Goal: Task Accomplishment & Management: Manage account settings

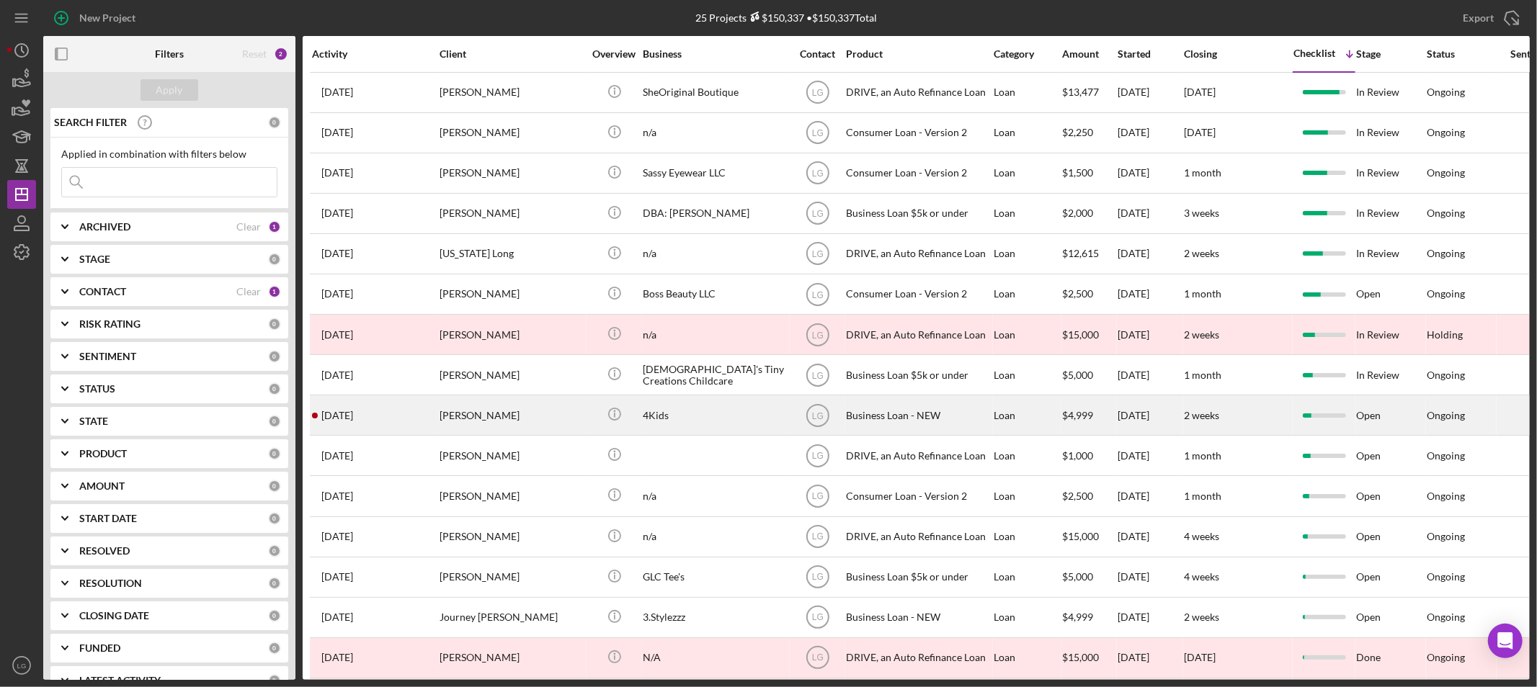
click at [358, 436] on td "3 days ago Michelle Adams" at bounding box center [375, 416] width 128 height 40
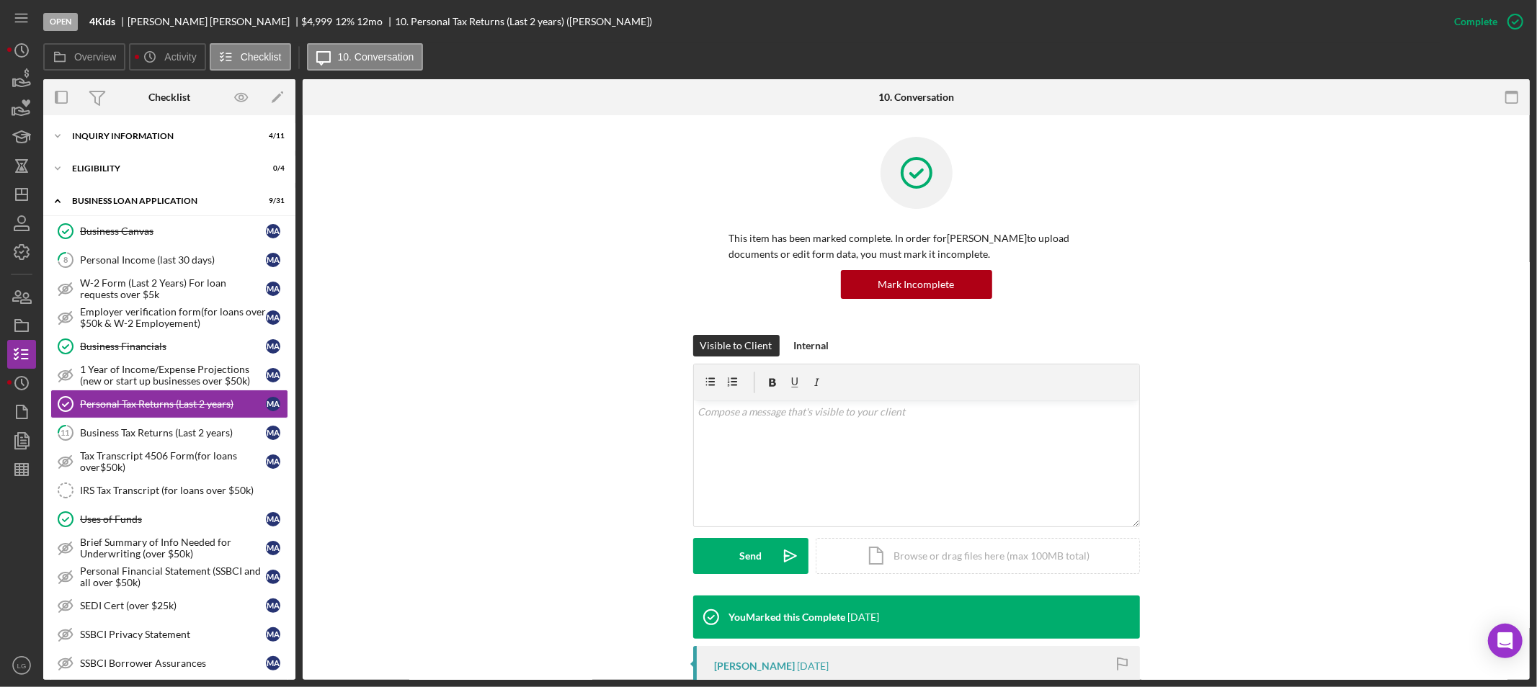
scroll to position [7, 0]
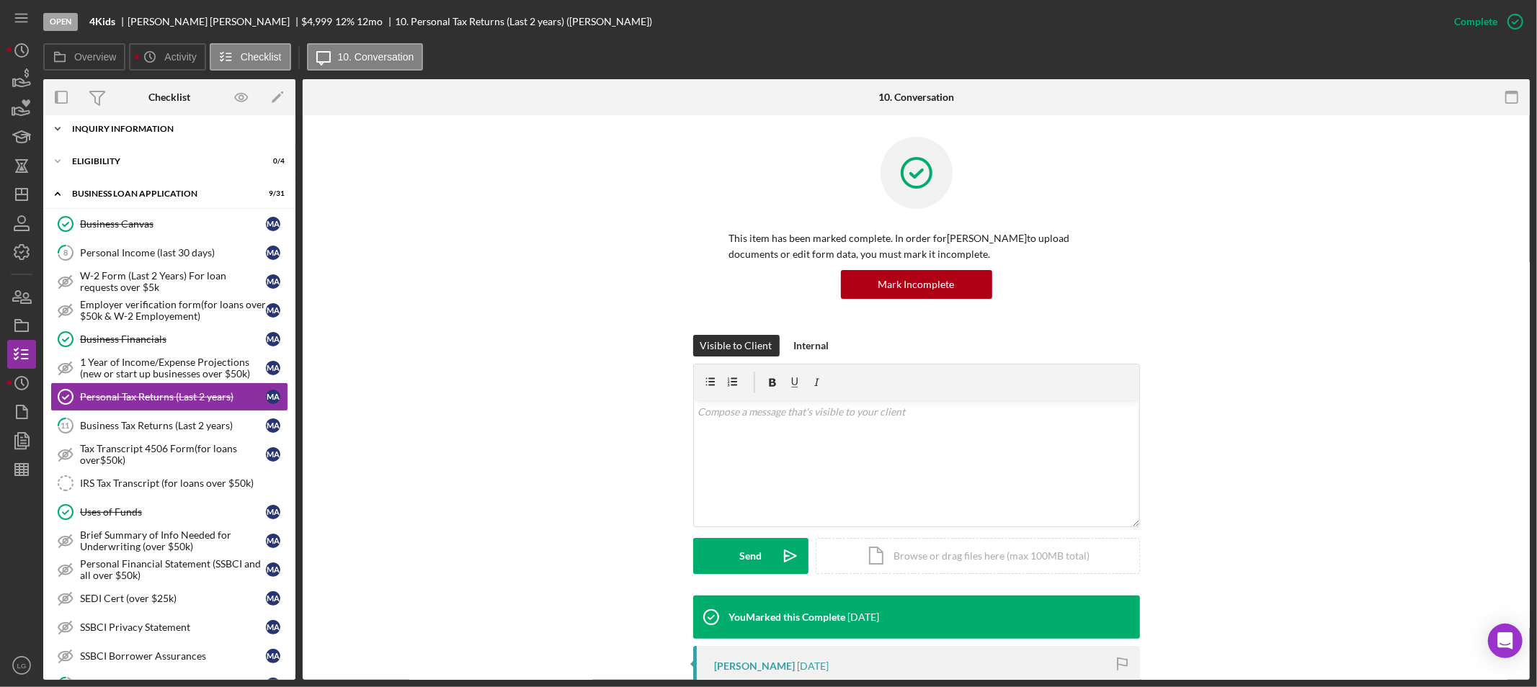
click at [92, 134] on div "Icon/Expander INQUIRY INFORMATION 4 / 11" at bounding box center [169, 129] width 252 height 29
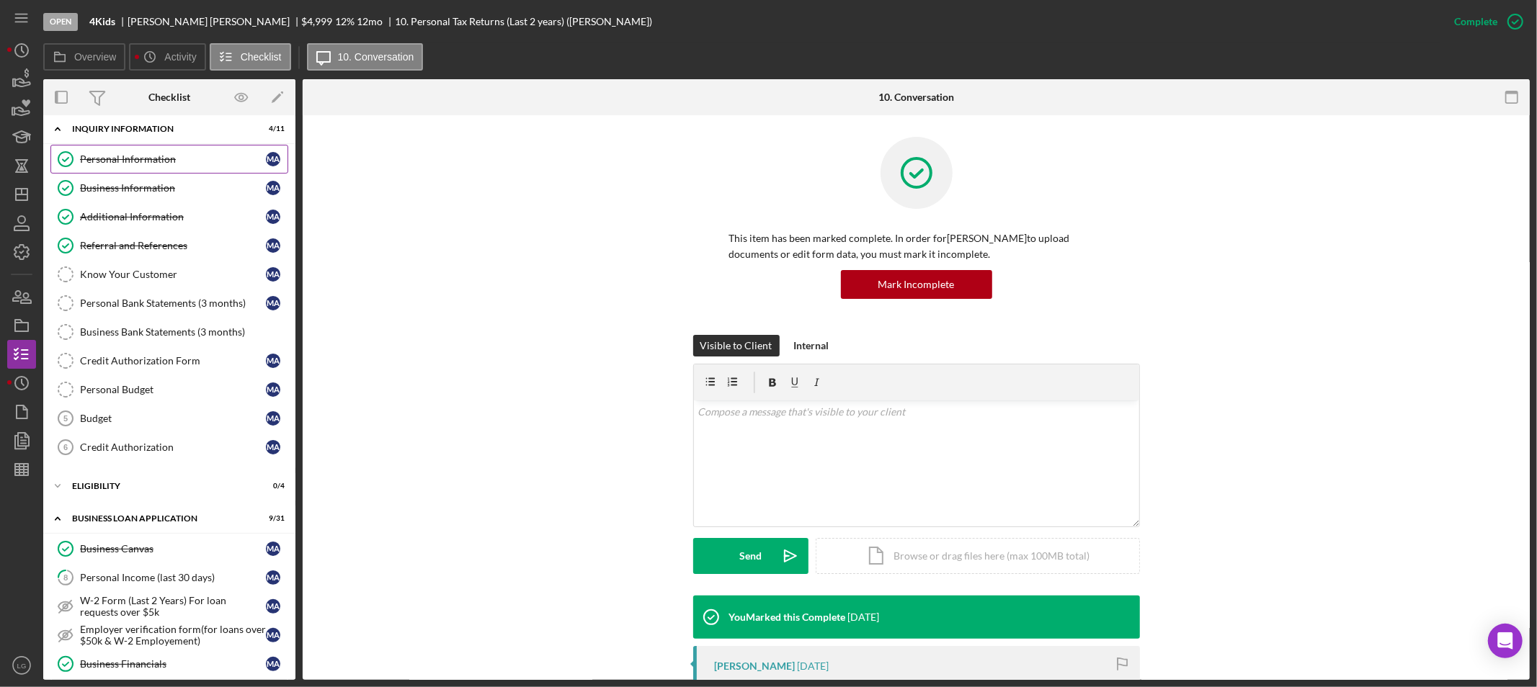
click at [92, 153] on div "Personal Information" at bounding box center [173, 159] width 186 height 12
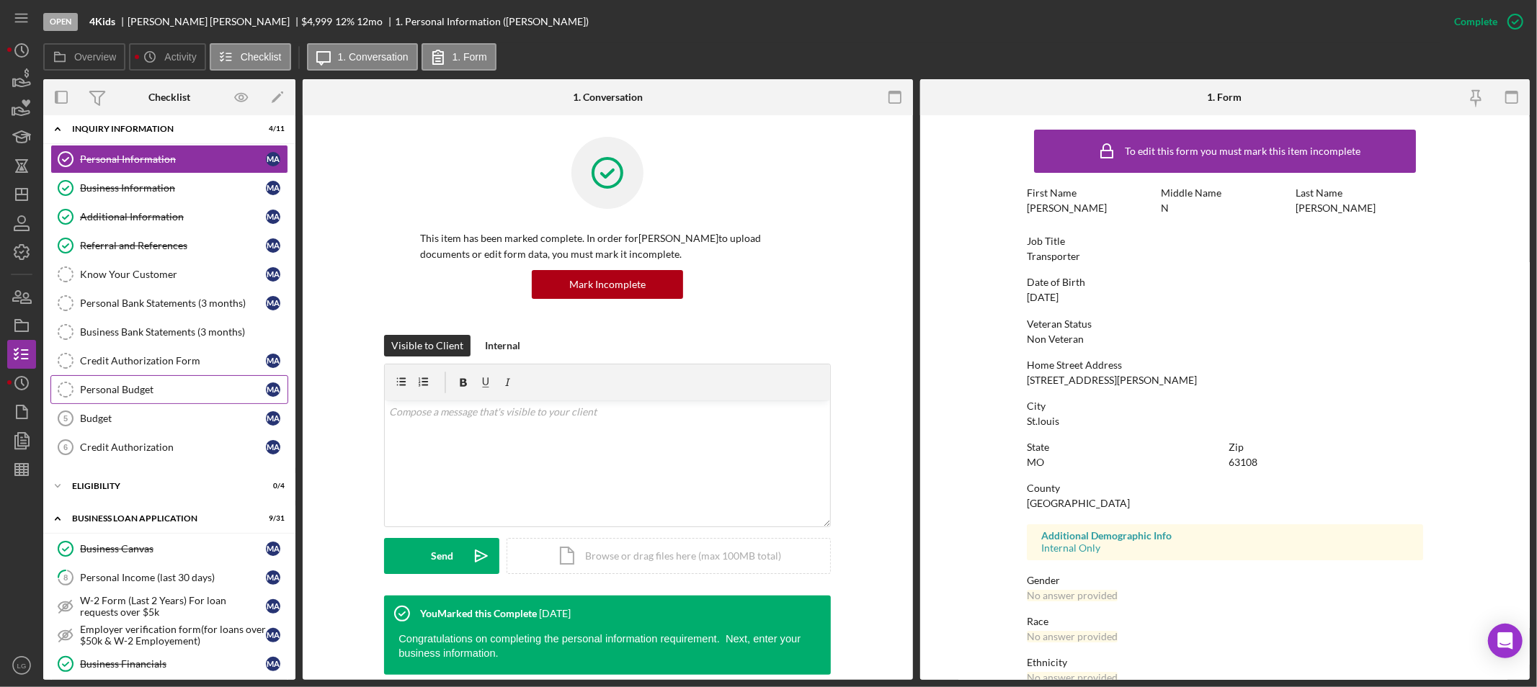
click at [102, 401] on link "Personal Budget Personal Budget M A" at bounding box center [169, 389] width 238 height 29
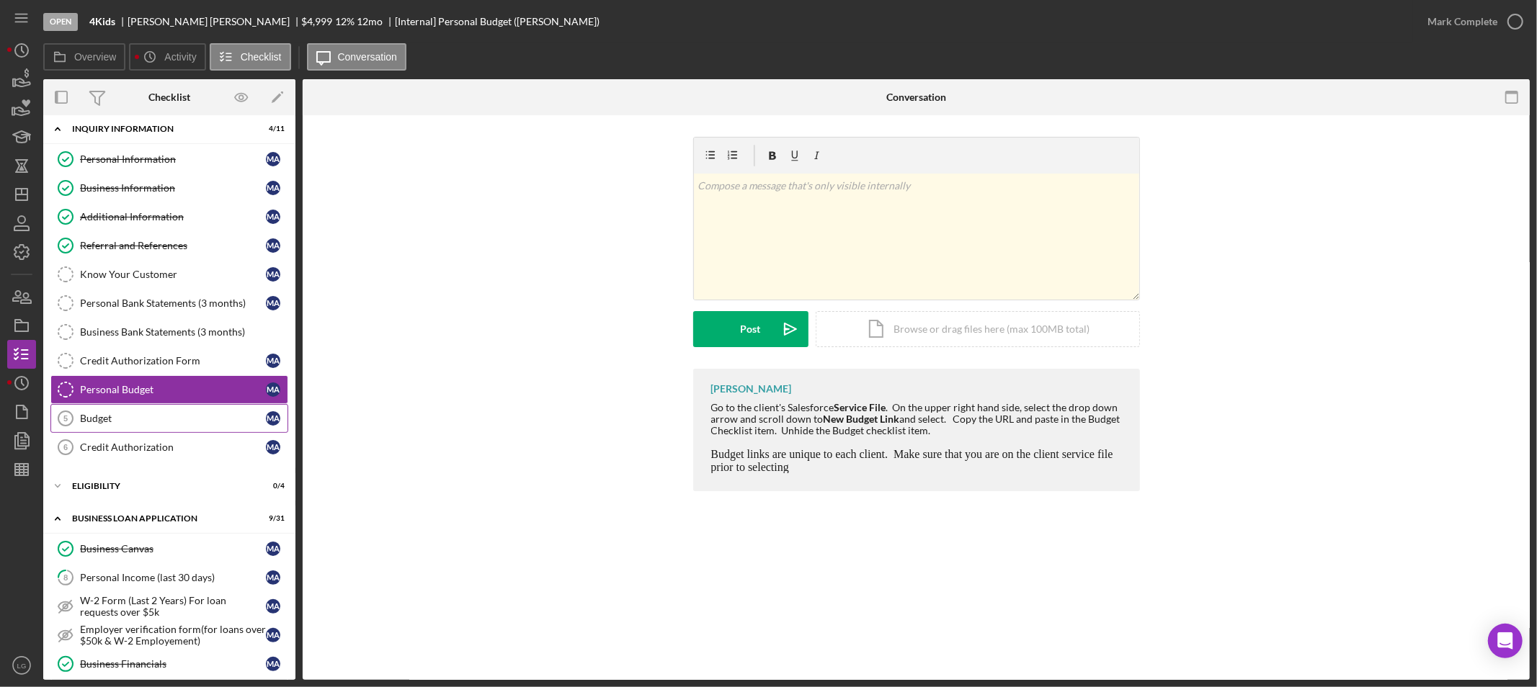
click at [109, 418] on div "Budget" at bounding box center [173, 419] width 186 height 12
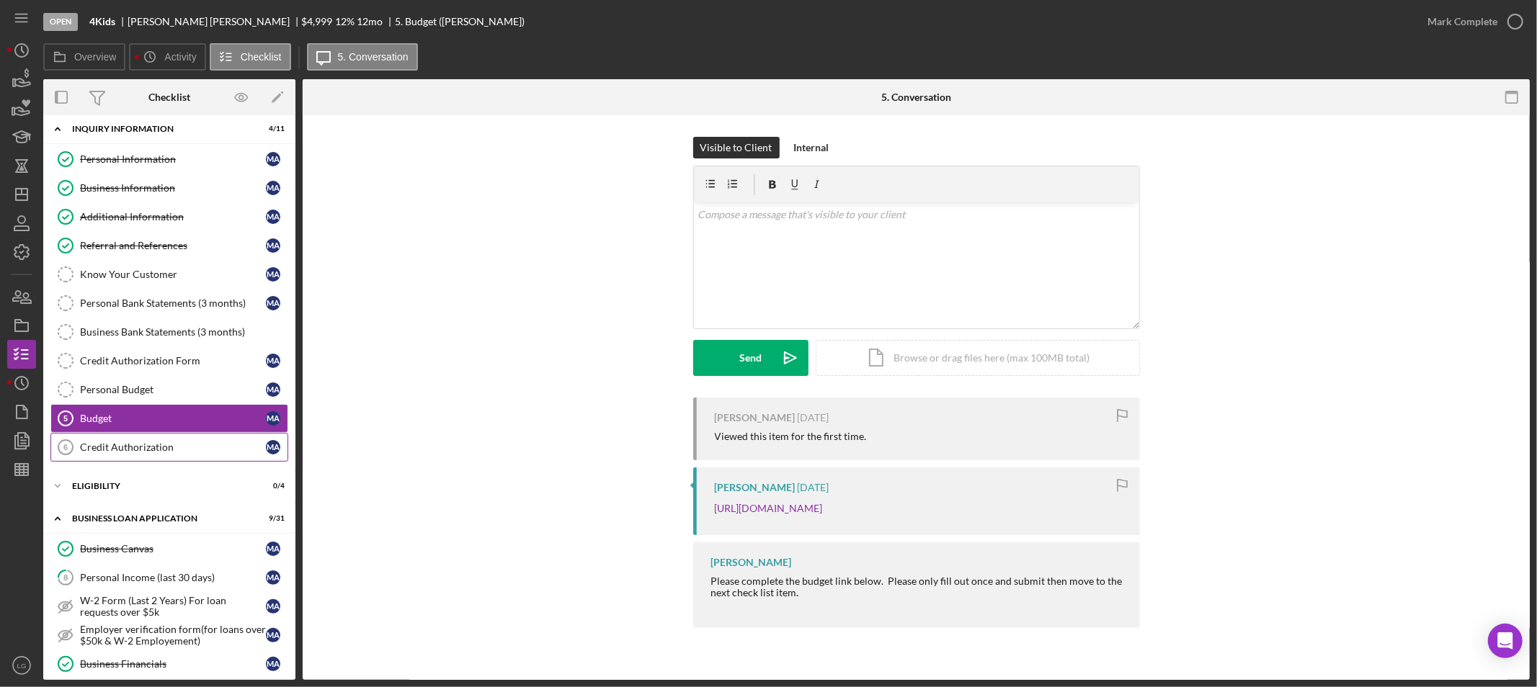
click at [97, 437] on link "Credit Authorization 6 Credit Authorization M A" at bounding box center [169, 447] width 238 height 29
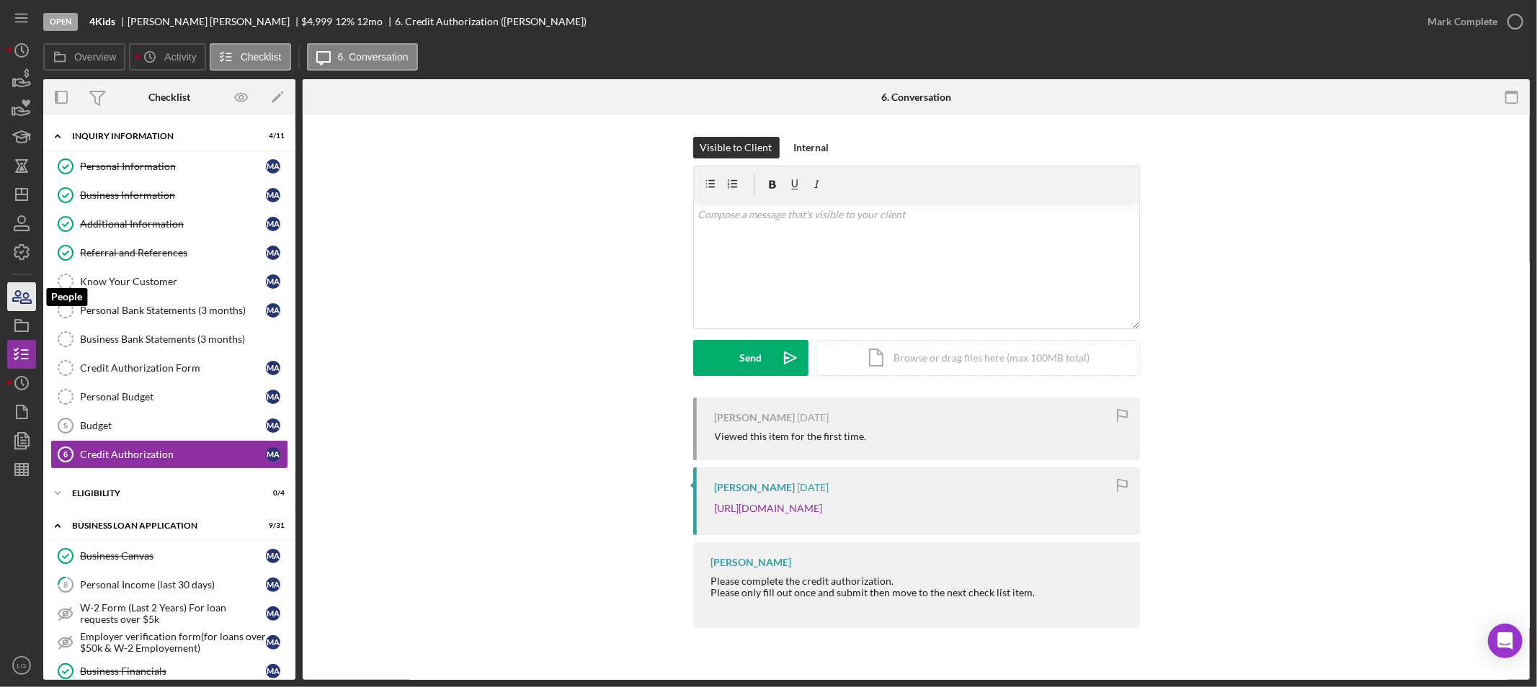
click at [24, 299] on icon "button" at bounding box center [22, 297] width 36 height 36
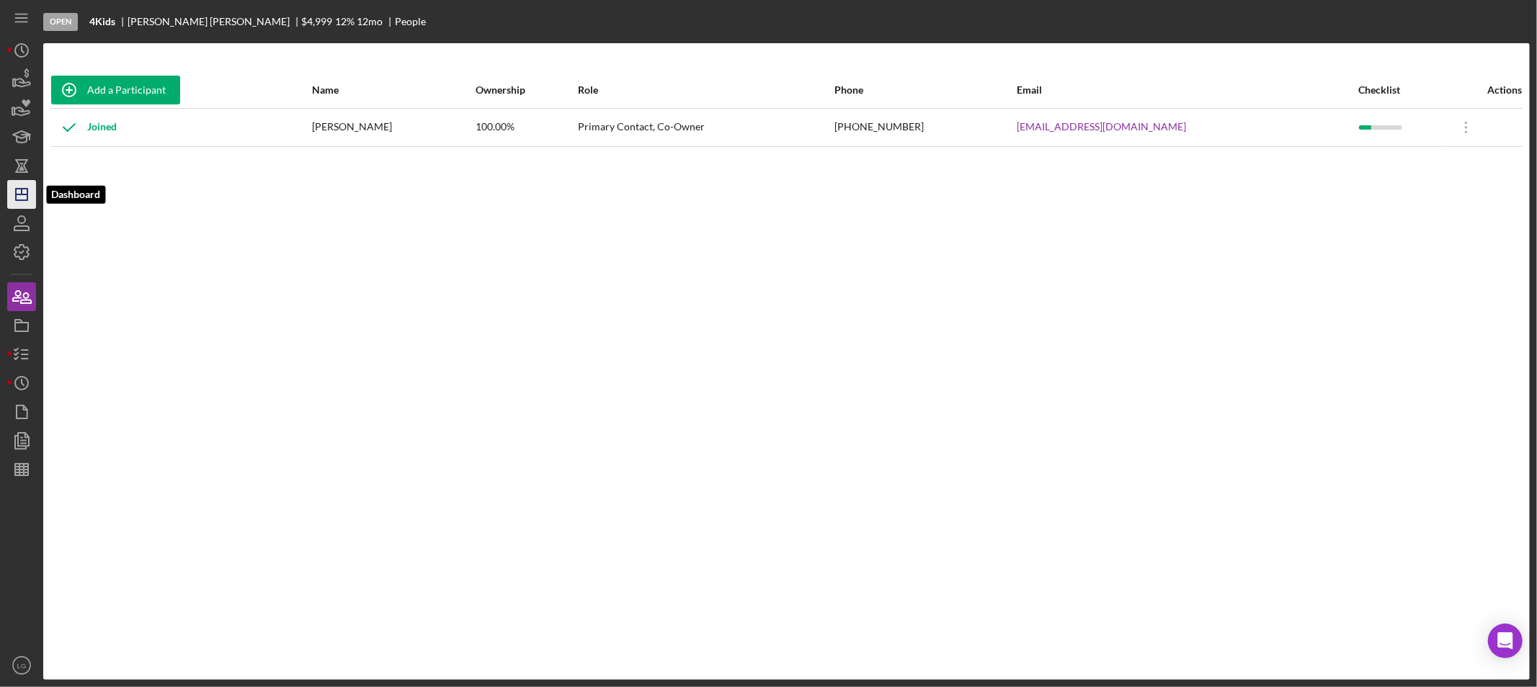
click at [15, 200] on icon "Icon/Dashboard" at bounding box center [22, 195] width 36 height 36
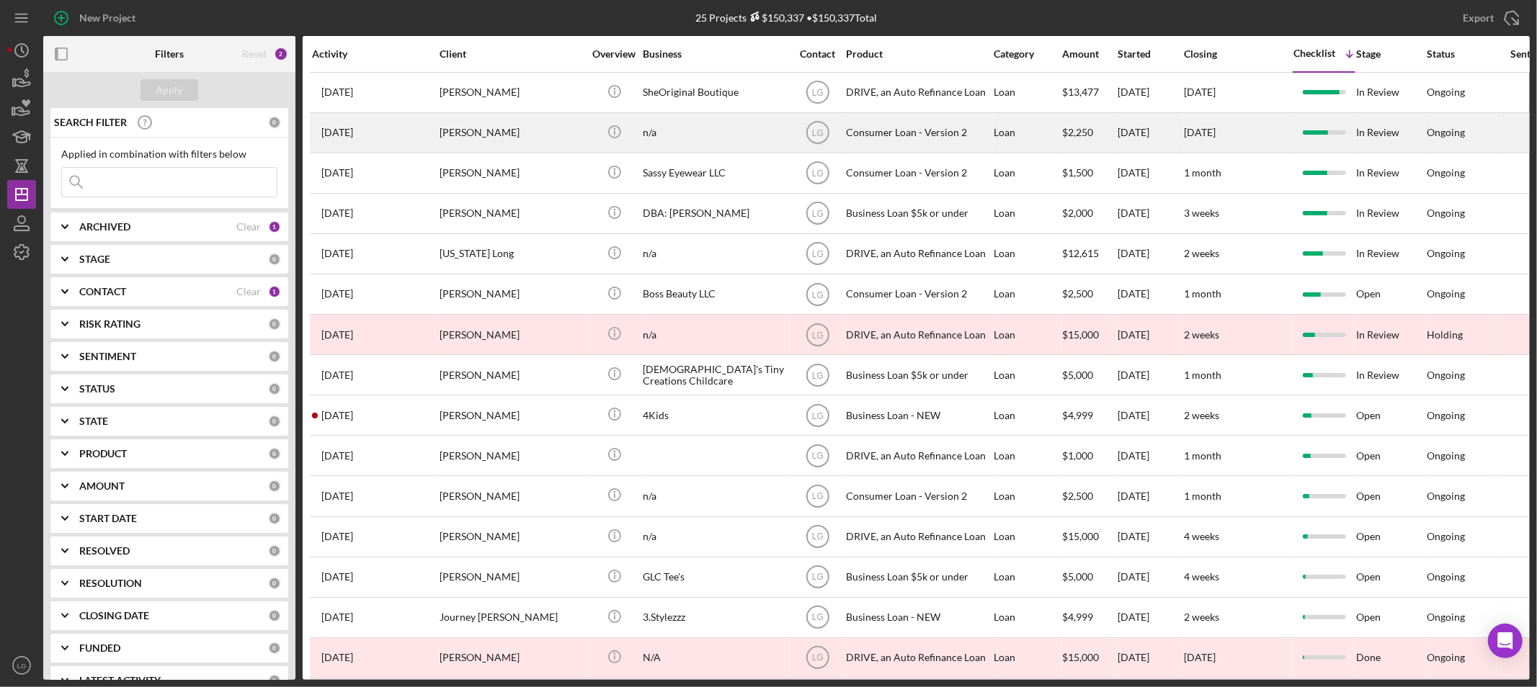
click at [409, 114] on div "4 weeks ago Keisha Harrison" at bounding box center [375, 133] width 126 height 38
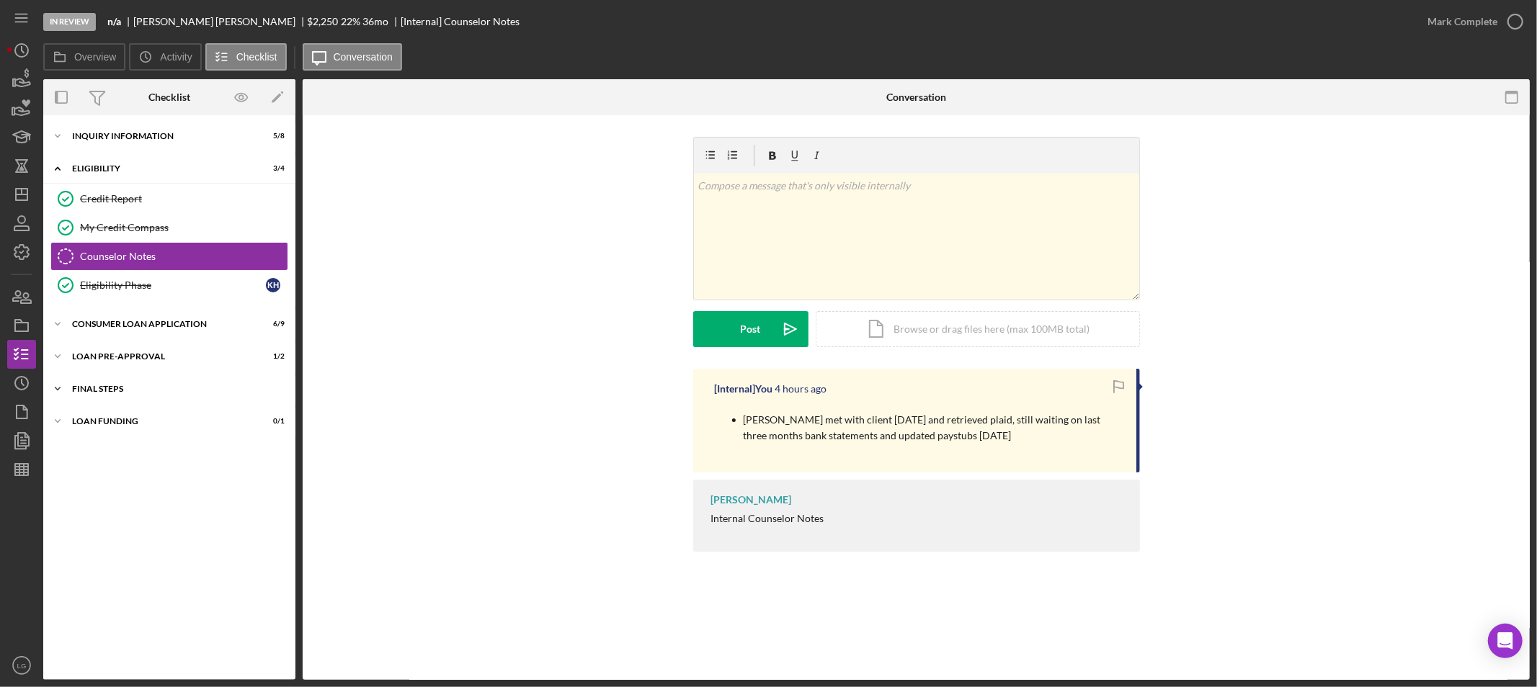
click at [219, 383] on div "Icon/Expander FINAL STEPS 5 / 10" at bounding box center [169, 389] width 252 height 29
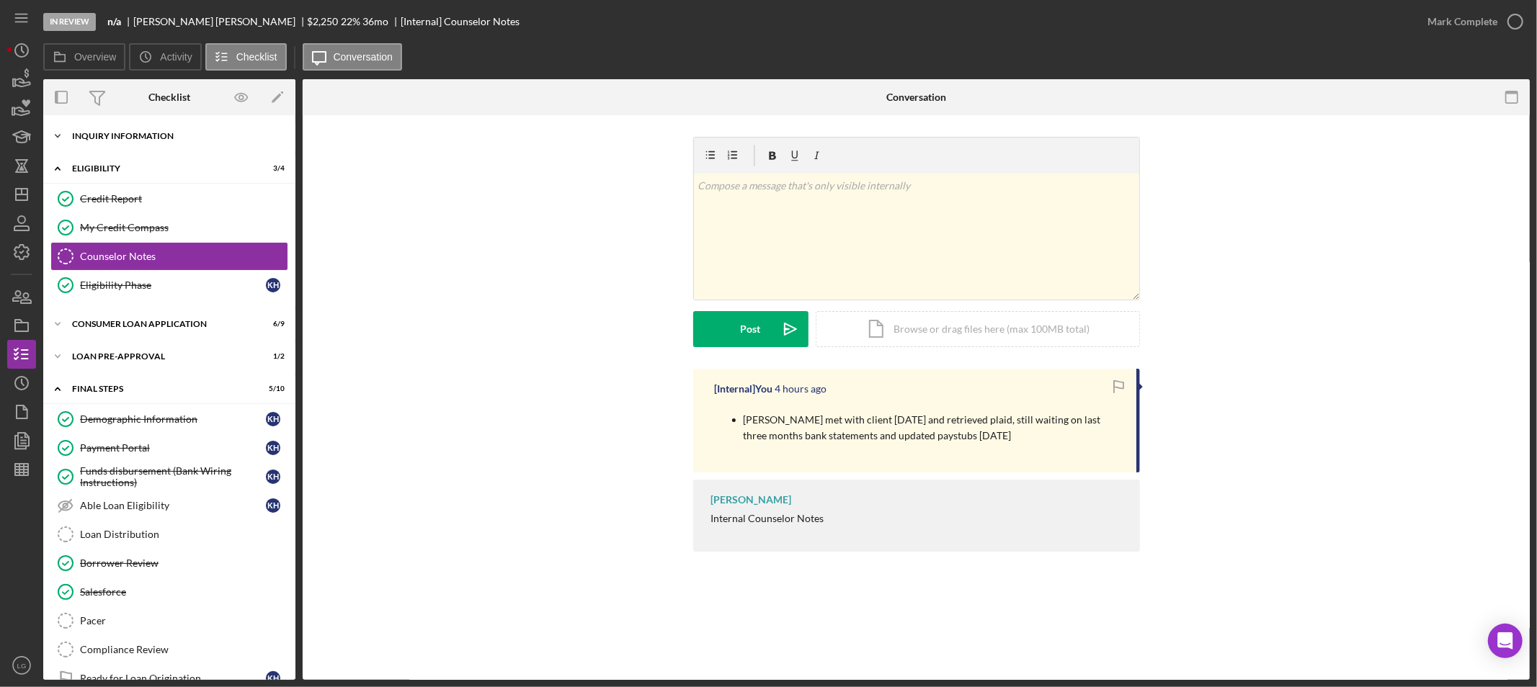
click at [107, 149] on div "Icon/Expander Inquiry Information 5 / 8" at bounding box center [169, 136] width 252 height 29
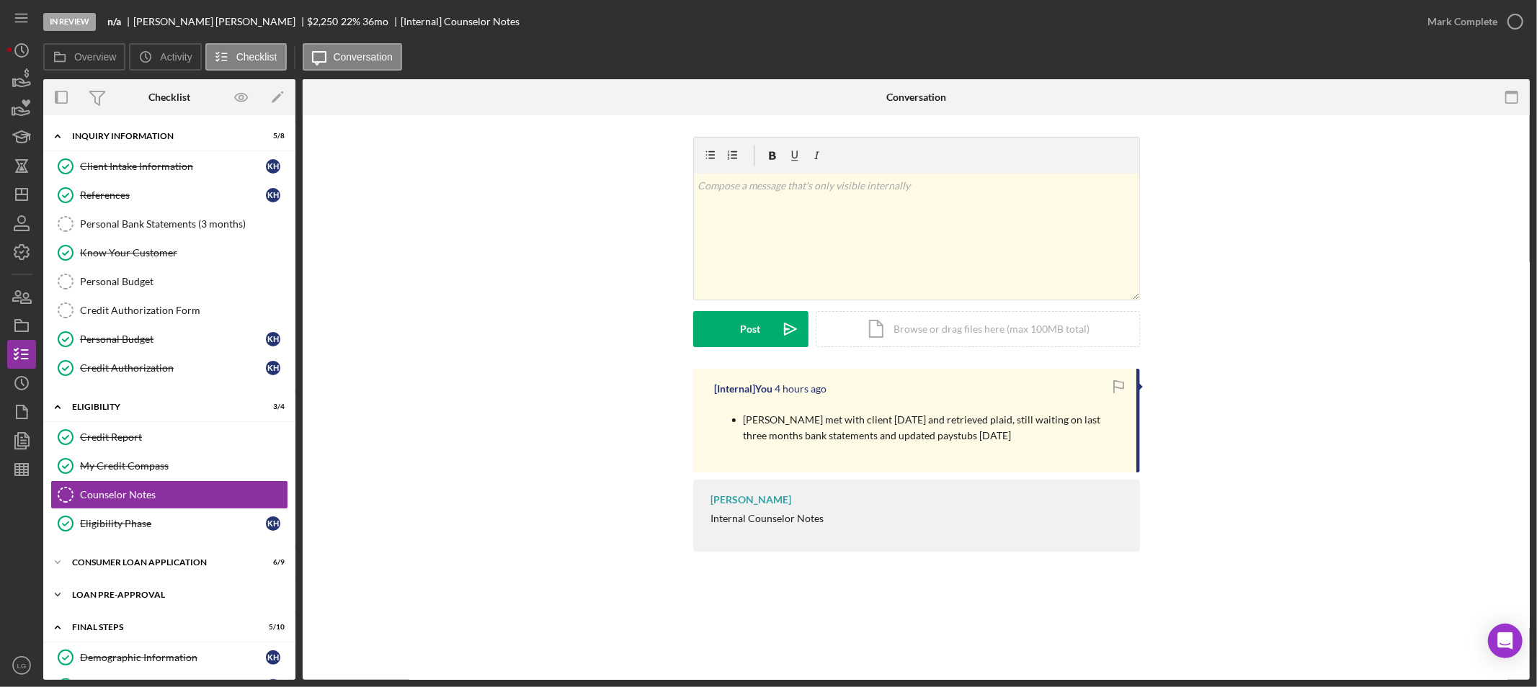
click at [190, 584] on div "Icon/Expander Loan Pre-Approval 1 / 2" at bounding box center [169, 595] width 252 height 29
click at [153, 613] on link "Loan Approval Loan Approval" at bounding box center [169, 625] width 238 height 29
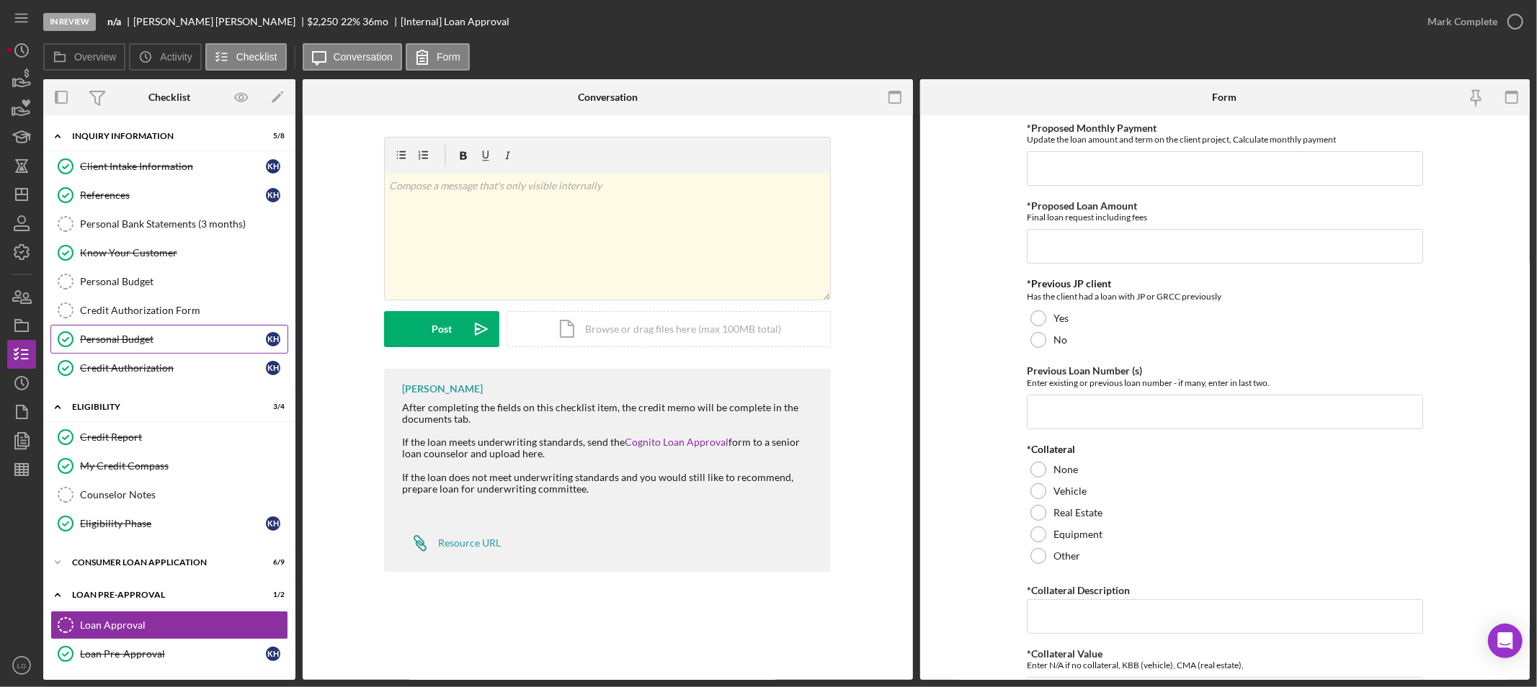
scroll to position [160, 0]
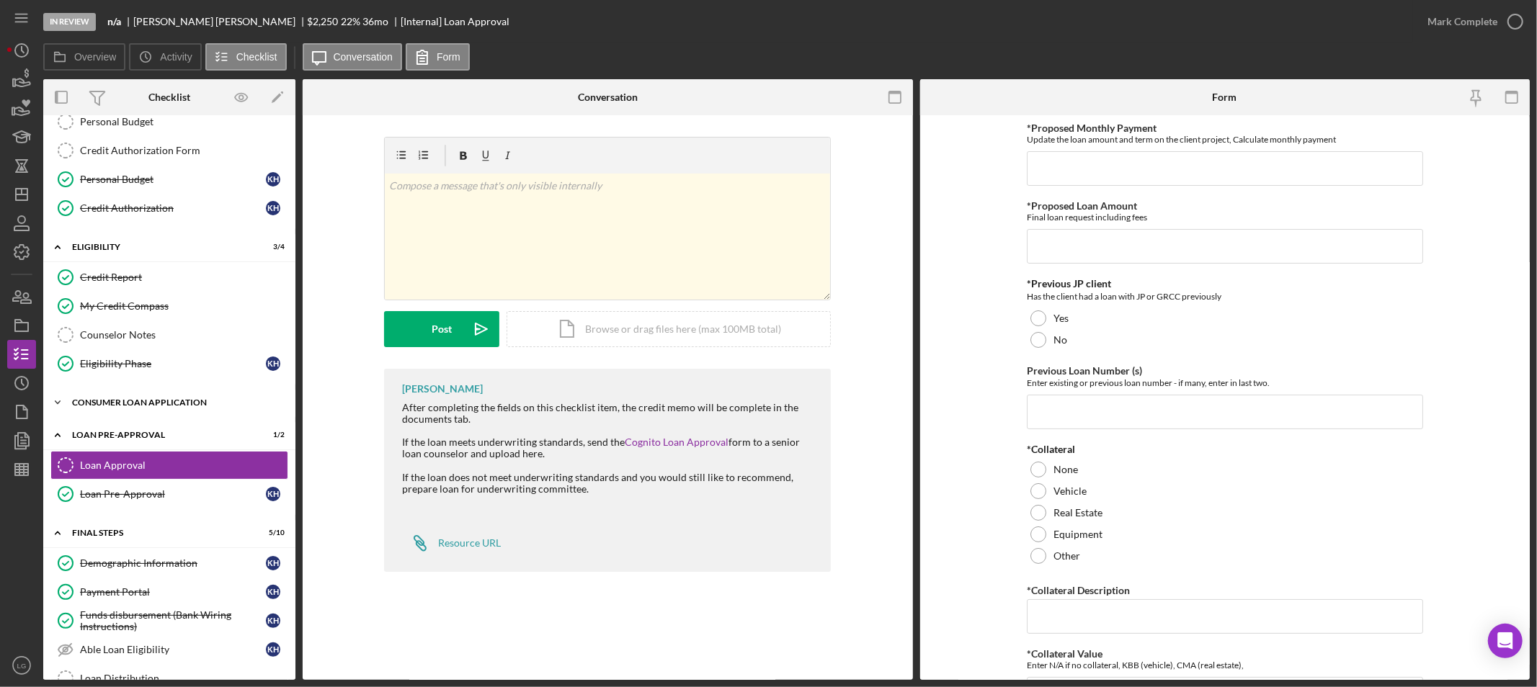
click at [162, 400] on div "Icon/Expander Consumer Loan Application 6 / 9" at bounding box center [169, 402] width 252 height 29
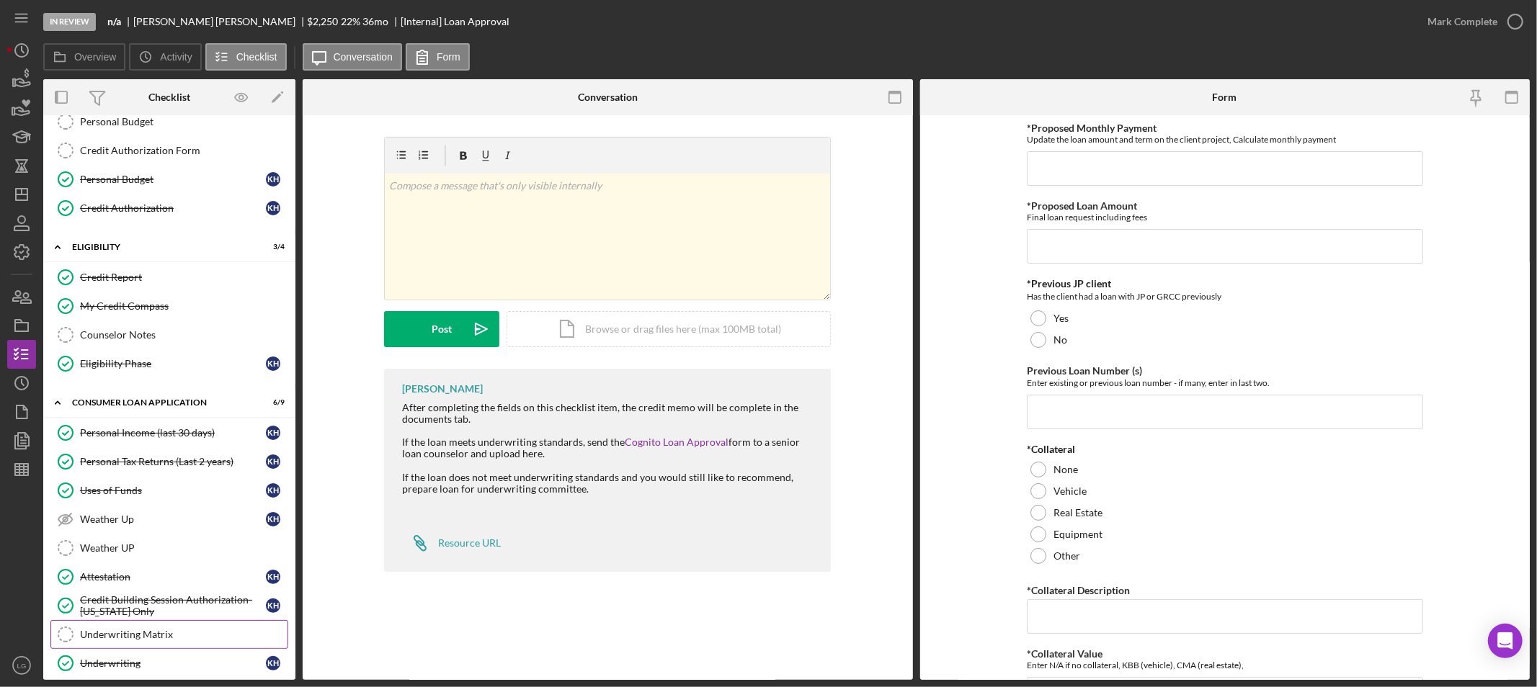
scroll to position [400, 0]
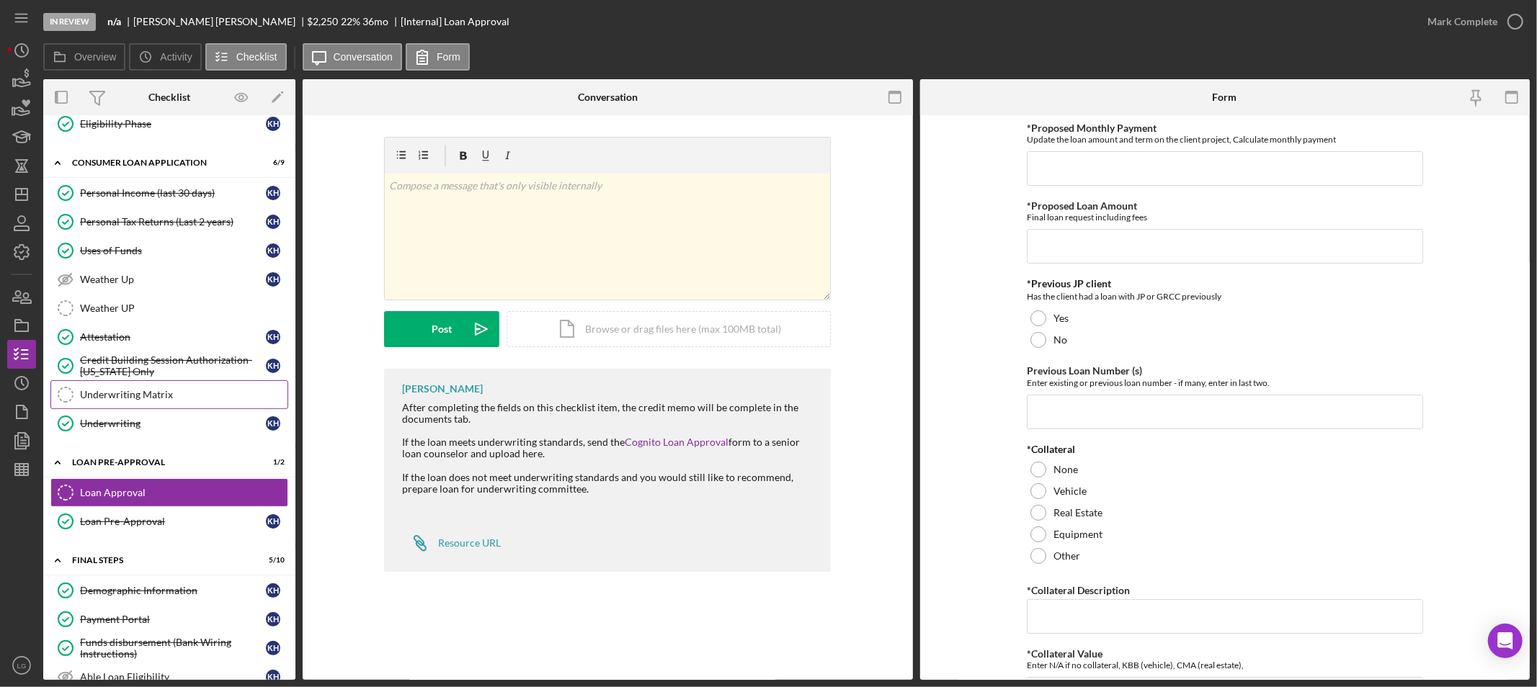
click at [166, 392] on div "Underwriting Matrix" at bounding box center [184, 395] width 208 height 12
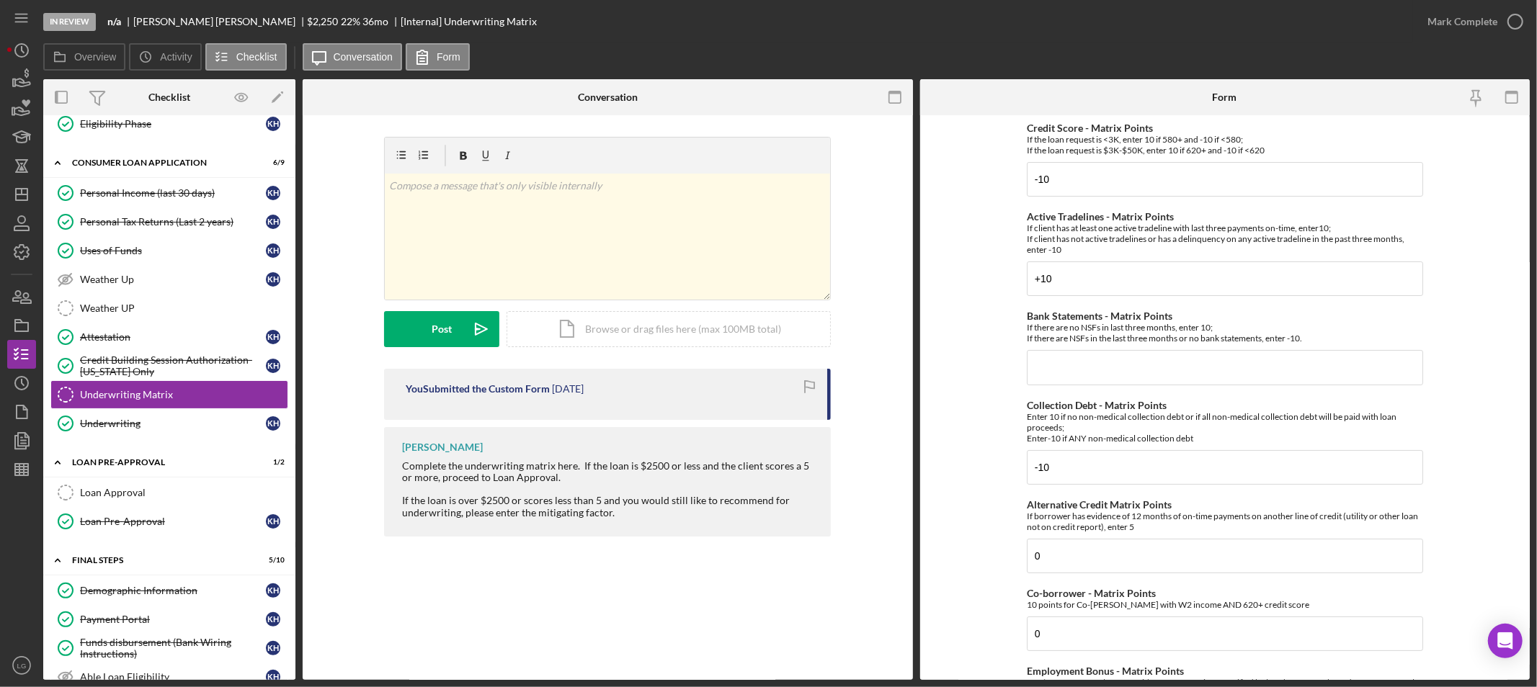
scroll to position [636, 0]
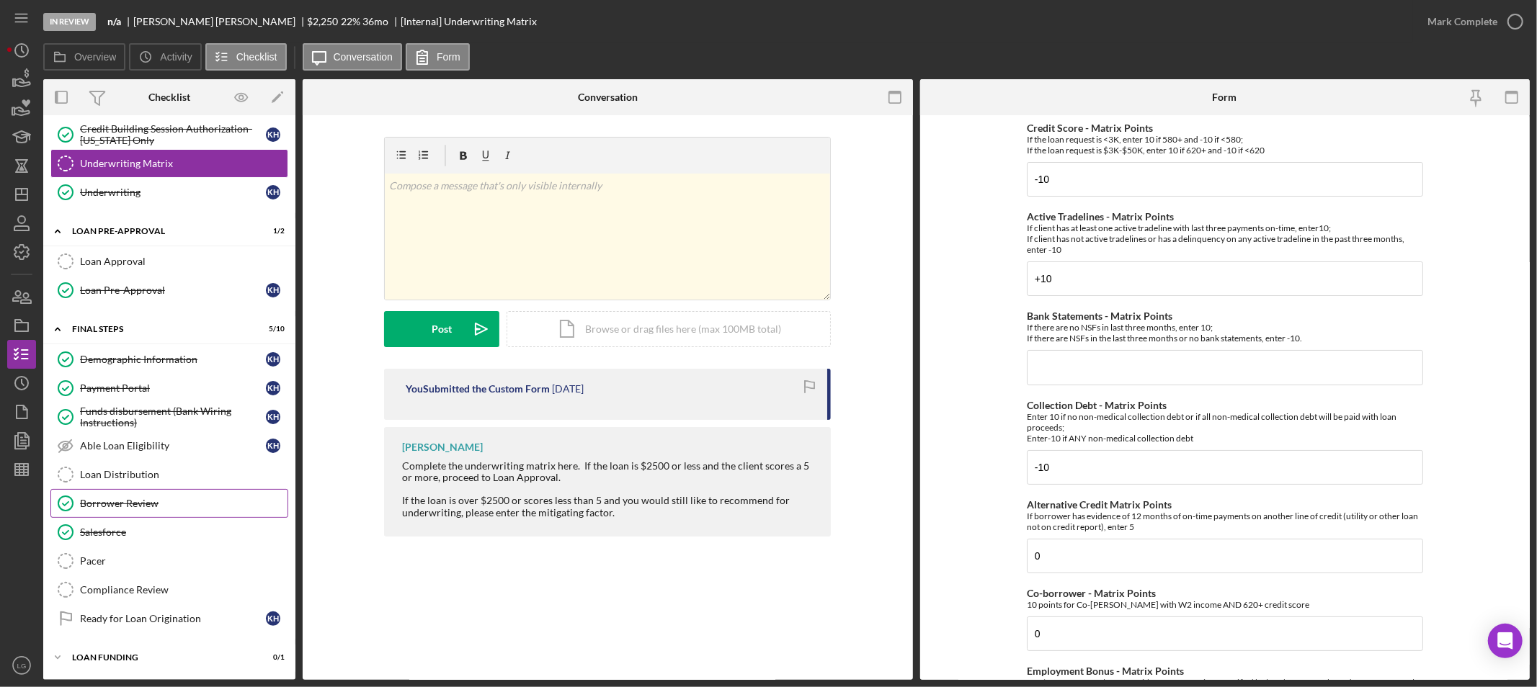
click at [156, 507] on div "Borrower Review" at bounding box center [184, 504] width 208 height 12
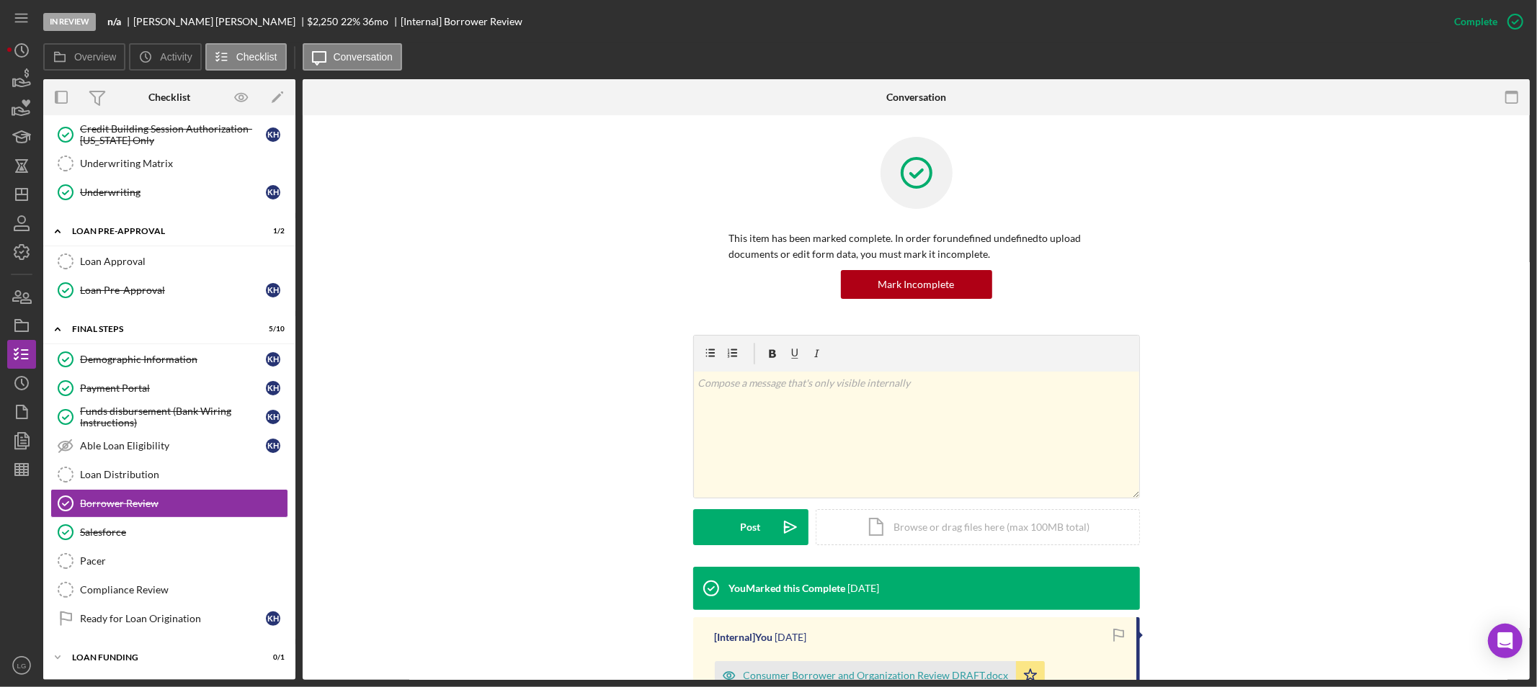
scroll to position [160, 0]
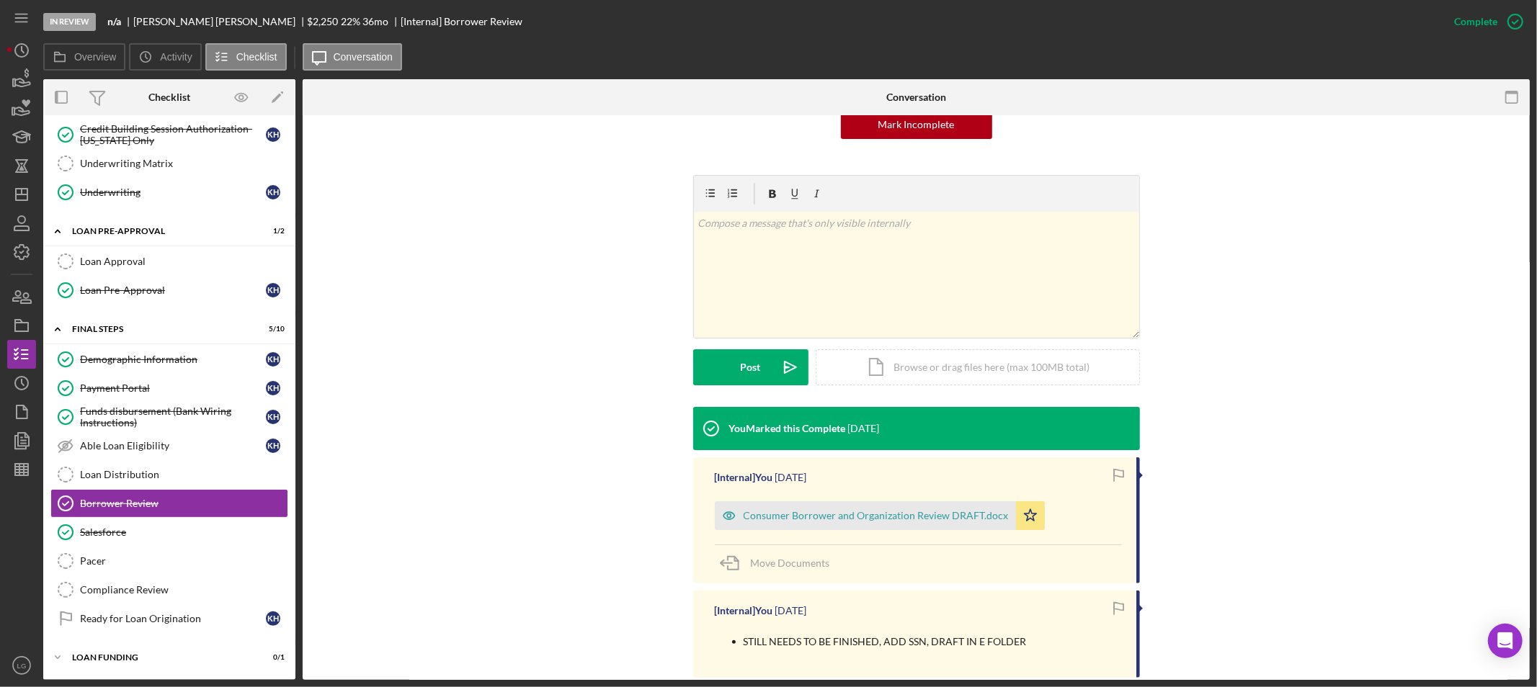
click at [813, 493] on div "[Internal] You 2 months ago Consumer Borrower and Organization Review DRAFT.doc…" at bounding box center [916, 521] width 447 height 126
click at [811, 514] on div "Consumer Borrower and Organization Review DRAFT.docx" at bounding box center [876, 516] width 265 height 12
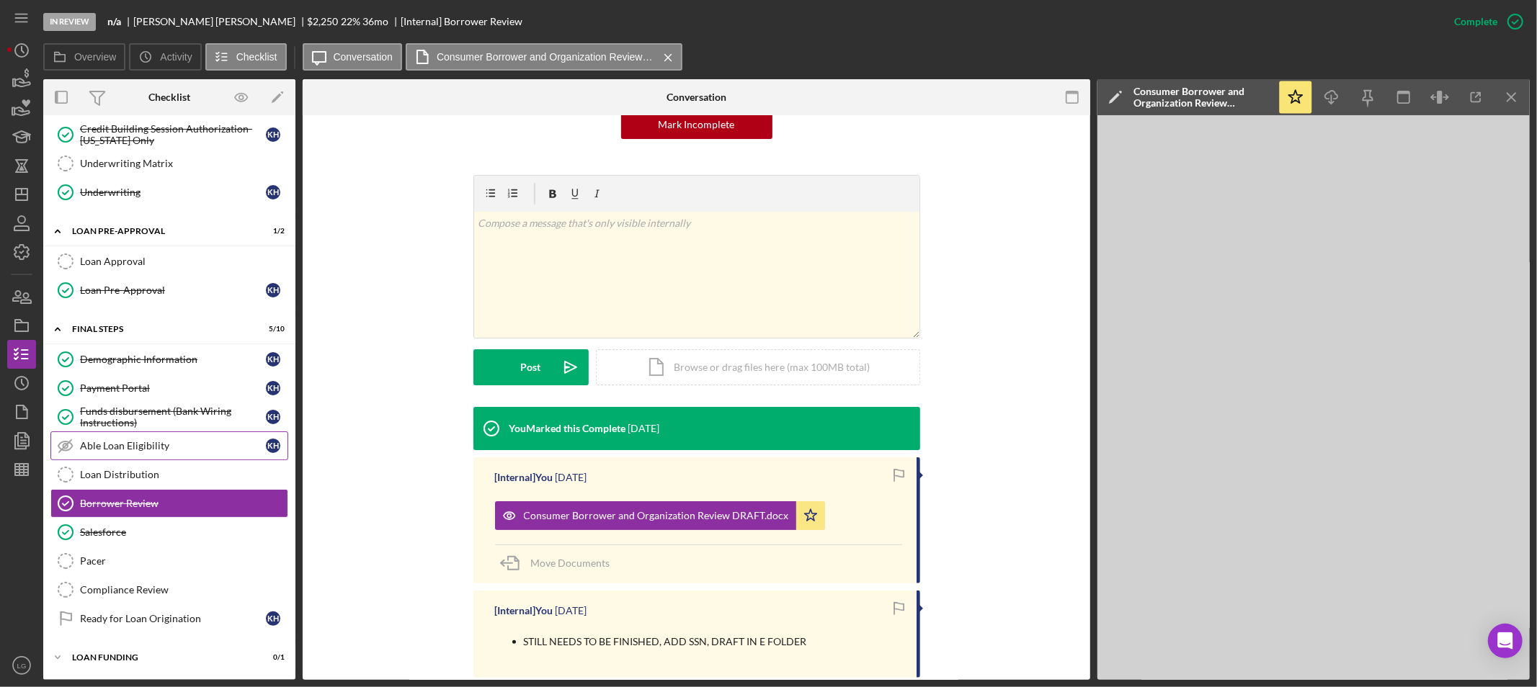
click at [159, 457] on link "Able Loan Eligibility Able Loan Eligibility K H" at bounding box center [169, 446] width 238 height 29
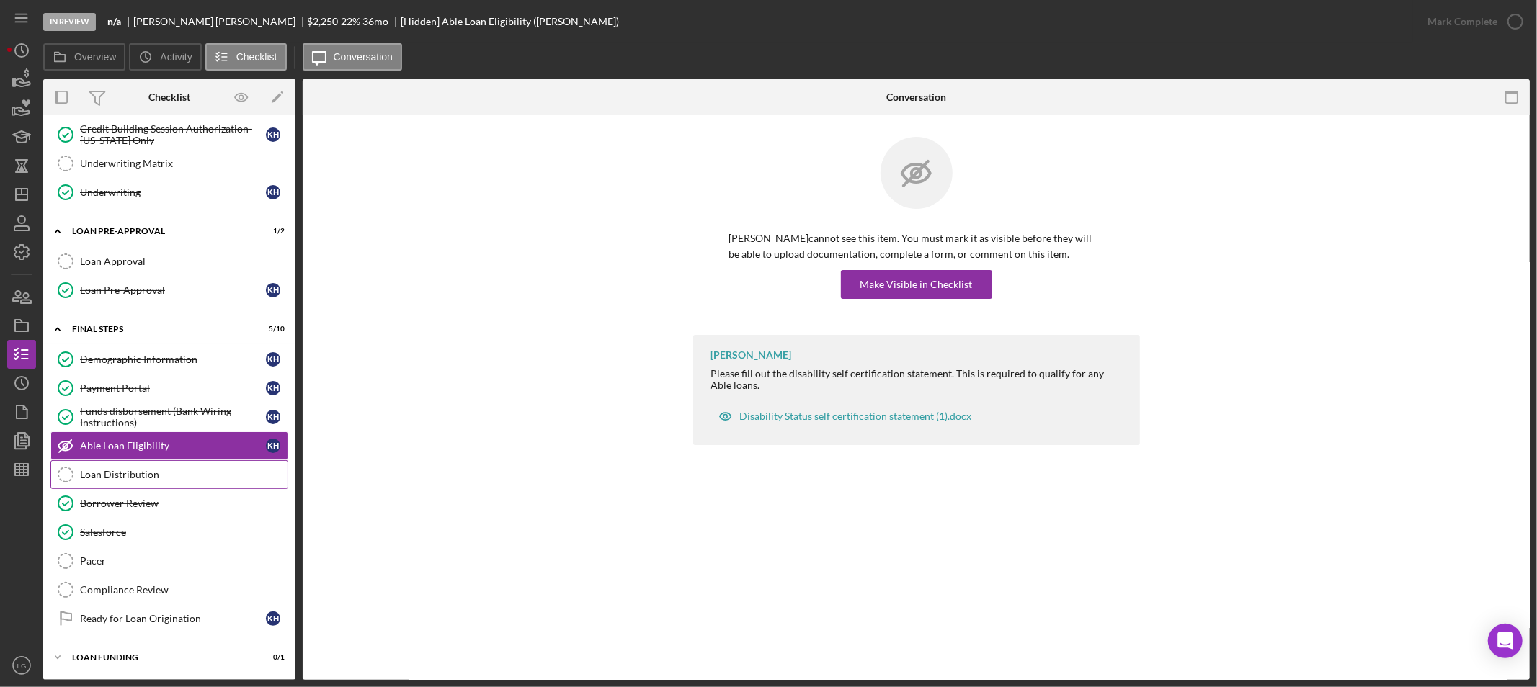
click at [160, 480] on link "Loan Distribution Loan Distribution" at bounding box center [169, 474] width 238 height 29
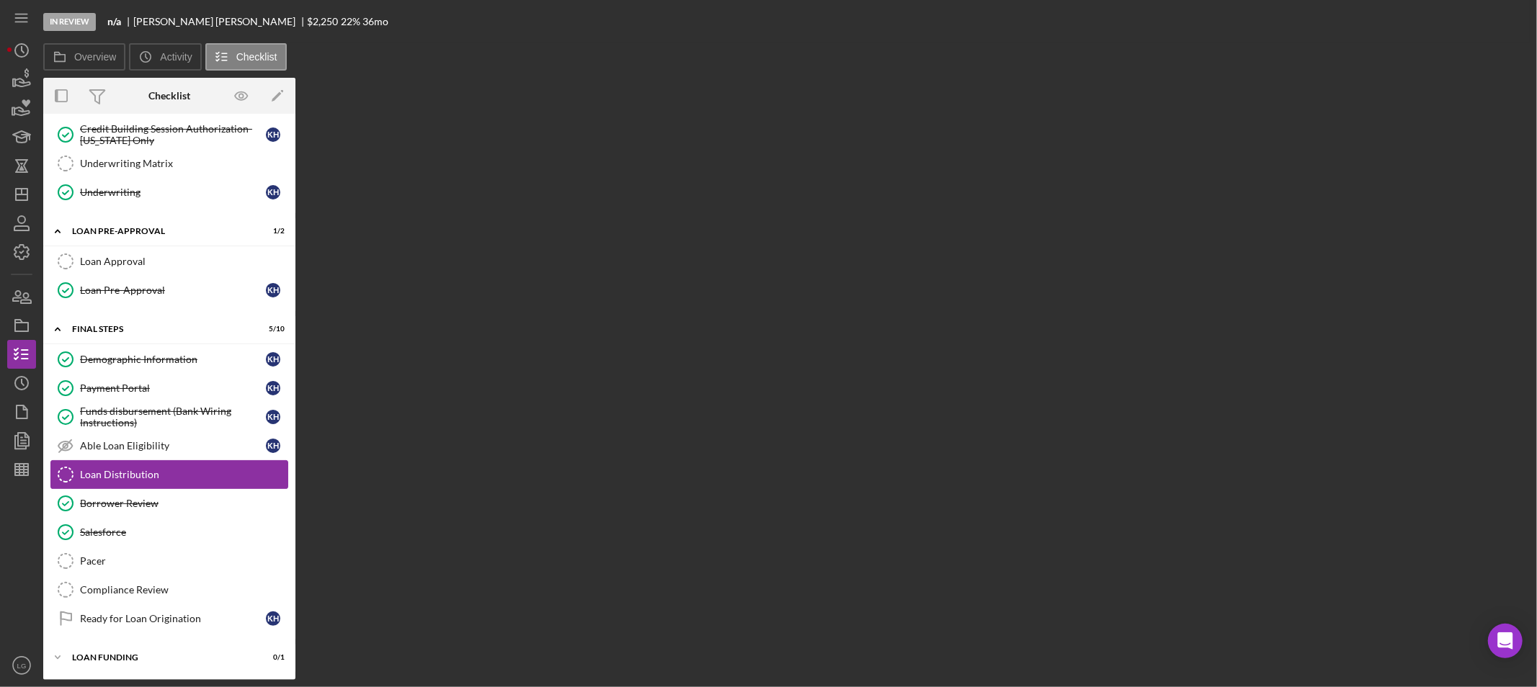
scroll to position [636, 0]
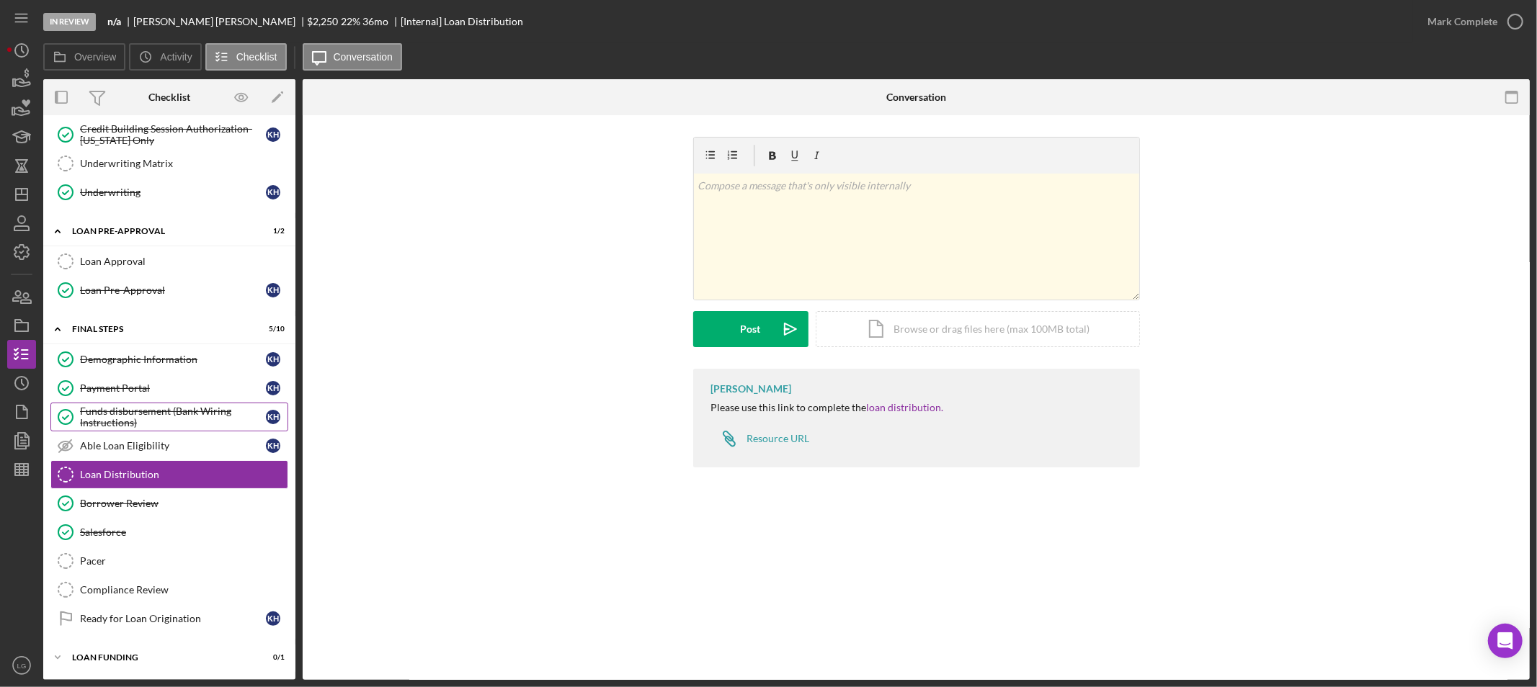
click at [108, 403] on link "Funds disbursement (Bank Wiring Instructions) Funds disbursement (Bank Wiring I…" at bounding box center [169, 417] width 238 height 29
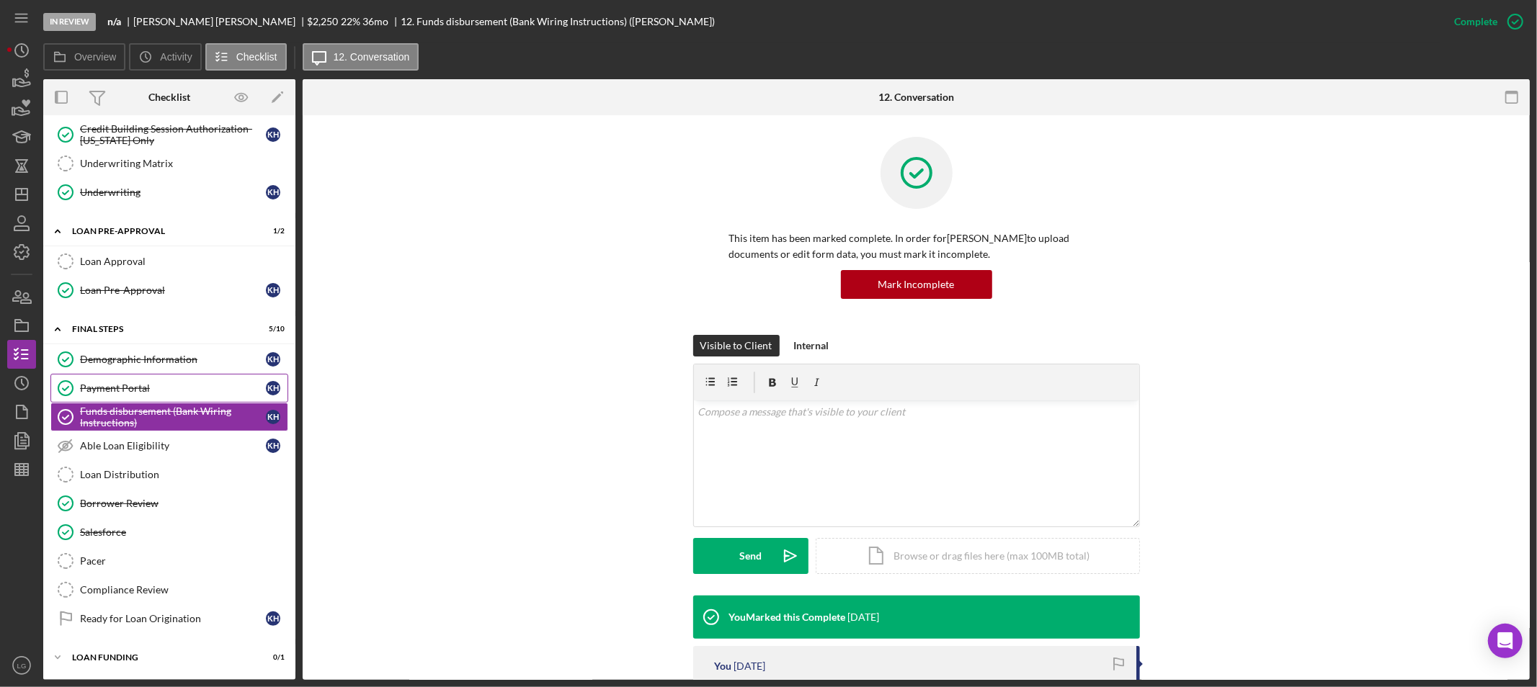
click at [128, 385] on div "Payment Portal" at bounding box center [173, 389] width 186 height 12
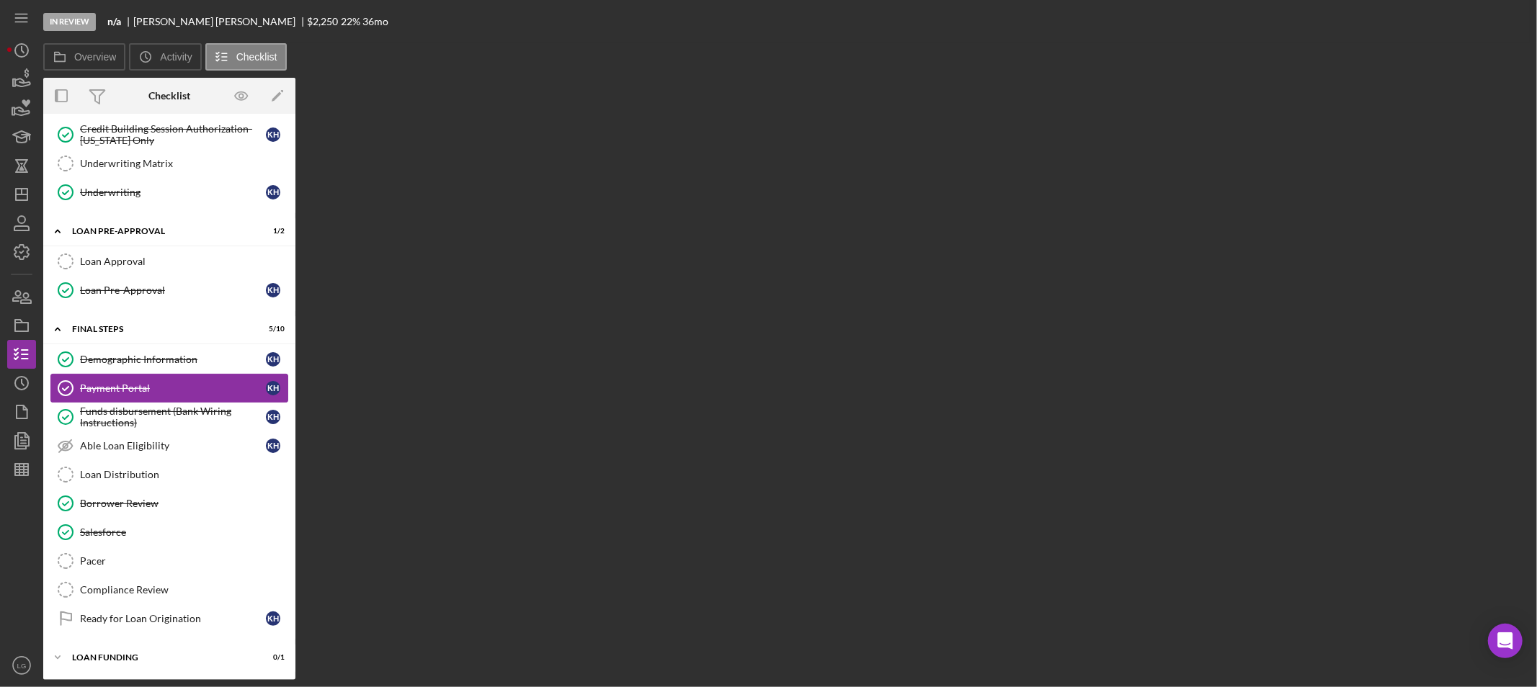
scroll to position [636, 0]
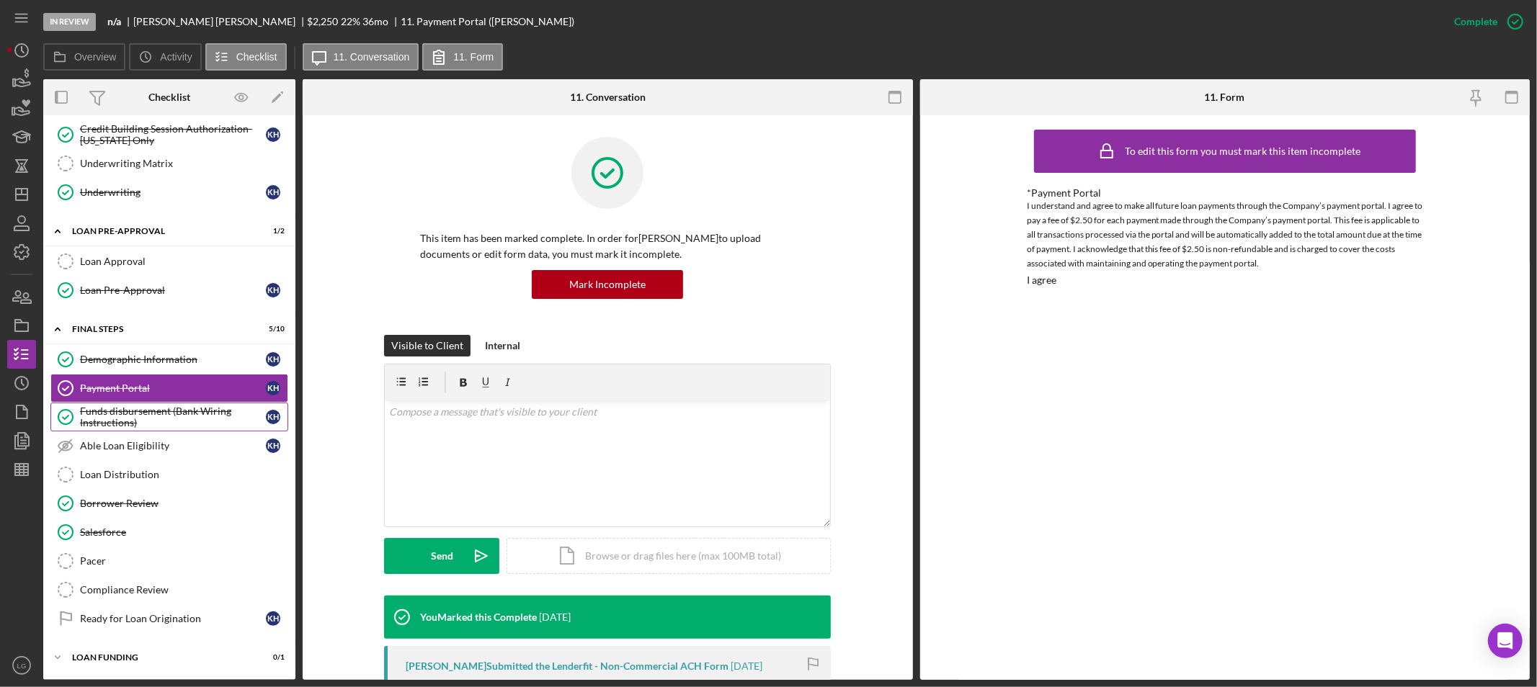
click at [146, 403] on link "Funds disbursement (Bank Wiring Instructions) Funds disbursement (Bank Wiring I…" at bounding box center [169, 417] width 238 height 29
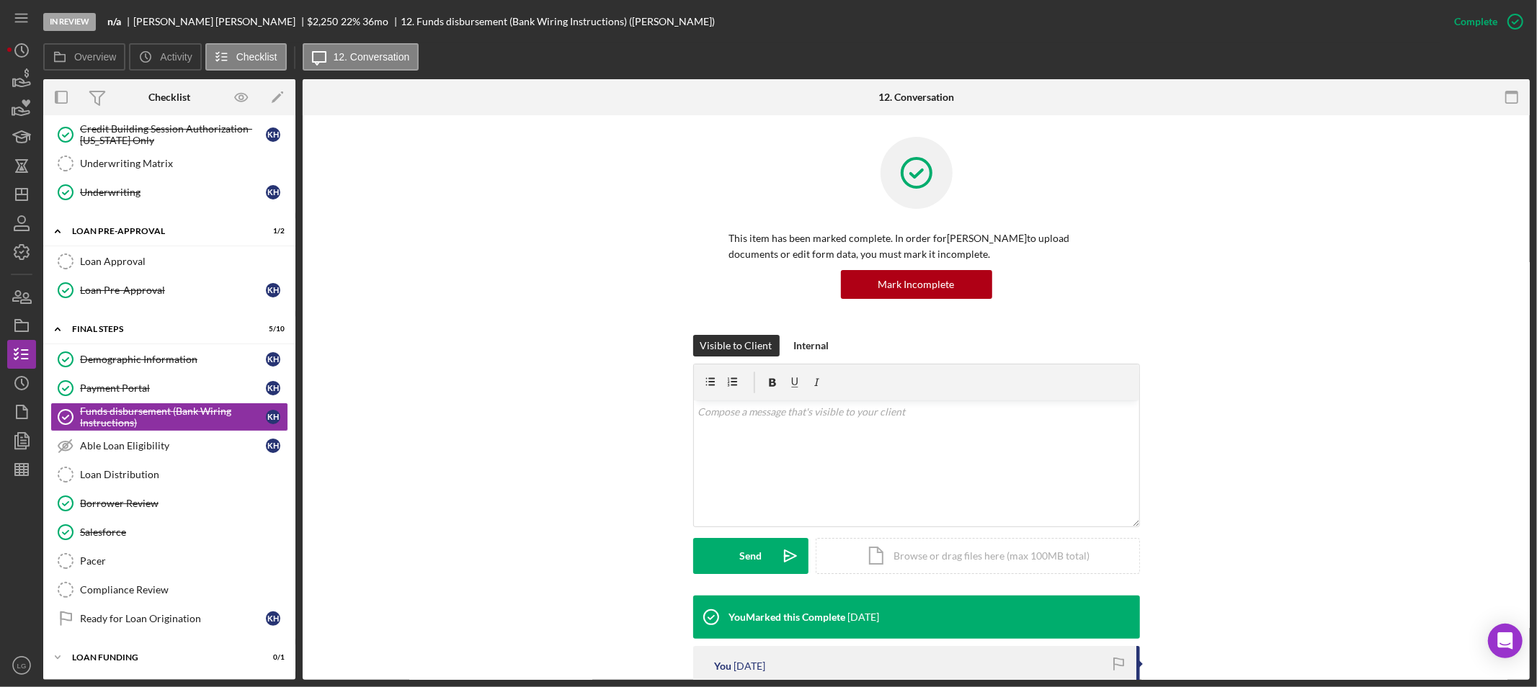
scroll to position [160, 0]
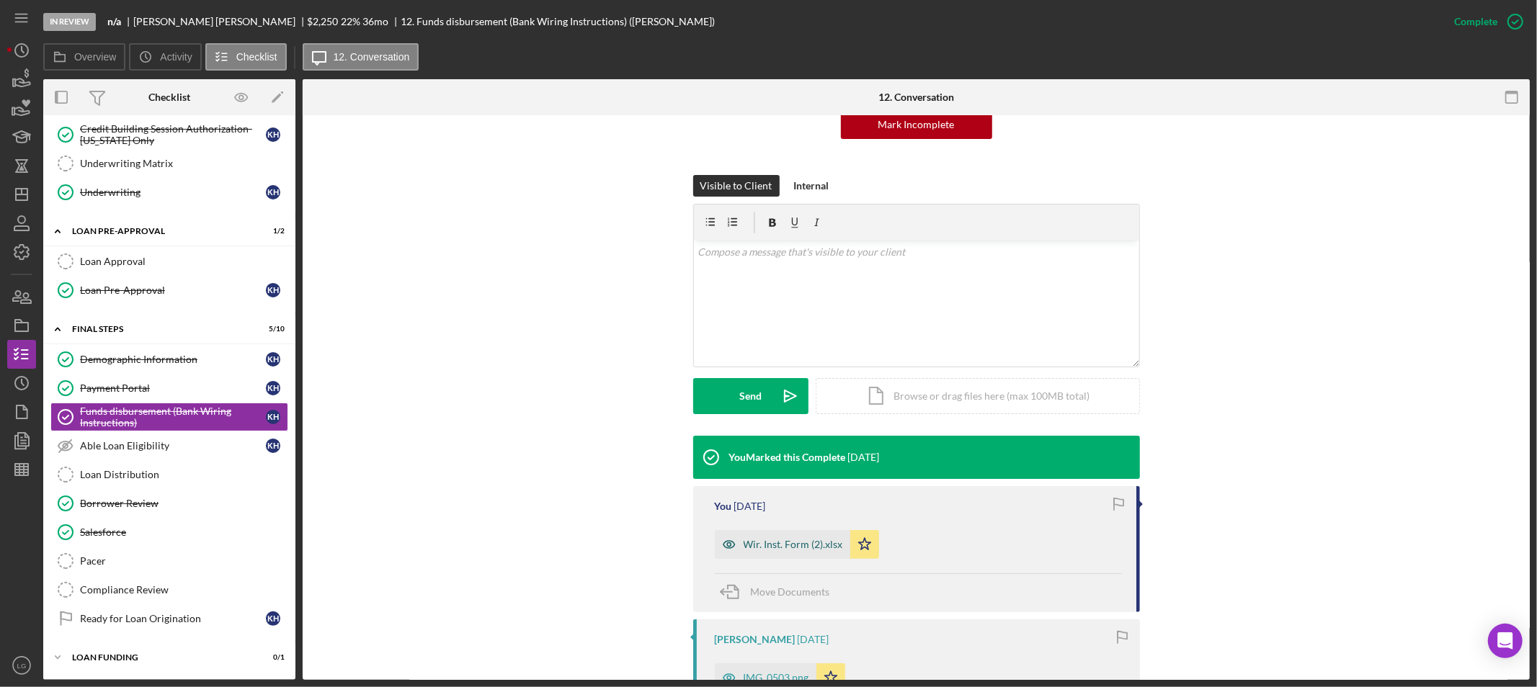
click at [796, 549] on div "Wir. Inst. Form (2).xlsx" at bounding box center [793, 545] width 99 height 12
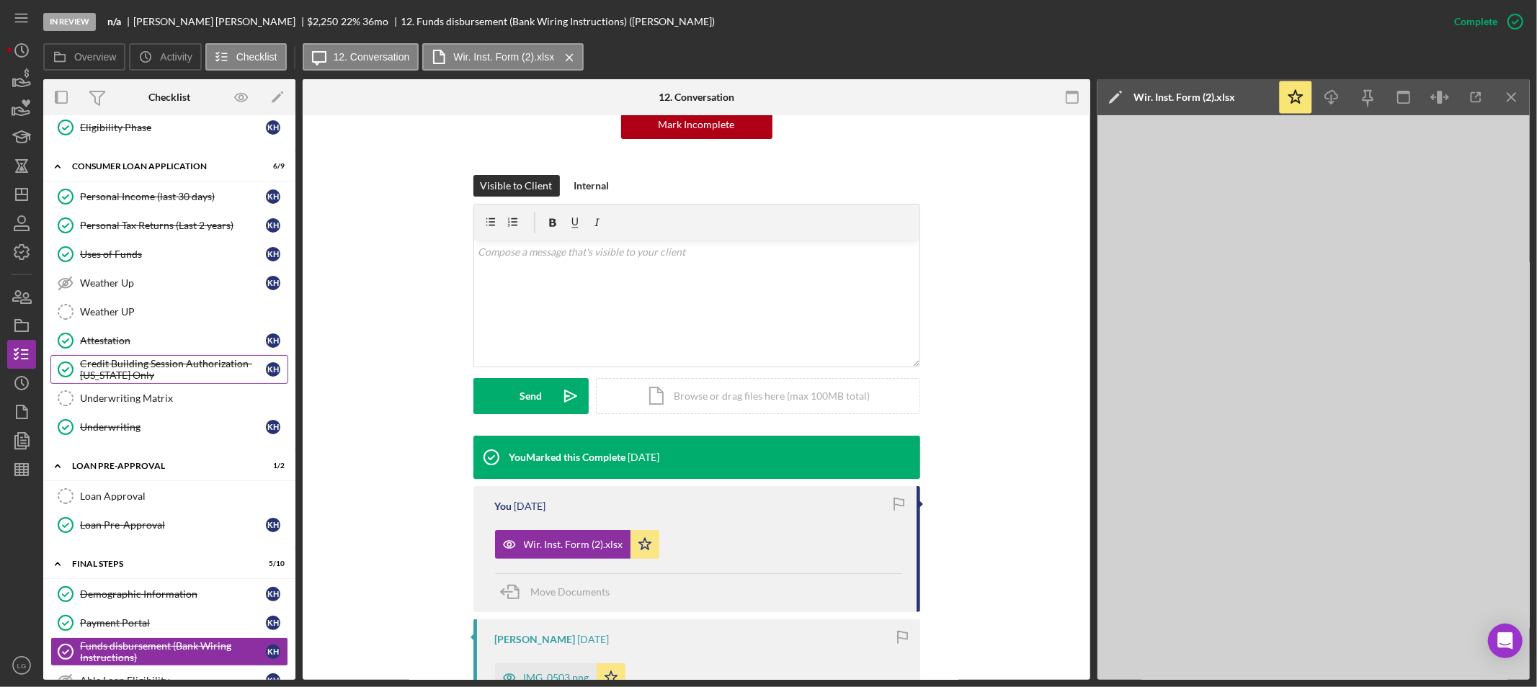
scroll to position [236, 0]
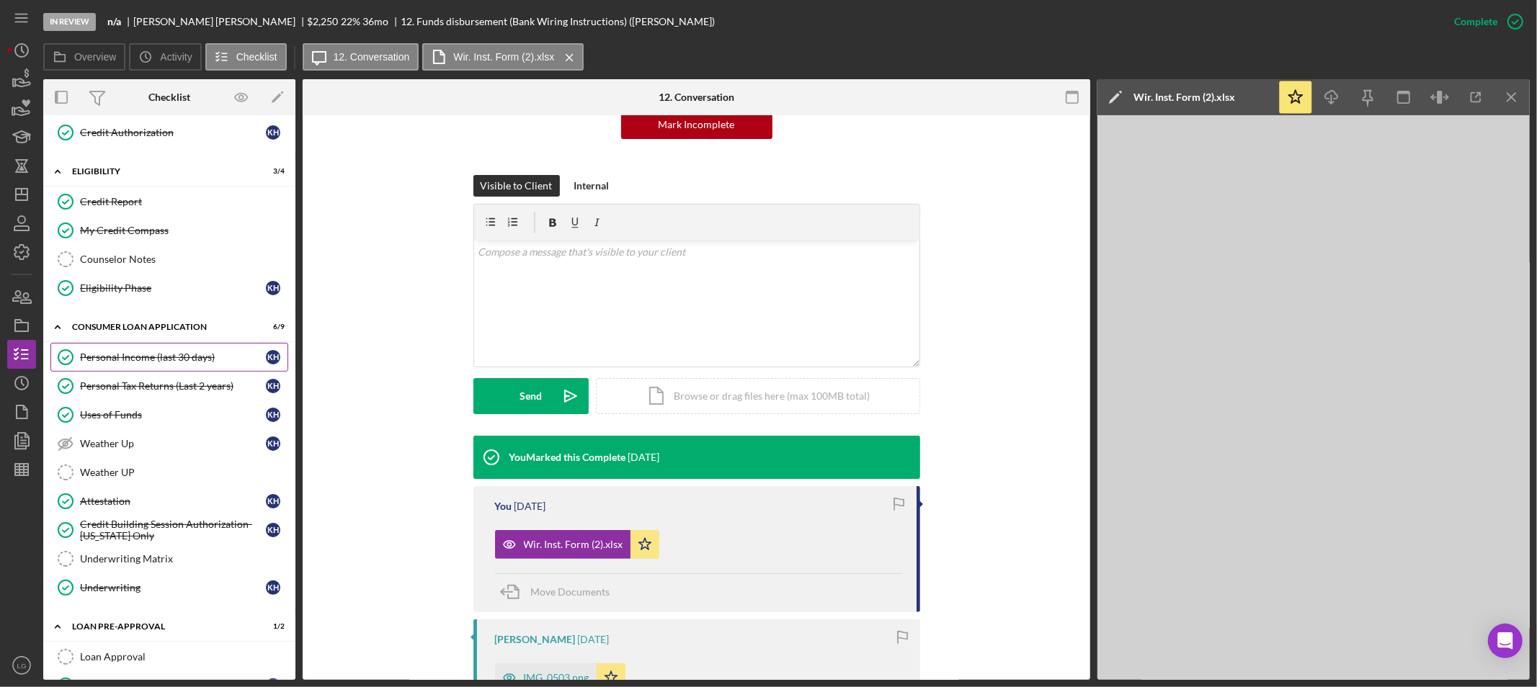
click at [112, 350] on link "Personal Income (last 30 days) Personal Income (last 30 days) K H" at bounding box center [169, 357] width 238 height 29
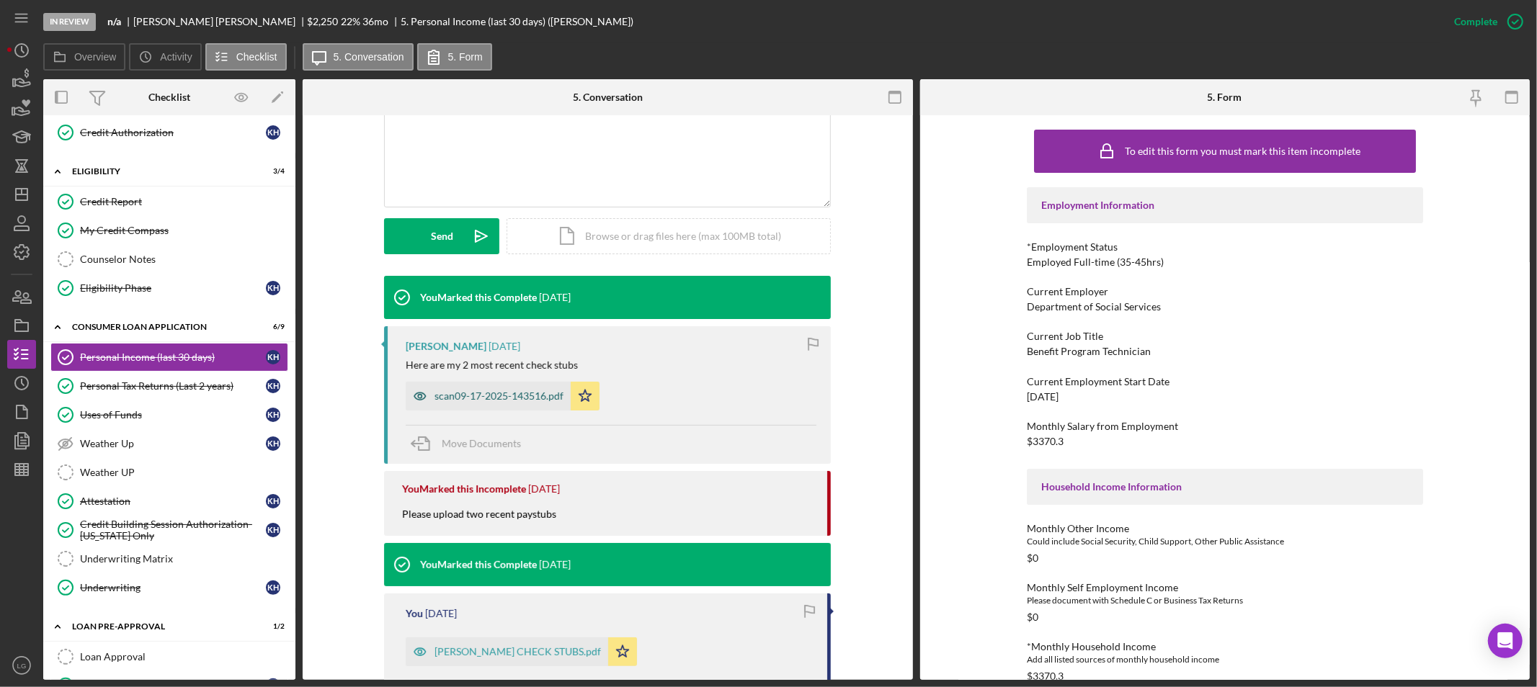
click at [501, 401] on div "scan09-17-2025-143516.pdf" at bounding box center [499, 397] width 129 height 12
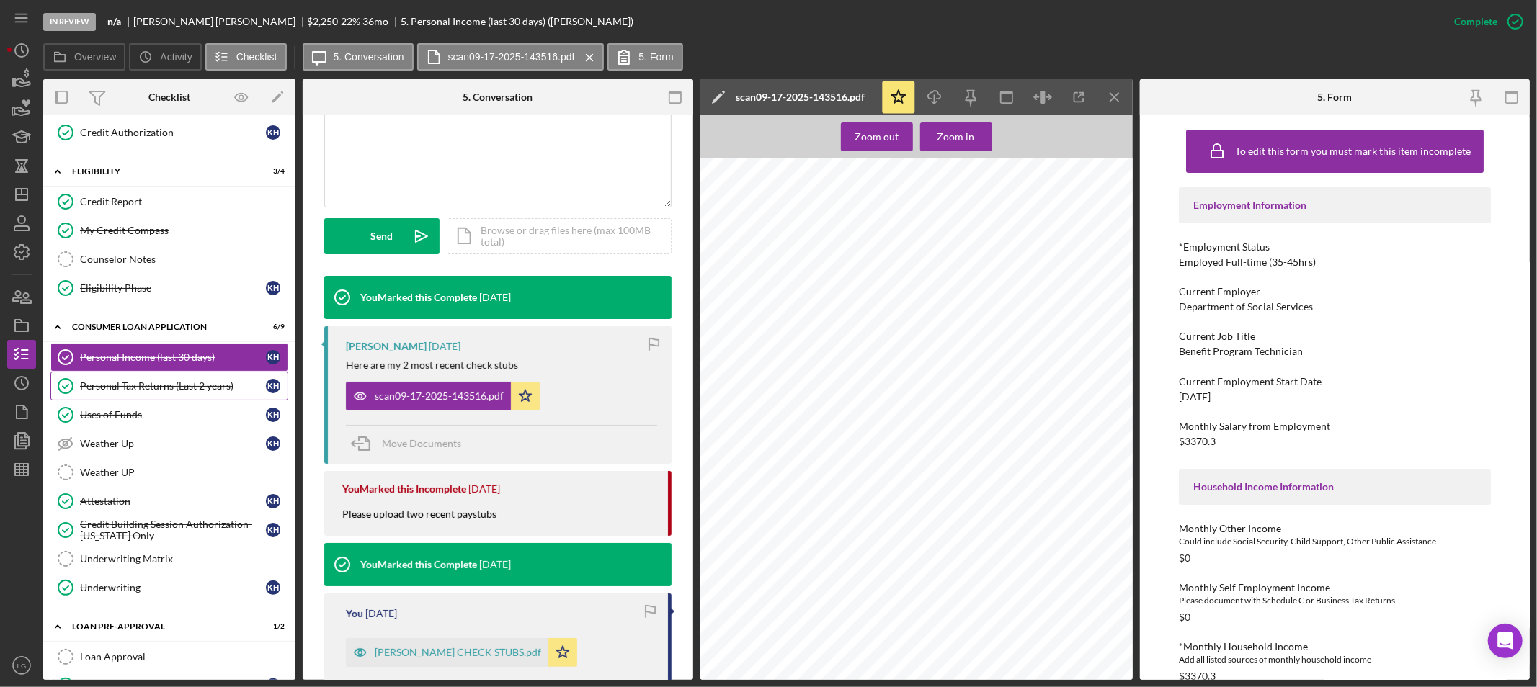
click at [124, 384] on div "Personal Tax Returns (Last 2 years)" at bounding box center [173, 386] width 186 height 12
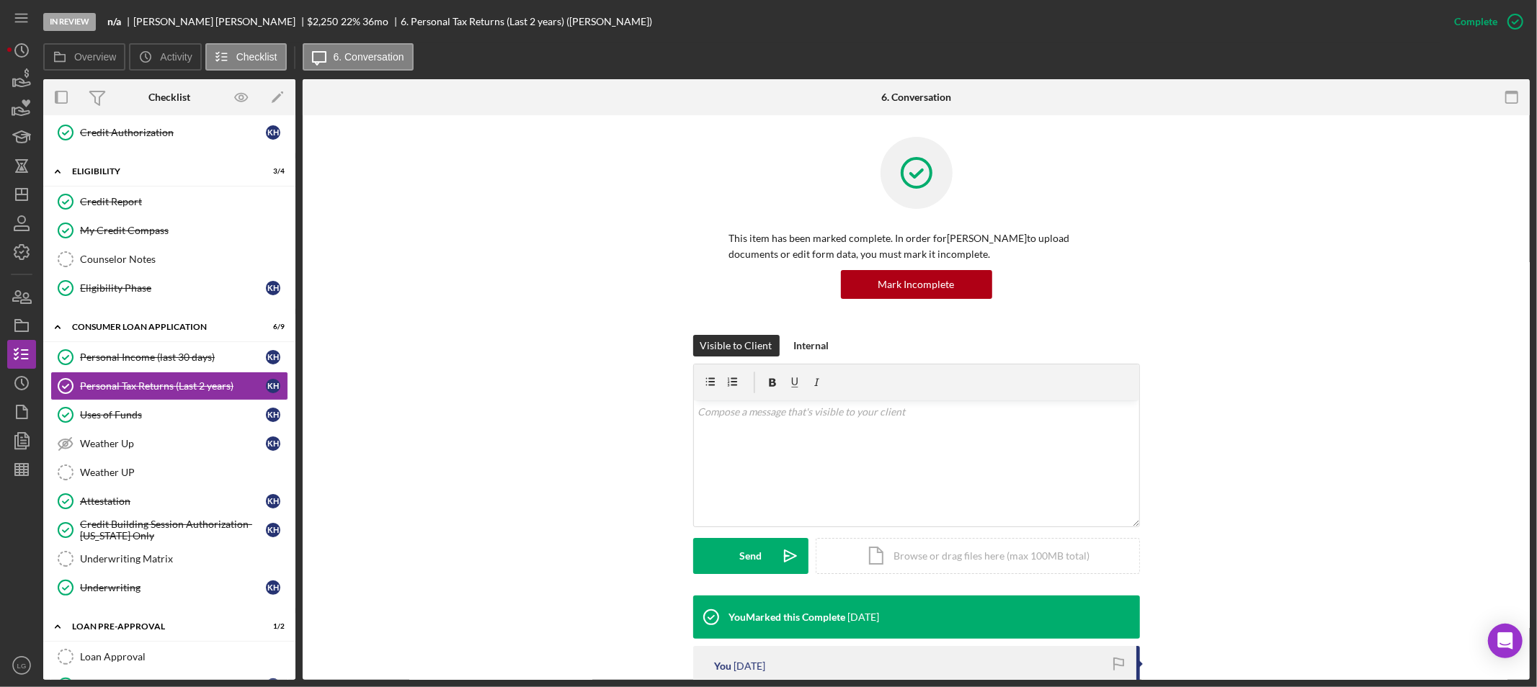
scroll to position [320, 0]
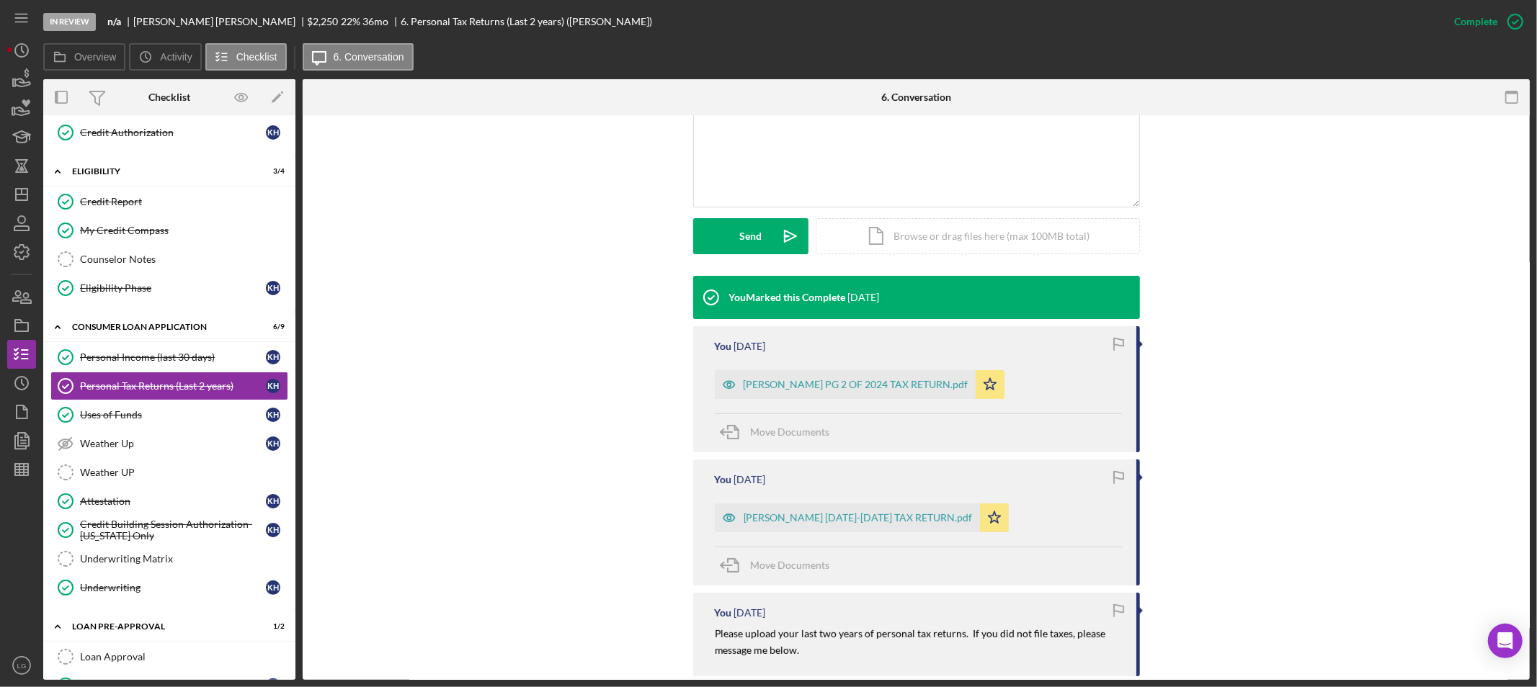
click at [819, 370] on div "KEISHA HARRISON PG 2 OF 2024 TAX RETURN.pdf" at bounding box center [845, 384] width 261 height 29
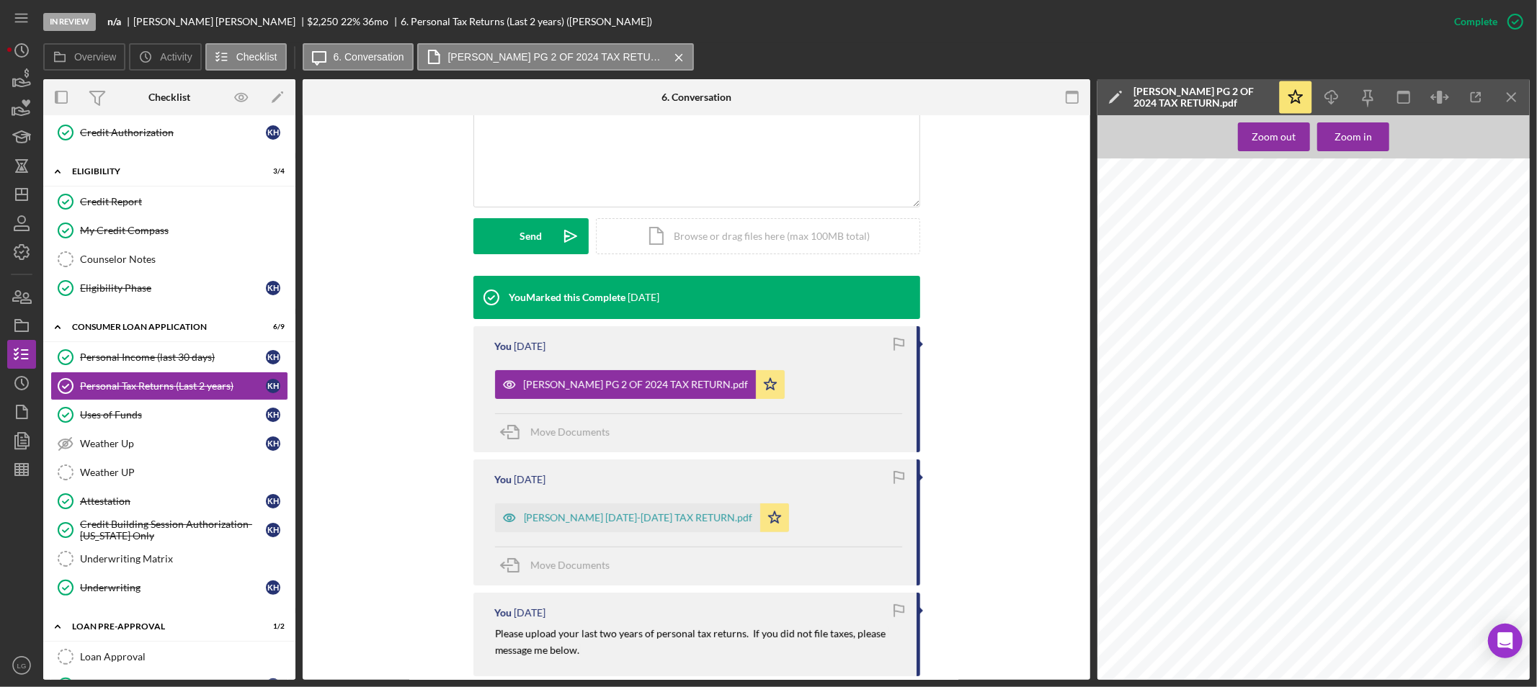
scroll to position [61, 0]
click at [641, 517] on div "KEISHA HARRISON'S 2023-2024 TAX RETURN.pdf" at bounding box center [638, 518] width 229 height 12
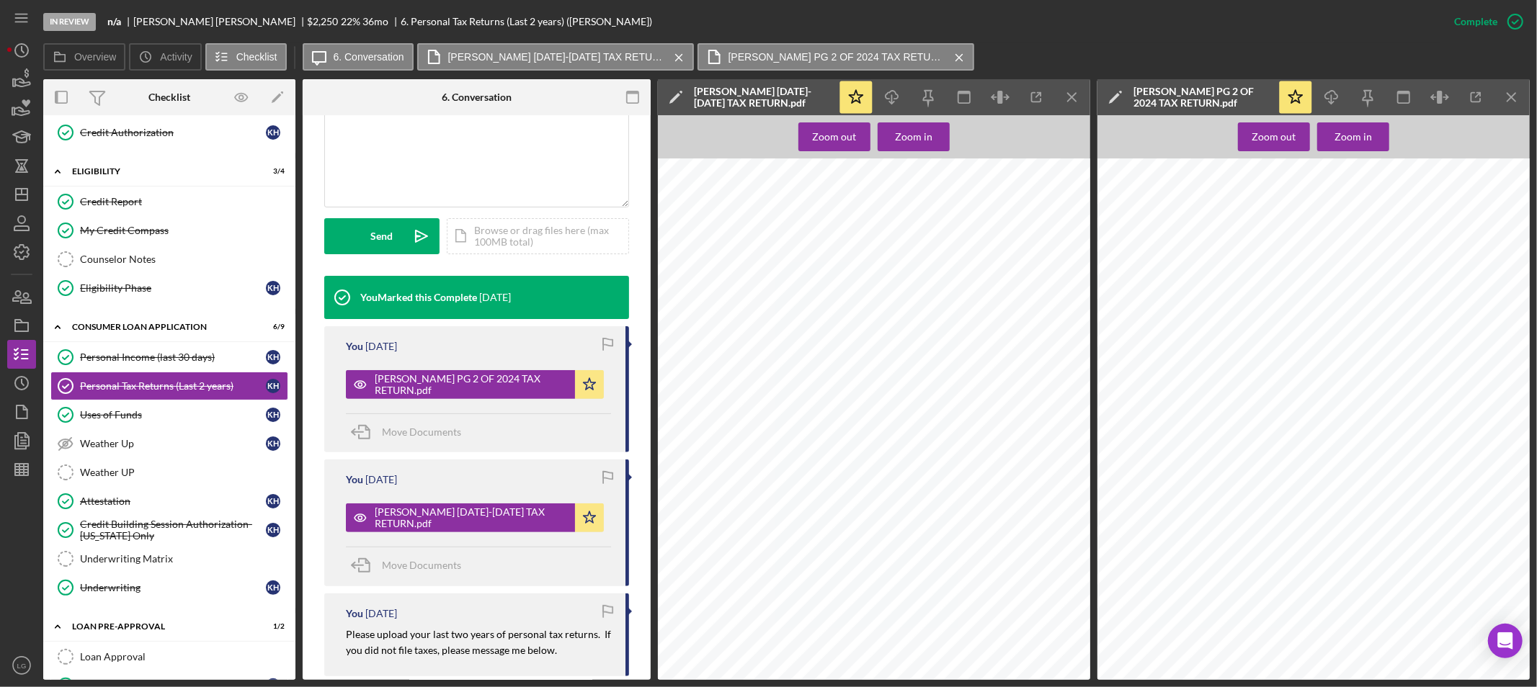
scroll to position [1201, 0]
click at [178, 515] on link "Attestation Attestation K H" at bounding box center [169, 501] width 238 height 29
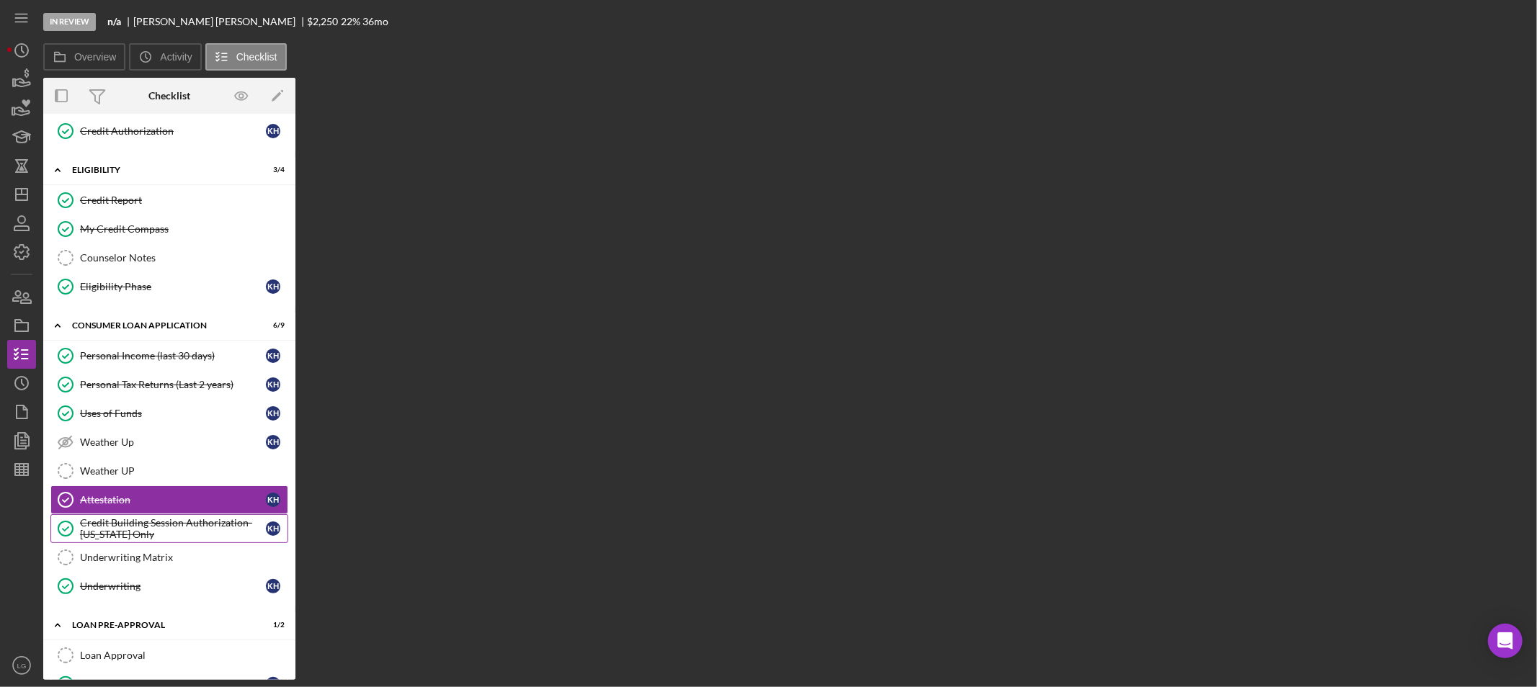
click at [178, 517] on link "Credit Building Session Authorization- Missouri Only Credit Building Session Au…" at bounding box center [169, 529] width 238 height 29
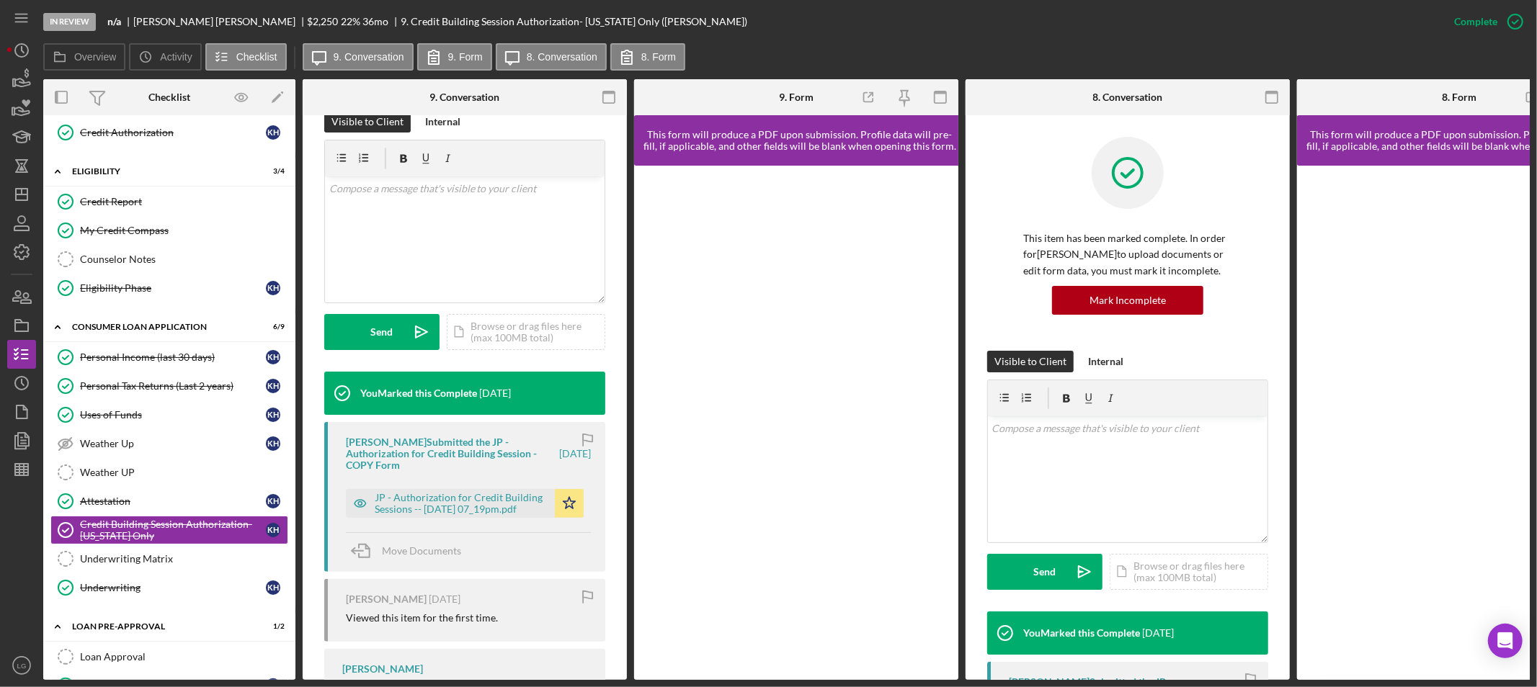
scroll to position [320, 0]
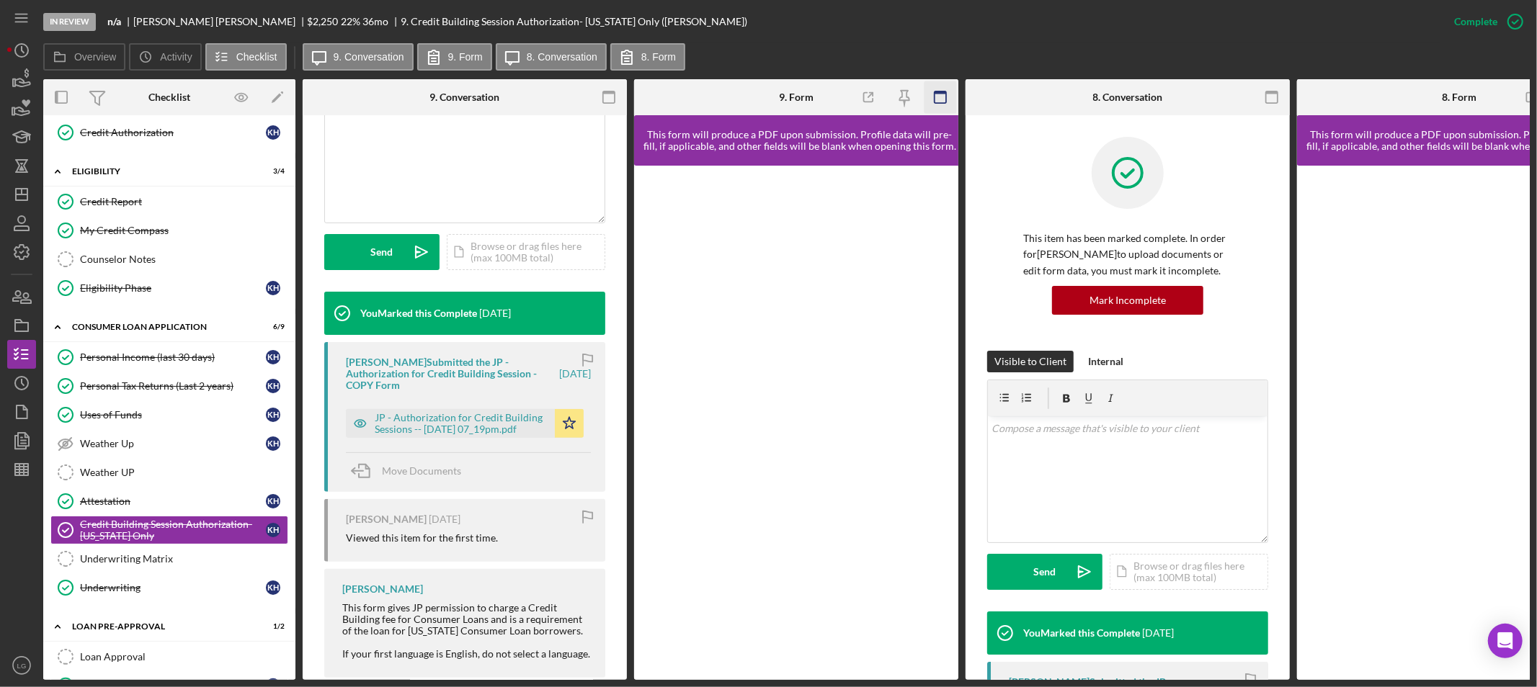
click at [956, 96] on icon "button" at bounding box center [941, 97] width 32 height 32
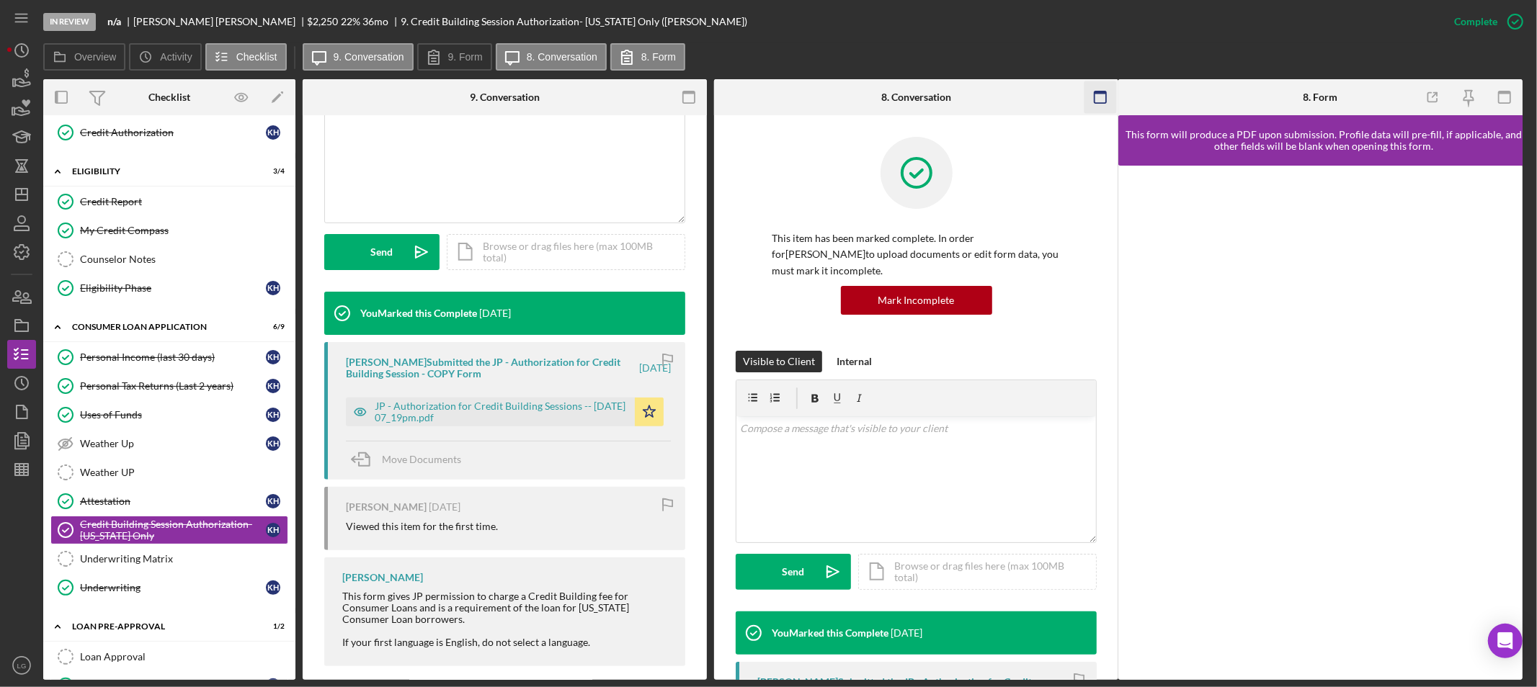
click at [1101, 95] on icon "button" at bounding box center [1101, 97] width 32 height 32
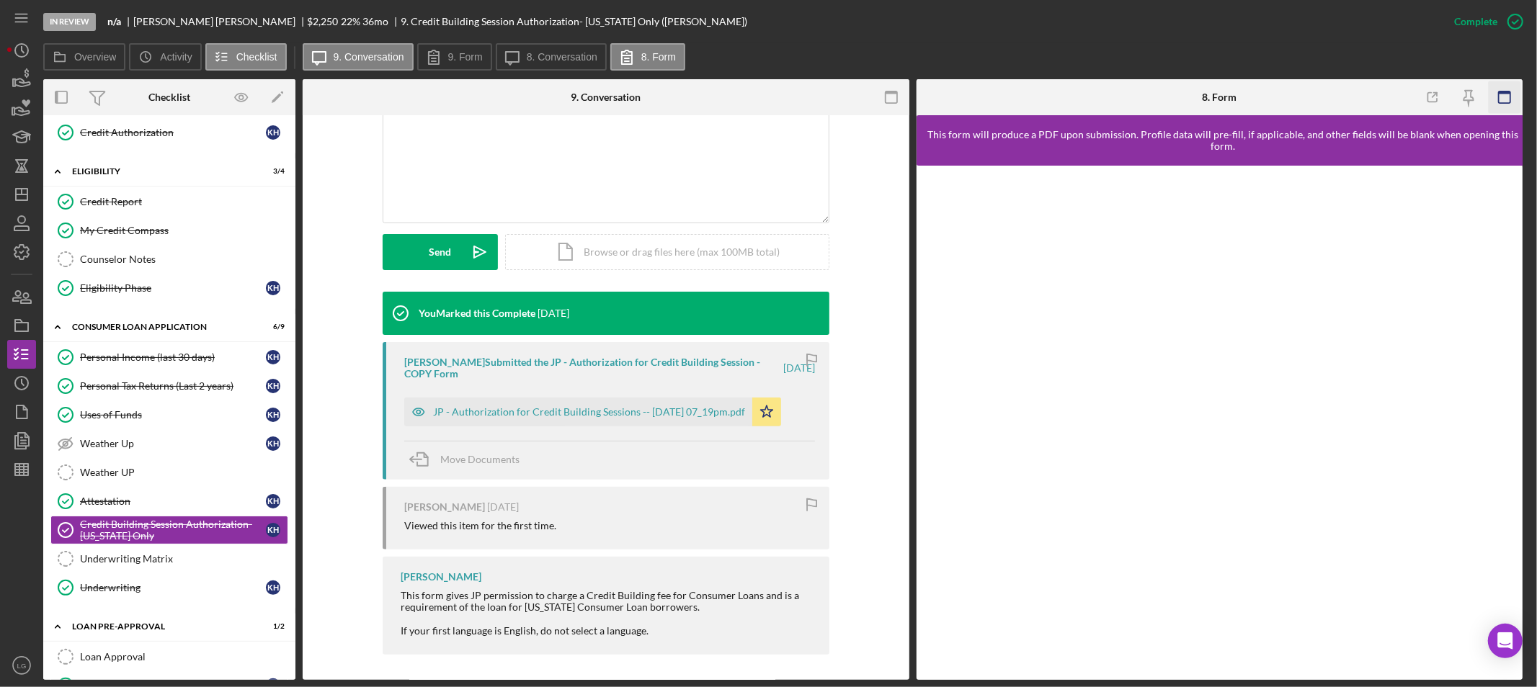
click at [1497, 97] on icon "button" at bounding box center [1505, 97] width 32 height 32
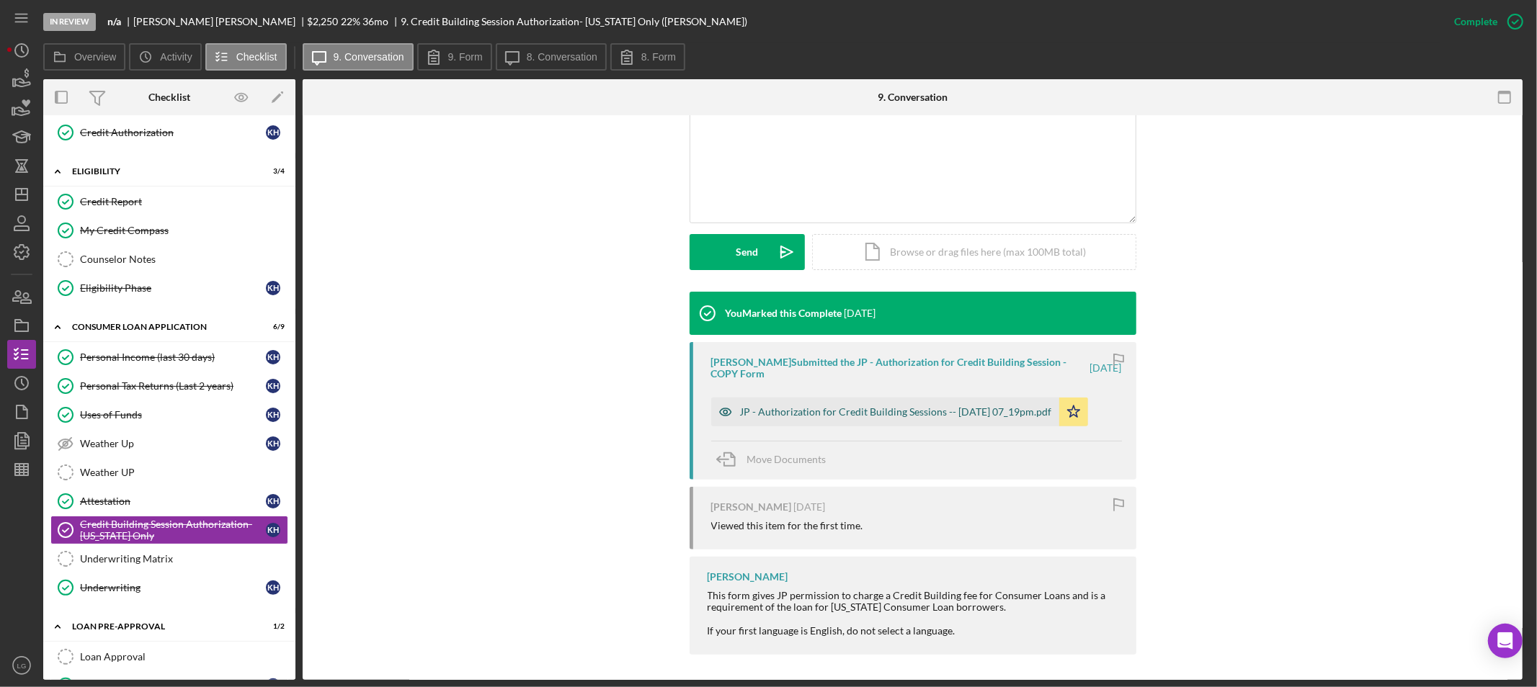
click at [955, 413] on div "JP - Authorization for Credit Building Sessions -- 2025-08-11 07_19pm.pdf" at bounding box center [896, 412] width 312 height 12
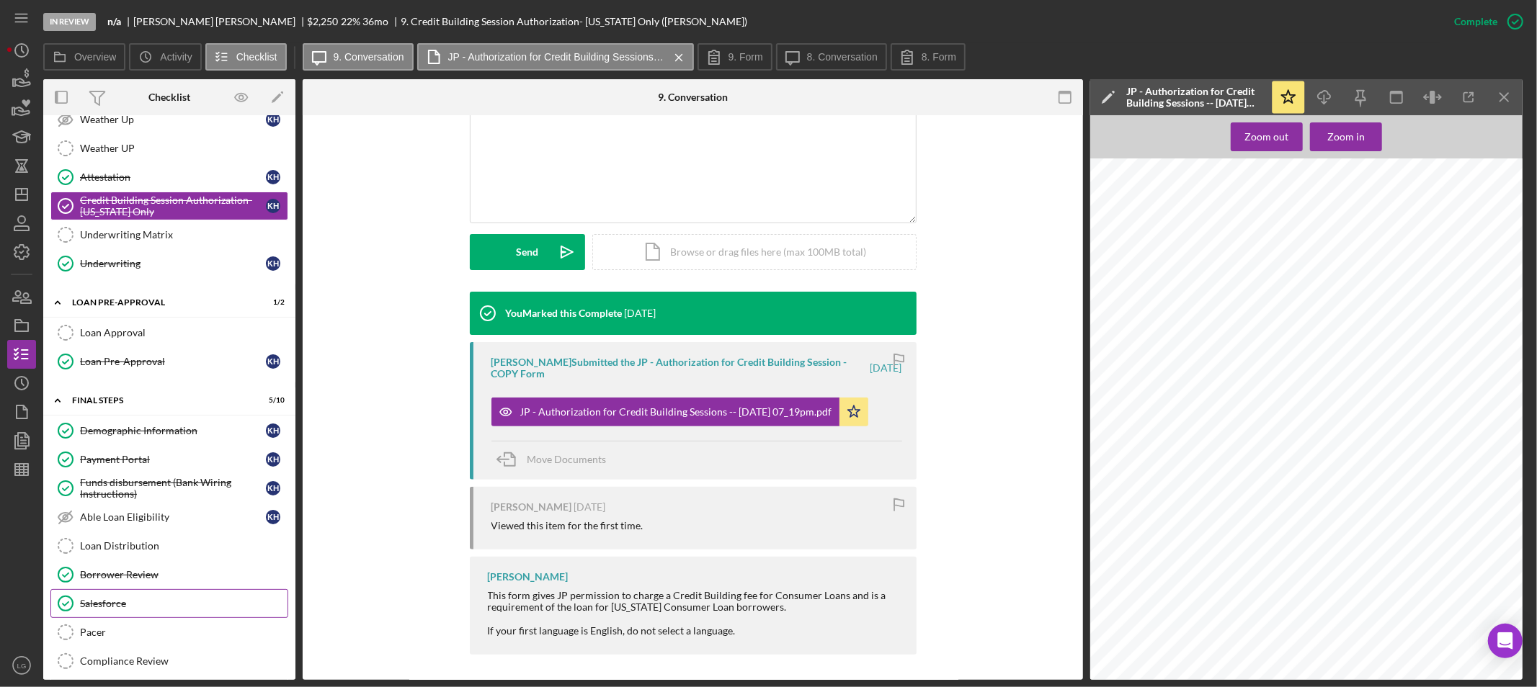
scroll to position [636, 0]
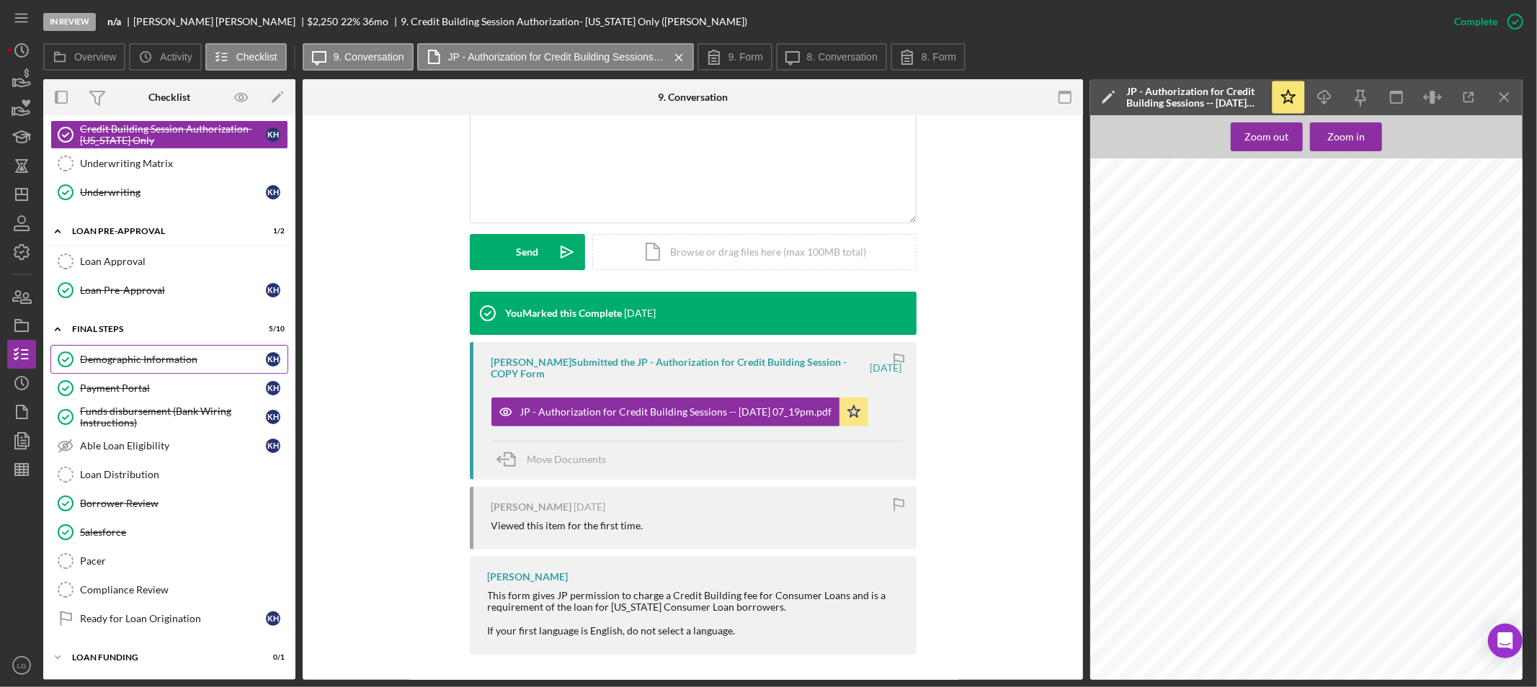
click at [181, 357] on div "Demographic Information" at bounding box center [173, 360] width 186 height 12
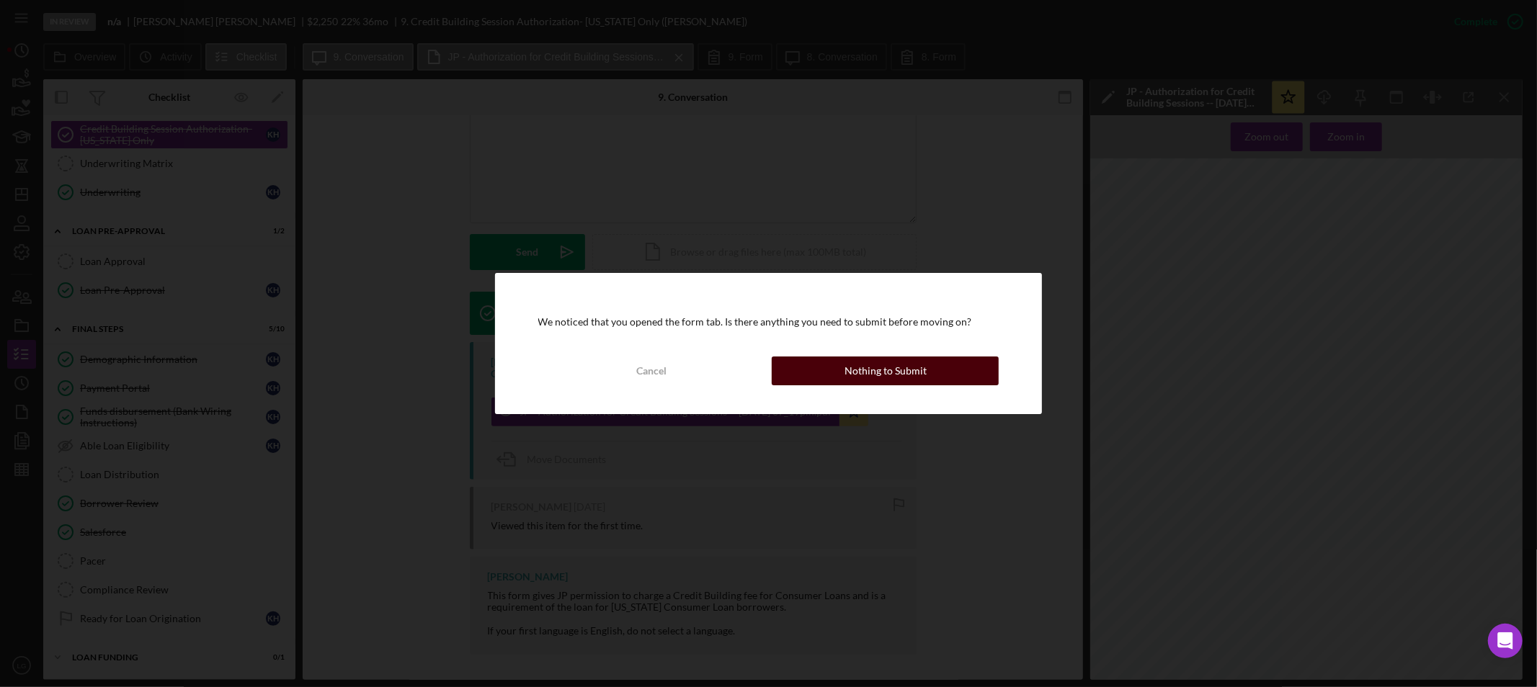
click at [847, 372] on div "Nothing to Submit" at bounding box center [886, 371] width 82 height 29
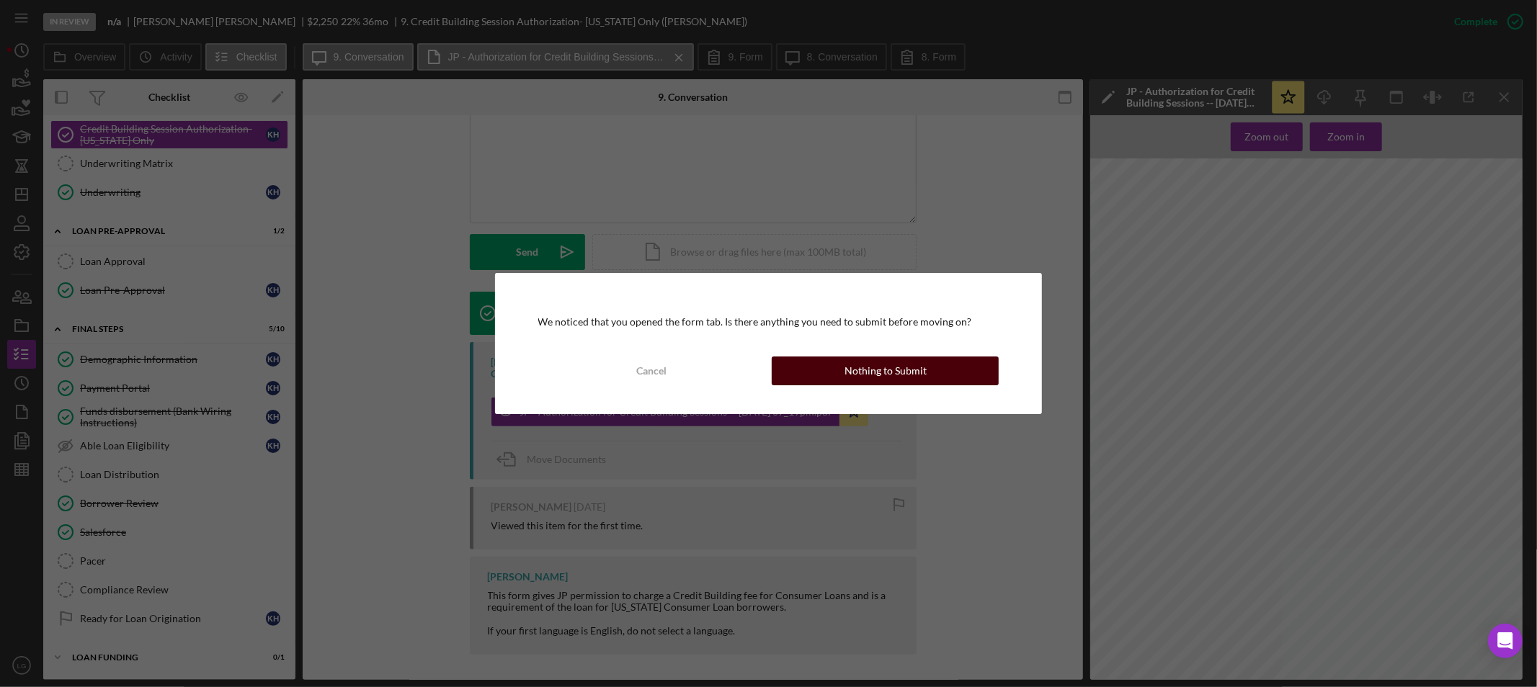
click at [946, 373] on button "Nothing to Submit" at bounding box center [885, 371] width 227 height 29
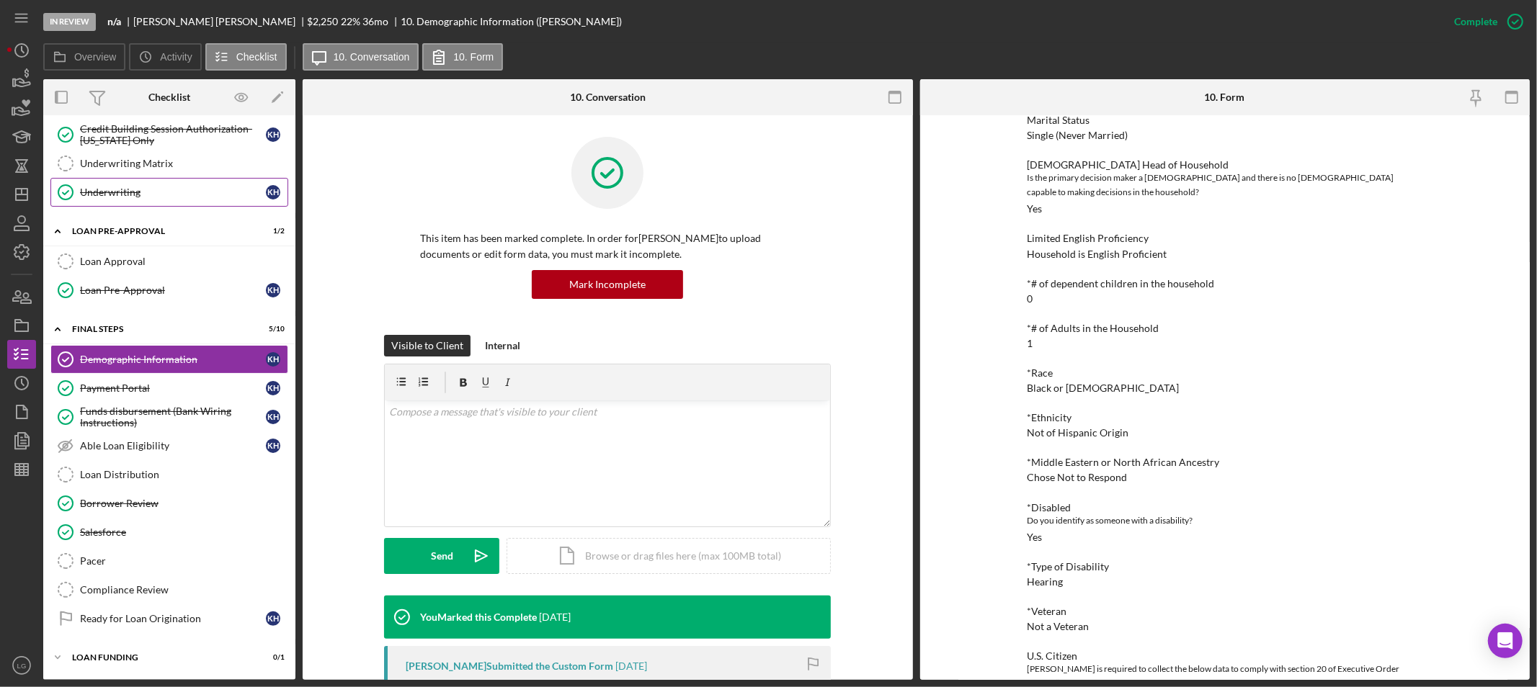
scroll to position [476, 0]
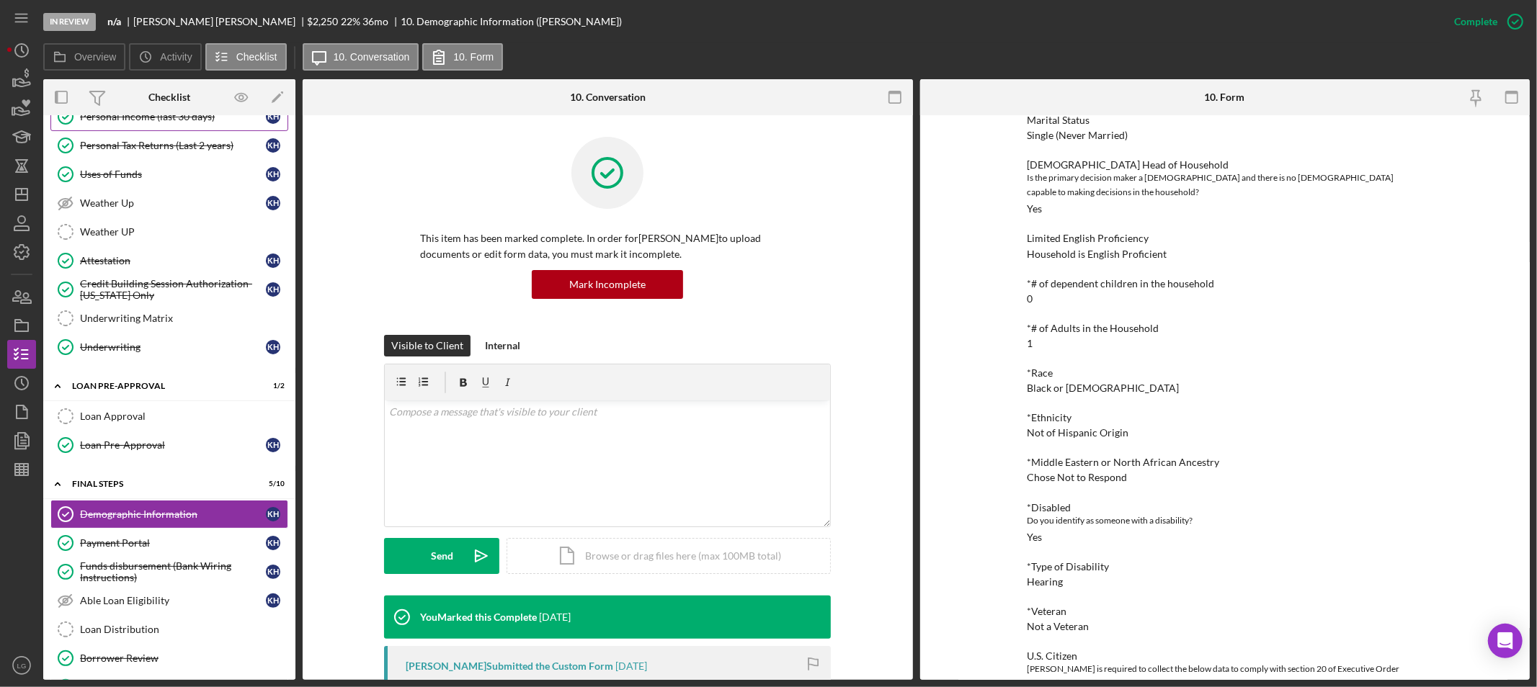
click at [167, 119] on div "Personal Income (last 30 days)" at bounding box center [173, 117] width 186 height 12
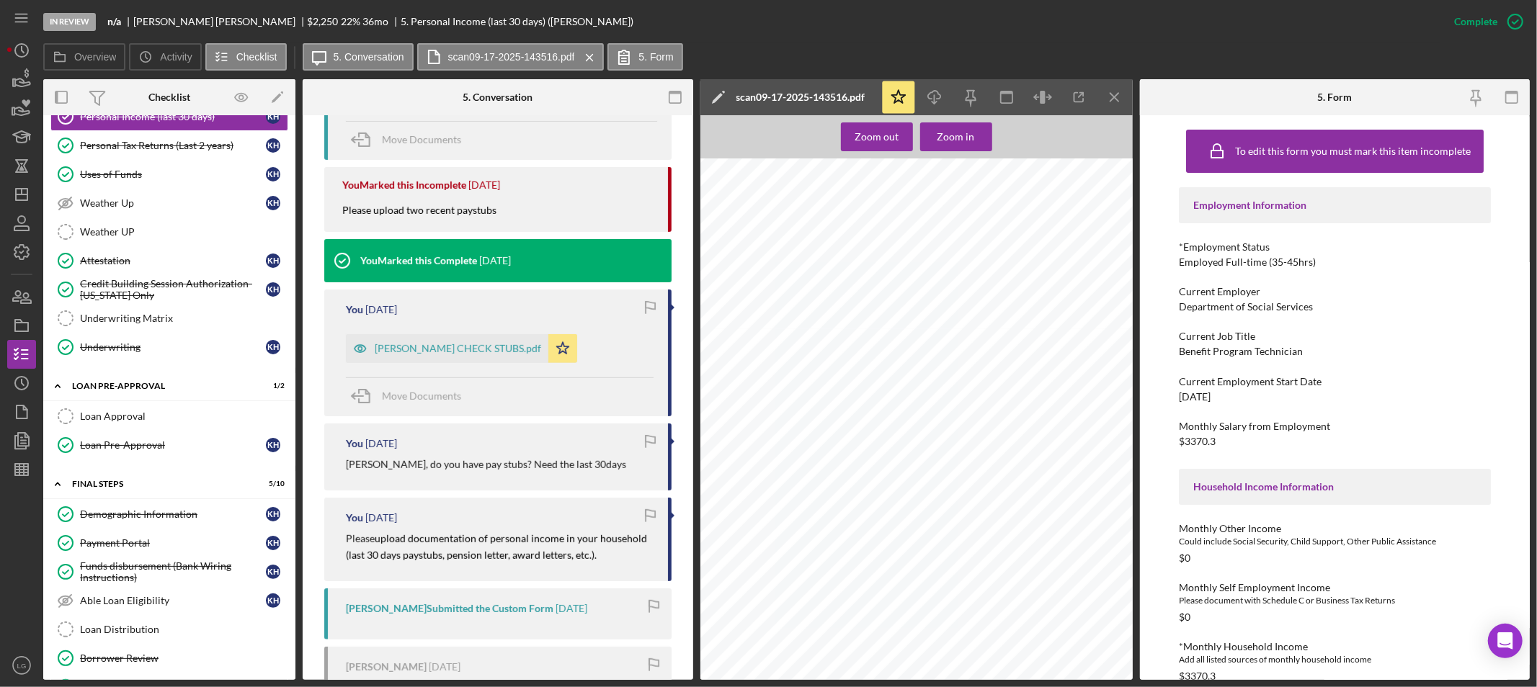
scroll to position [631, 0]
click at [121, 314] on link "Underwriting Matrix Underwriting Matrix" at bounding box center [169, 318] width 238 height 29
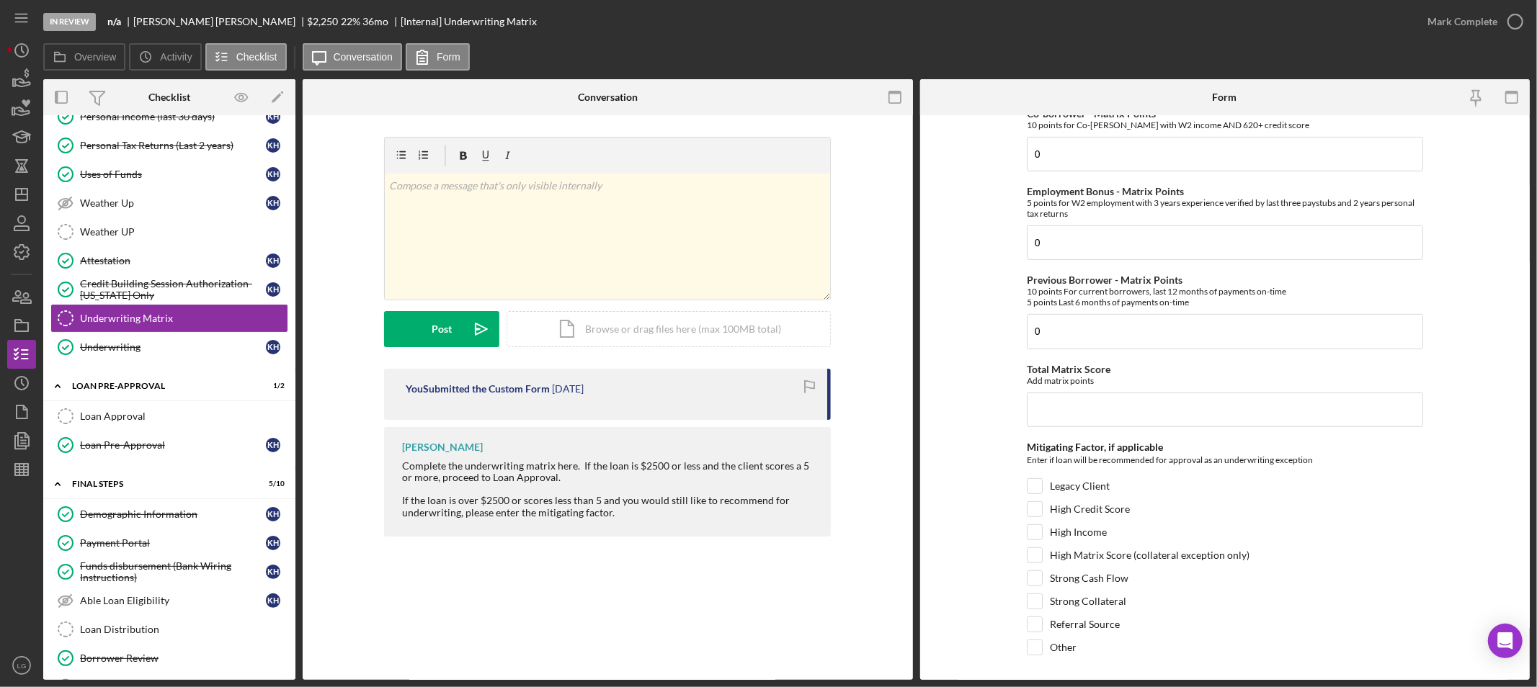
scroll to position [320, 0]
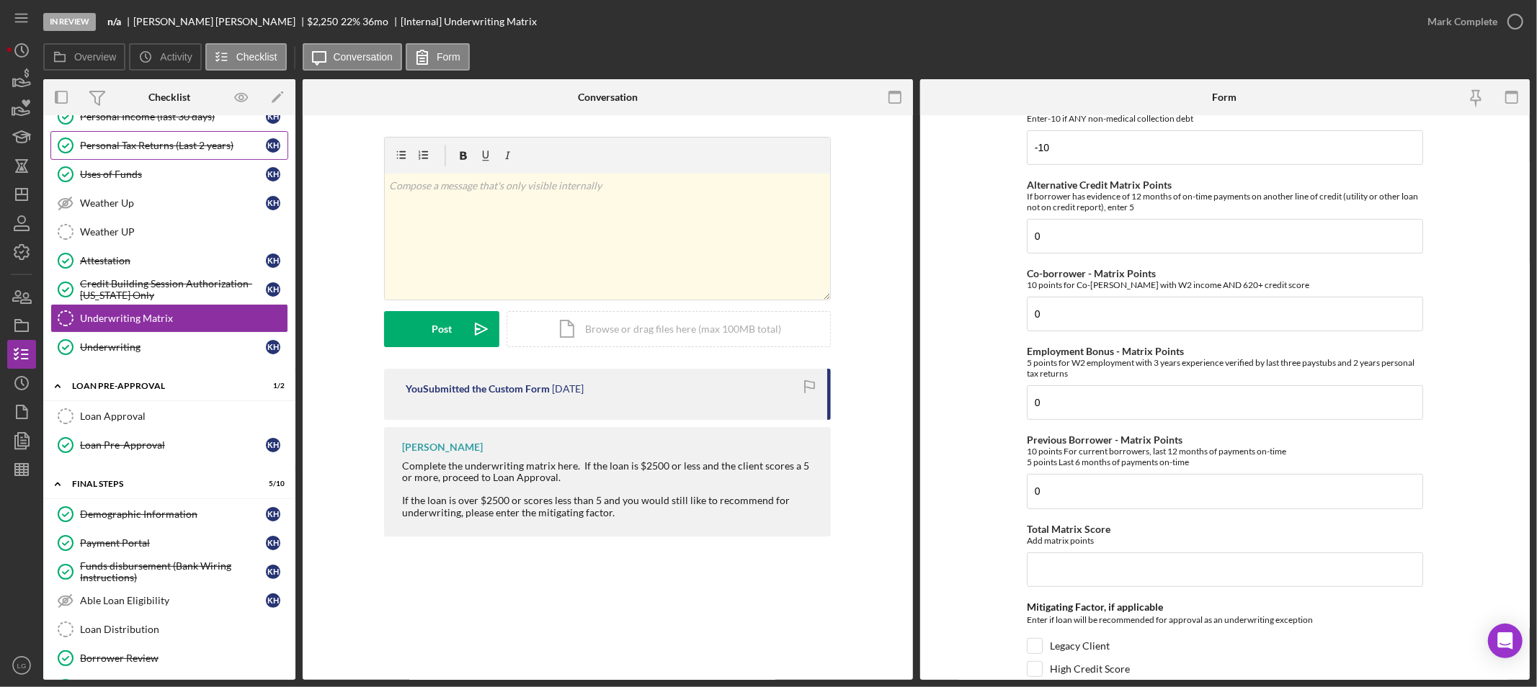
click at [144, 156] on link "Personal Tax Returns (Last 2 years) Personal Tax Returns (Last 2 years) K H" at bounding box center [169, 145] width 238 height 29
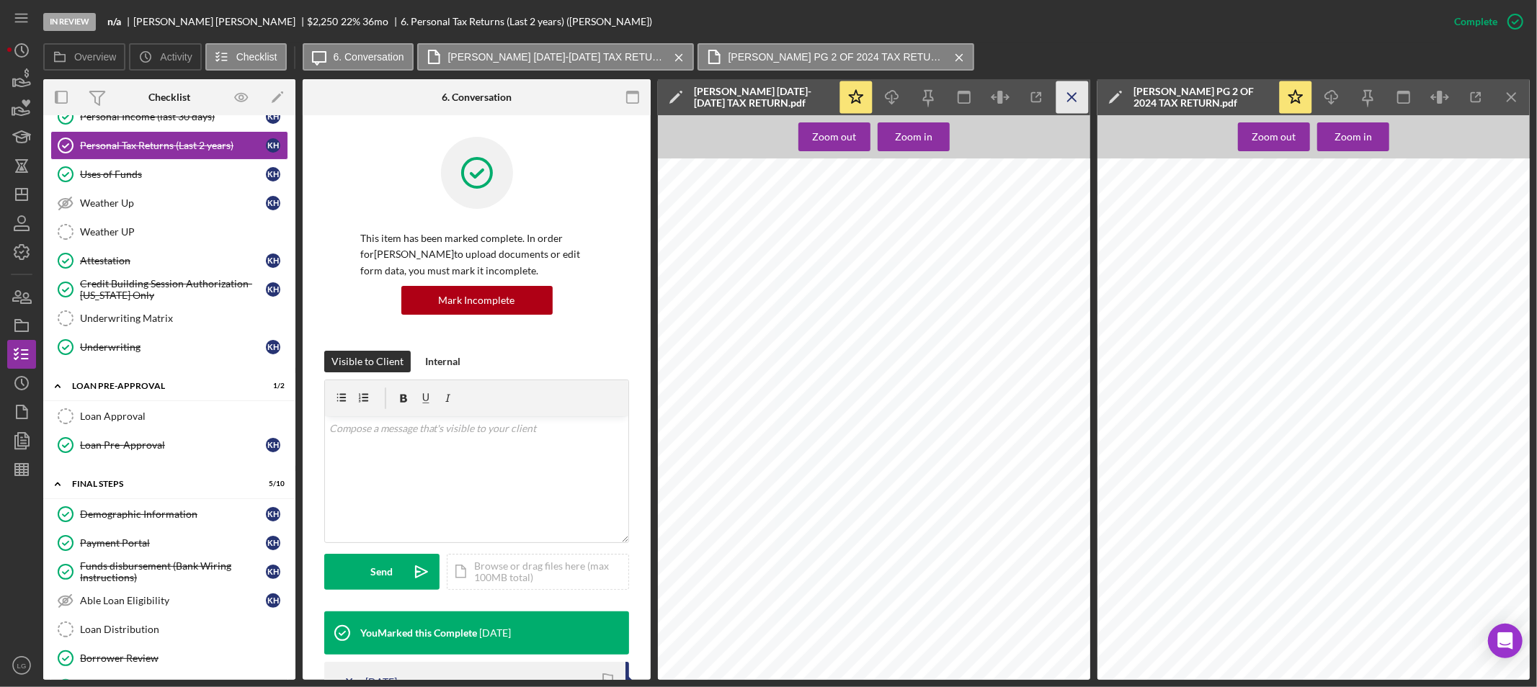
click at [1062, 90] on icon "Icon/Menu Close" at bounding box center [1072, 97] width 32 height 32
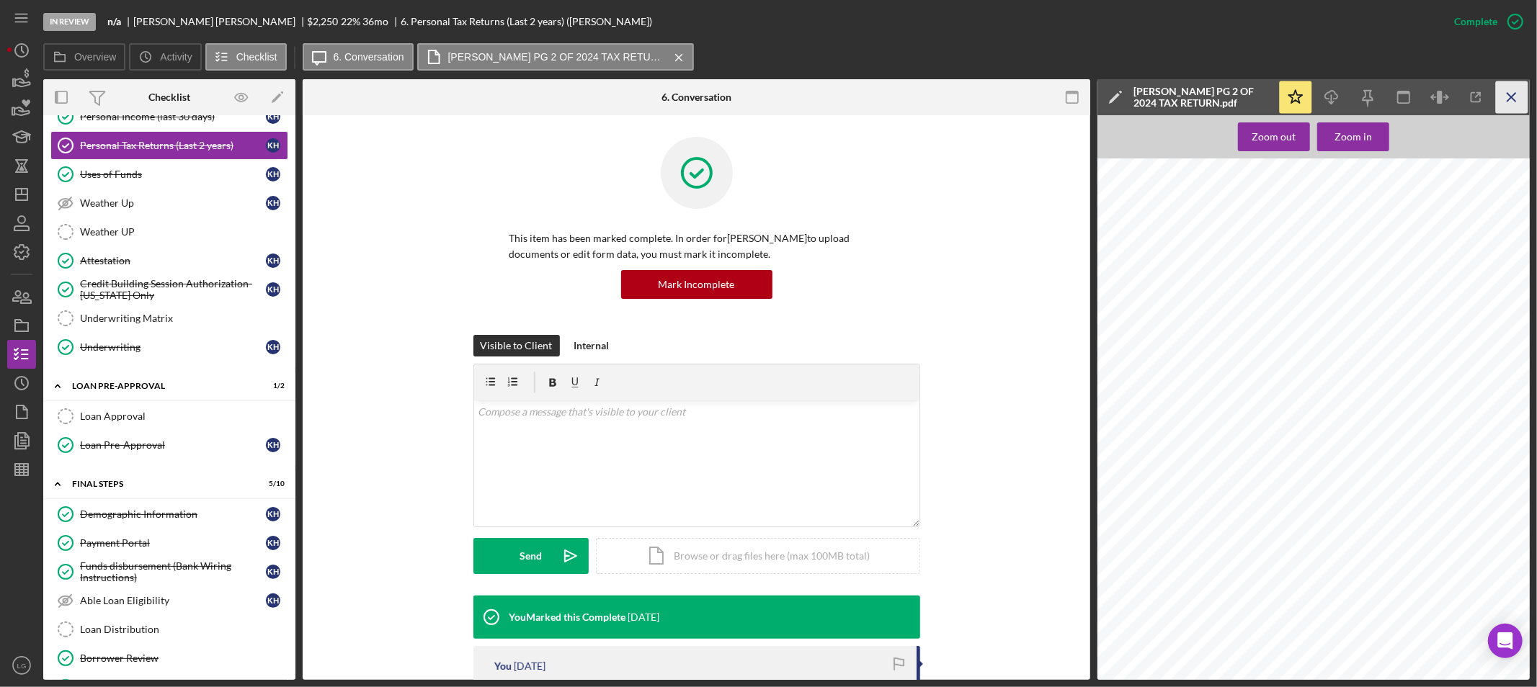
click at [1519, 99] on icon "Icon/Menu Close" at bounding box center [1512, 97] width 32 height 32
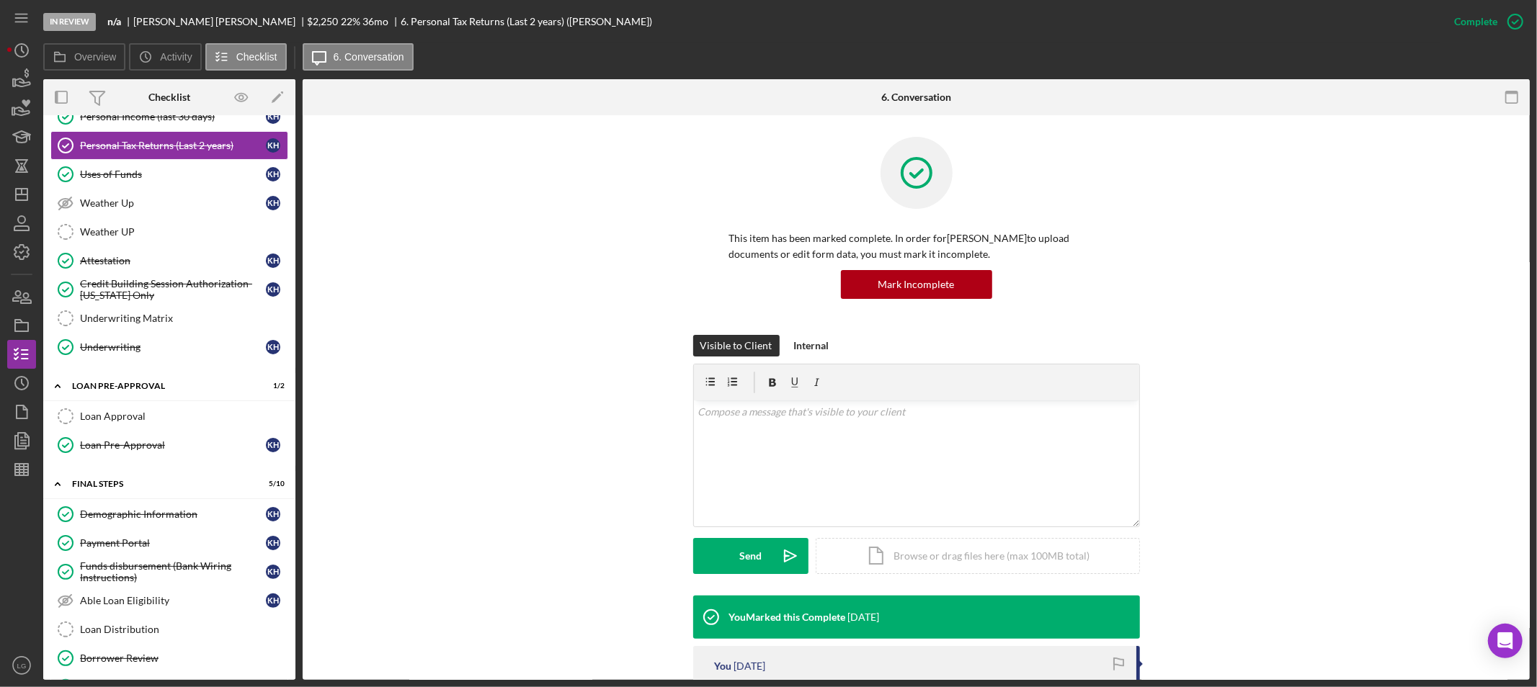
click at [1177, 44] on div "Overview Icon/History Activity Checklist Icon/Message 6. Conversation" at bounding box center [786, 57] width 1487 height 29
click at [1336, 147] on div "This item has been marked complete. In order for Keisha Harrison to upload docu…" at bounding box center [916, 236] width 1184 height 198
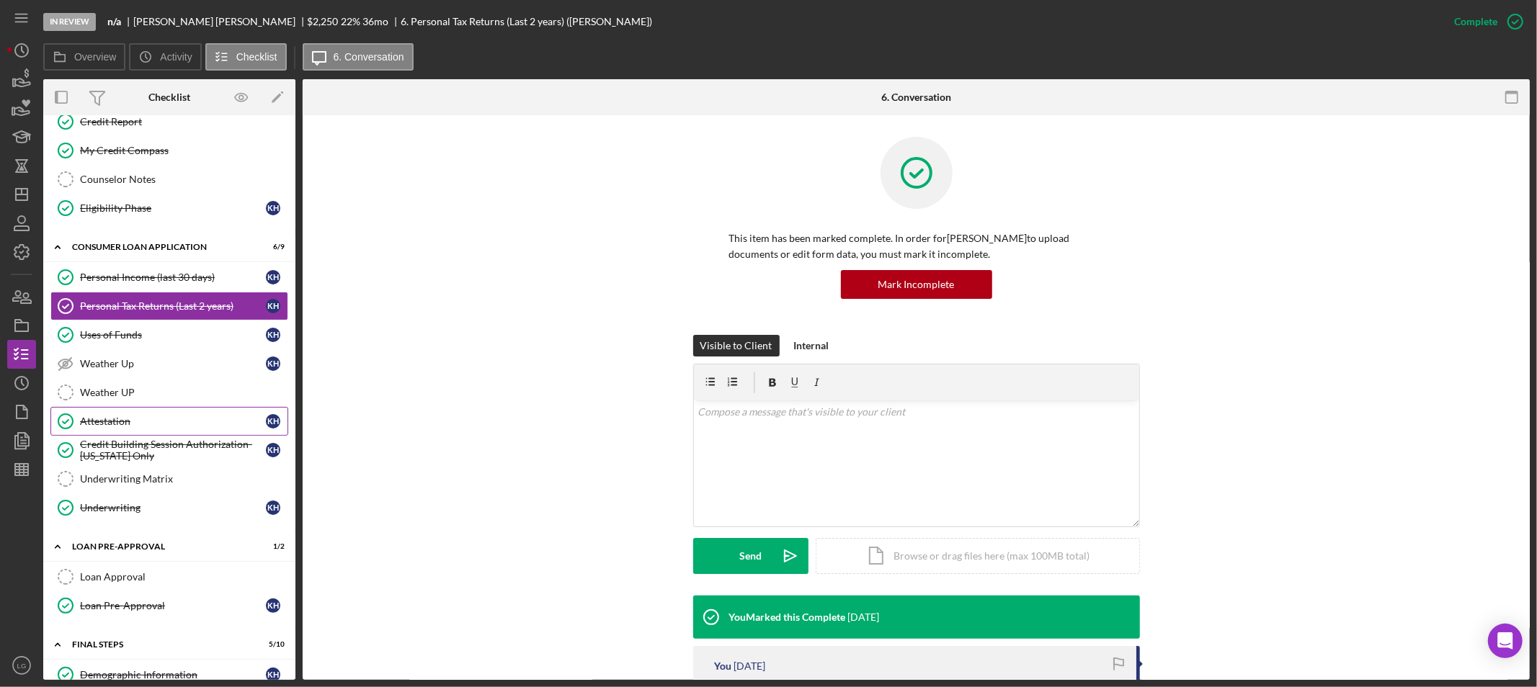
scroll to position [156, 0]
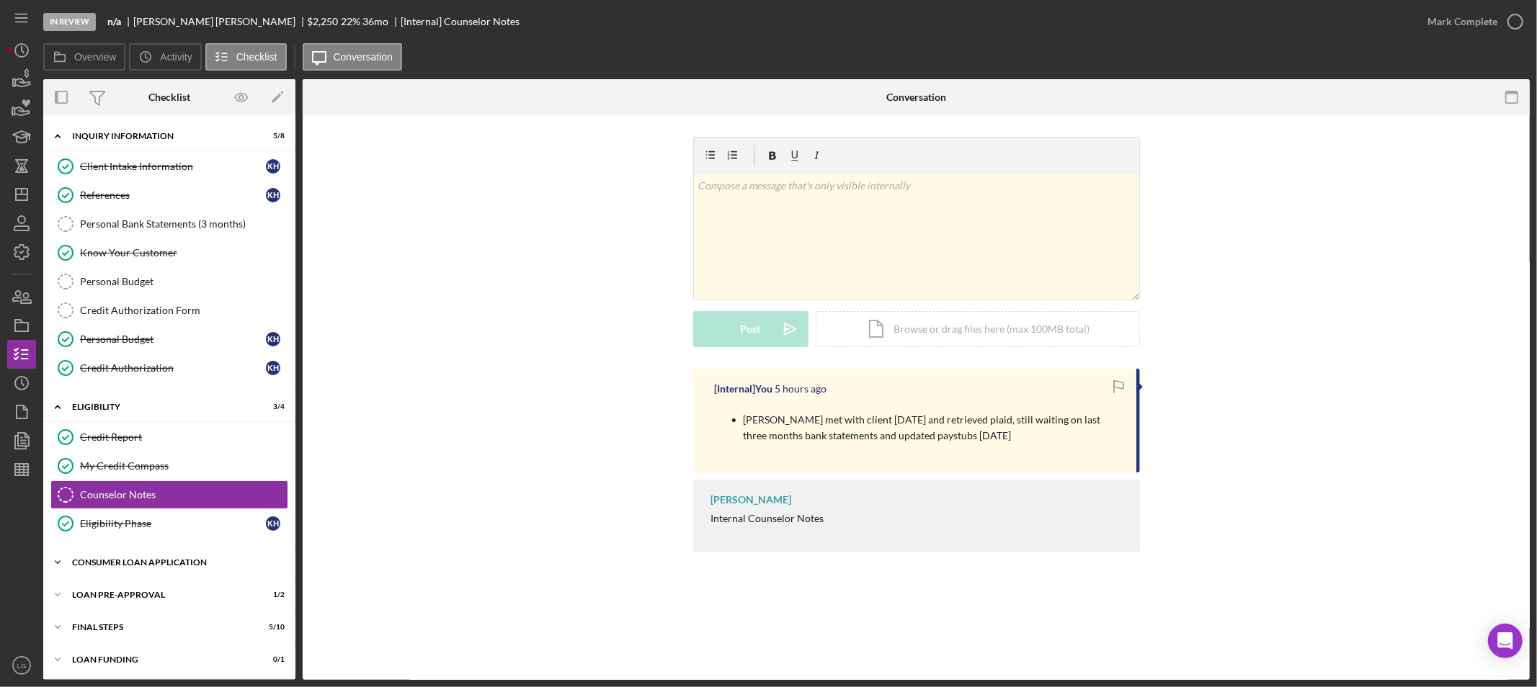
click at [190, 576] on div "Icon/Expander Consumer Loan Application 6 / 9" at bounding box center [169, 562] width 252 height 29
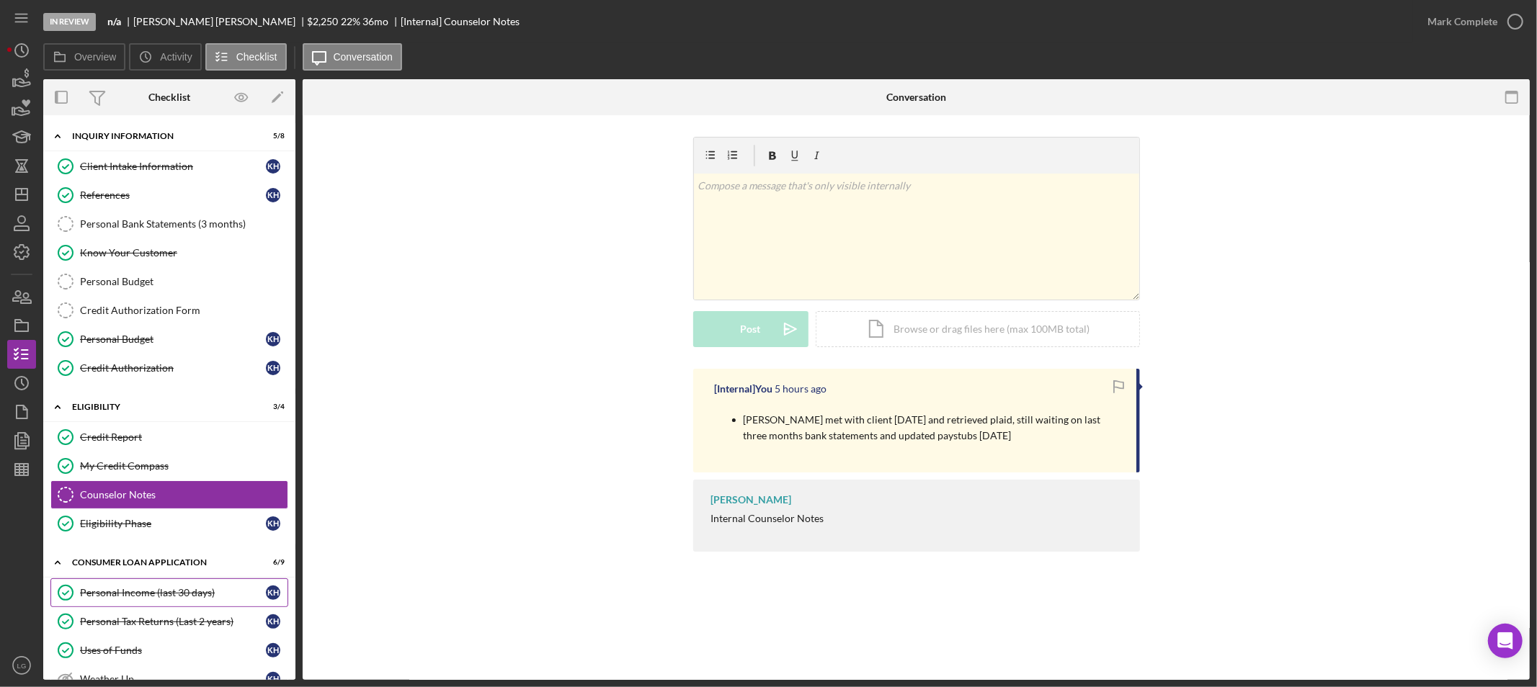
click at [141, 599] on div "Personal Income (last 30 days)" at bounding box center [173, 593] width 186 height 12
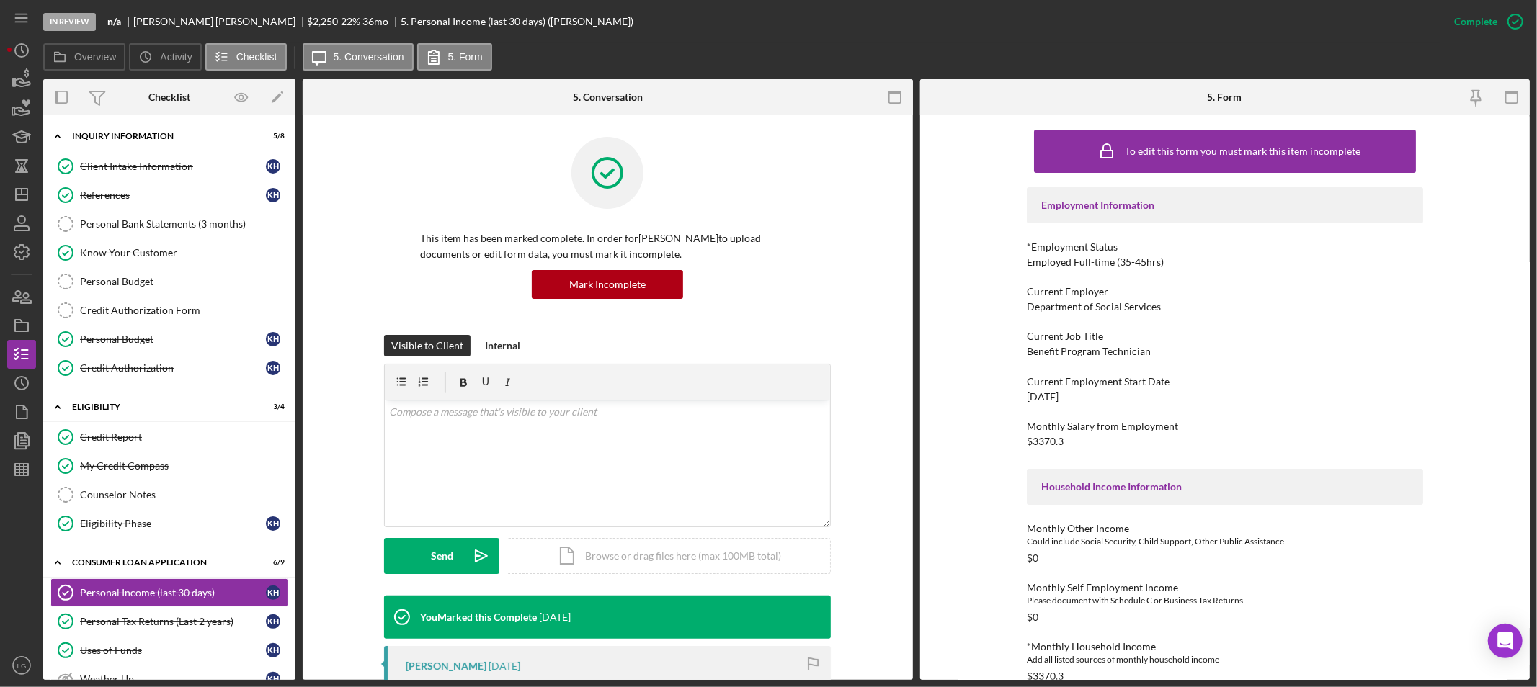
click at [1085, 347] on div "Benefit Program Technician" at bounding box center [1089, 352] width 124 height 12
copy div "Benefit Program Technician"
click at [1033, 299] on div "Current Employer Department of Social Services" at bounding box center [1225, 299] width 396 height 27
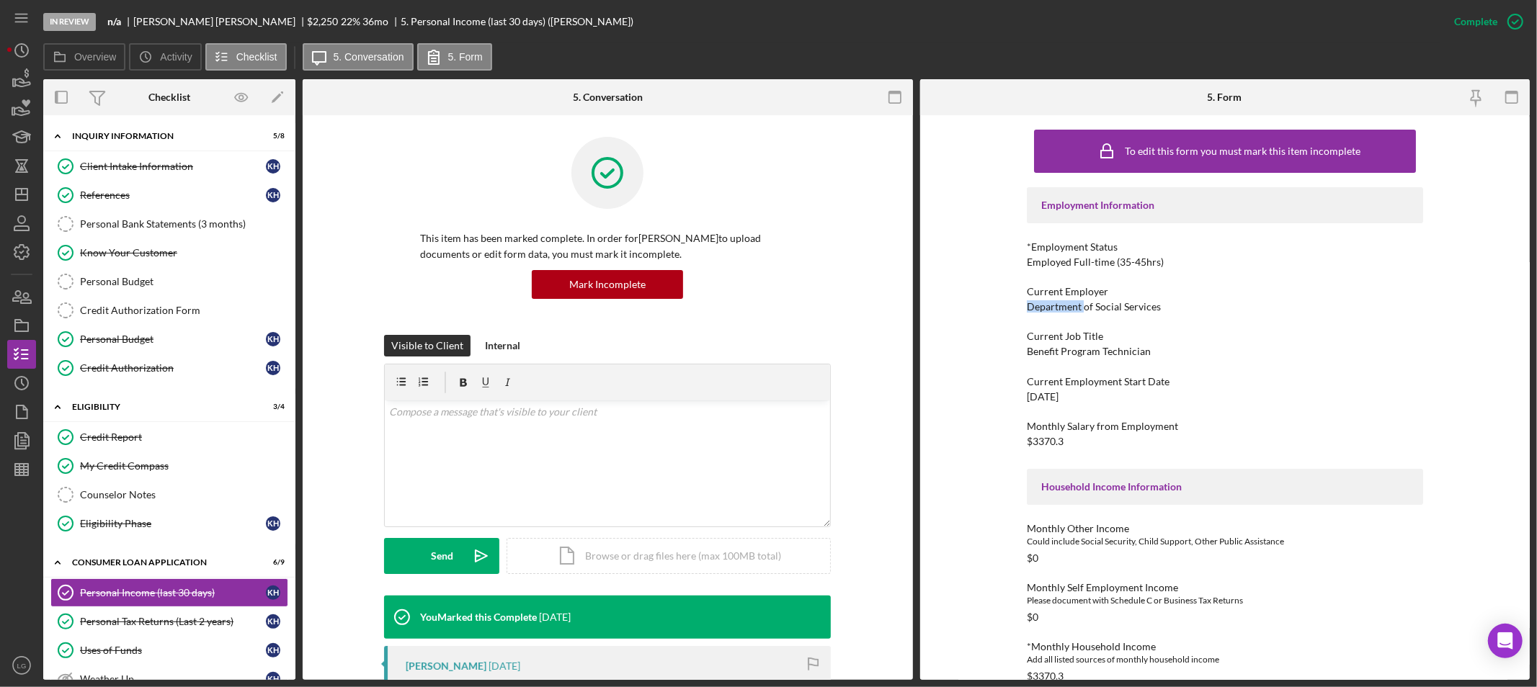
click at [1033, 299] on div "Current Employer Department of Social Services" at bounding box center [1225, 299] width 396 height 27
click at [1034, 301] on div "Department of Social Services" at bounding box center [1094, 307] width 134 height 12
copy div "Department of Social Services"
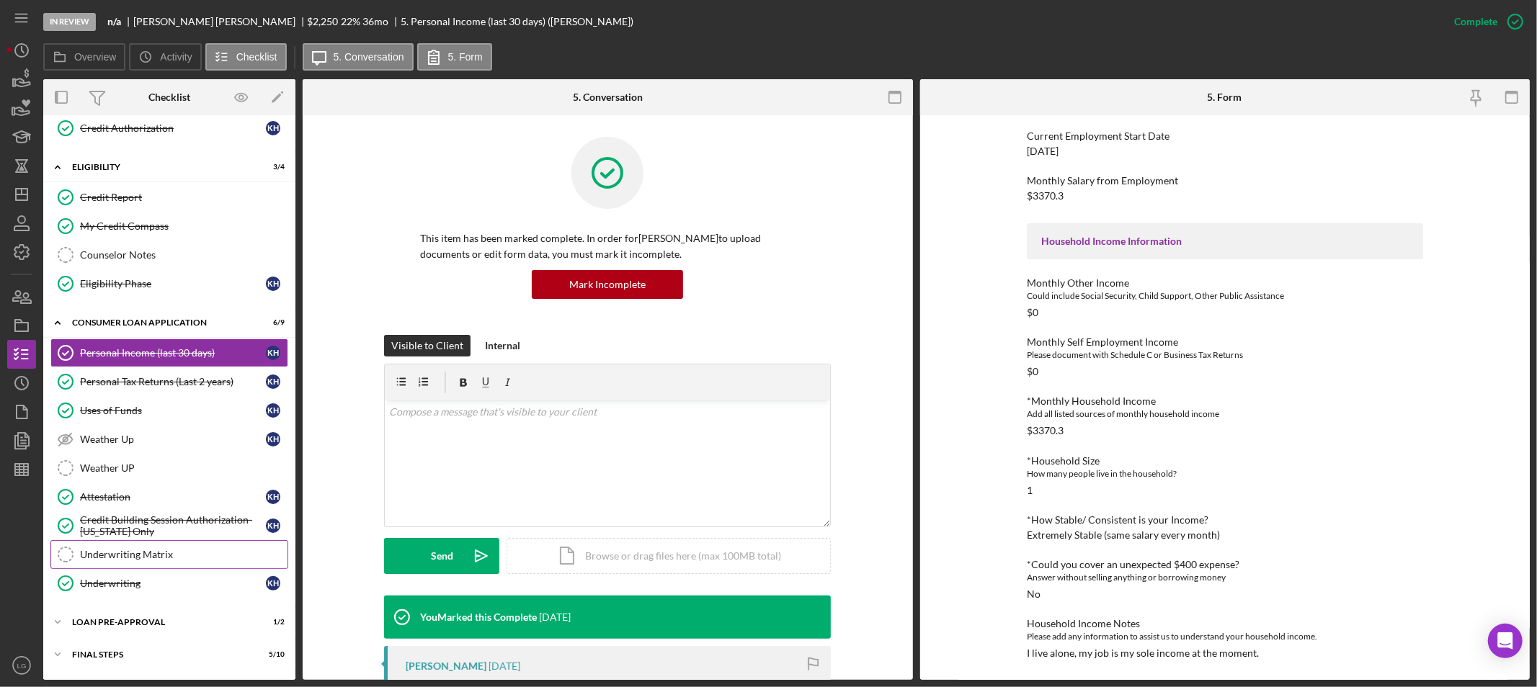
scroll to position [272, 0]
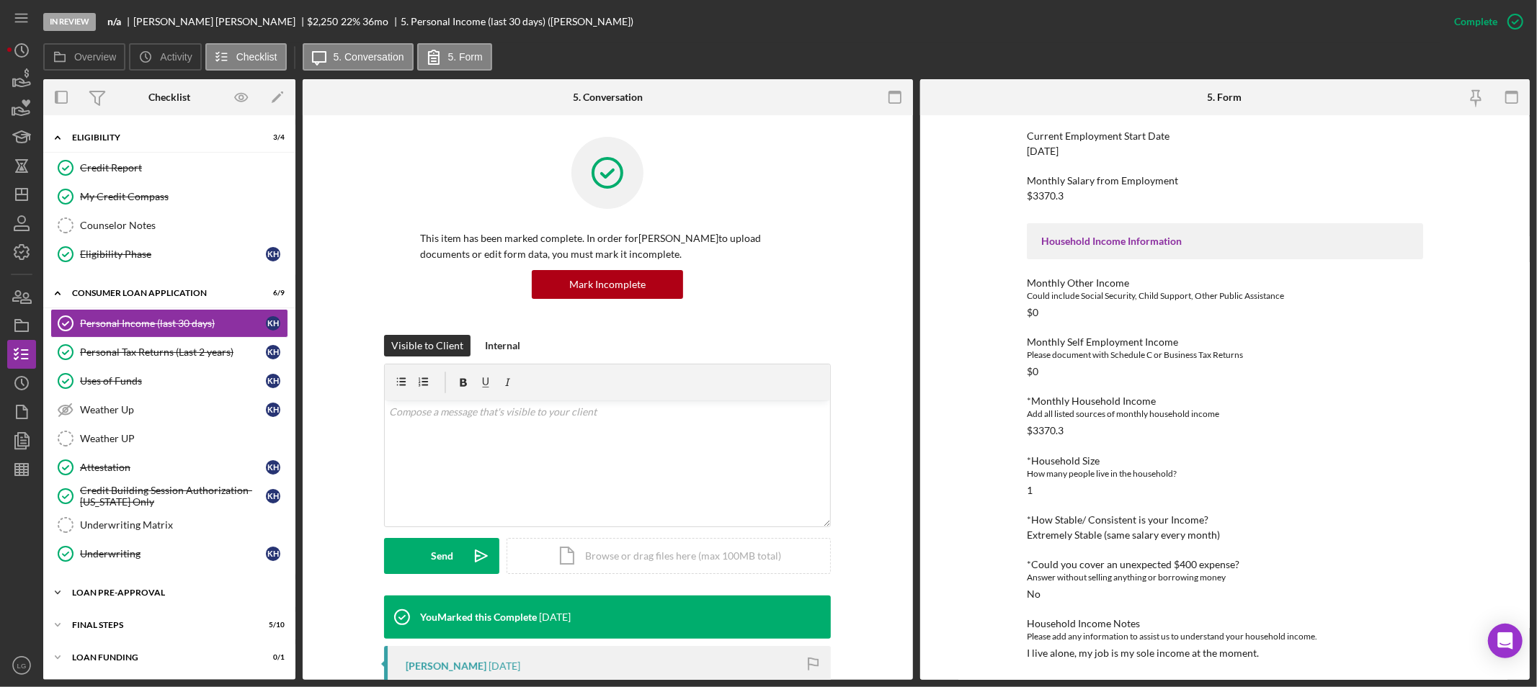
click at [180, 602] on div "Icon/Expander Loan Pre-Approval 1 / 2" at bounding box center [169, 593] width 252 height 29
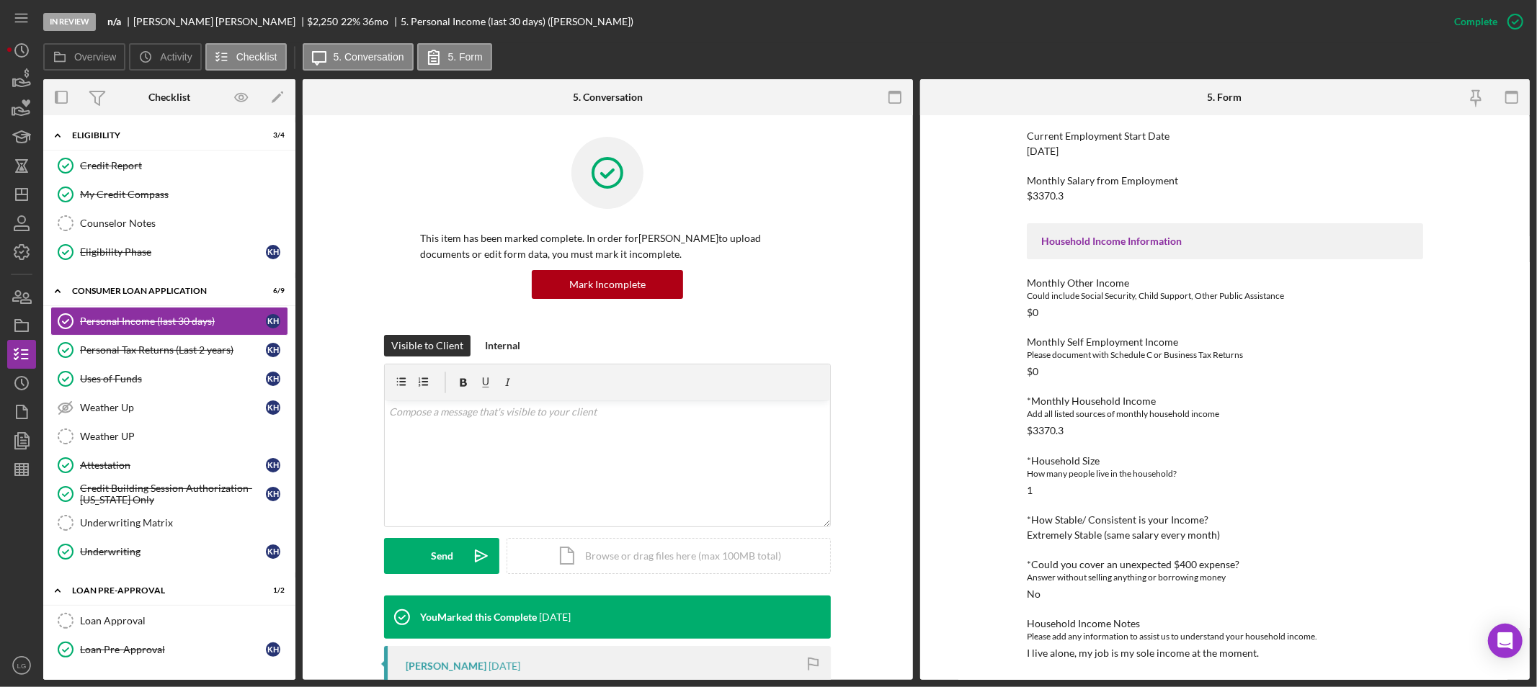
scroll to position [339, 0]
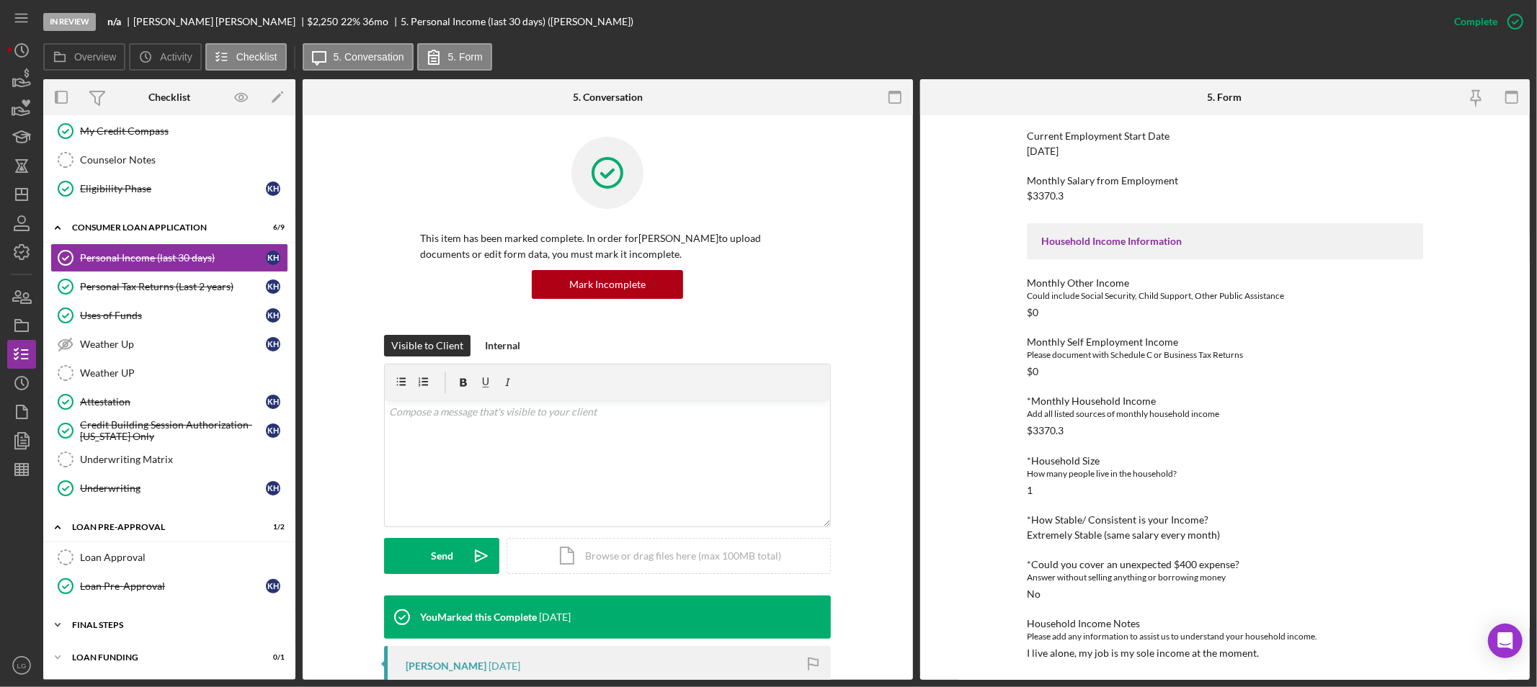
click at [153, 618] on div "Icon/Expander FINAL STEPS 5 / 10" at bounding box center [169, 625] width 252 height 29
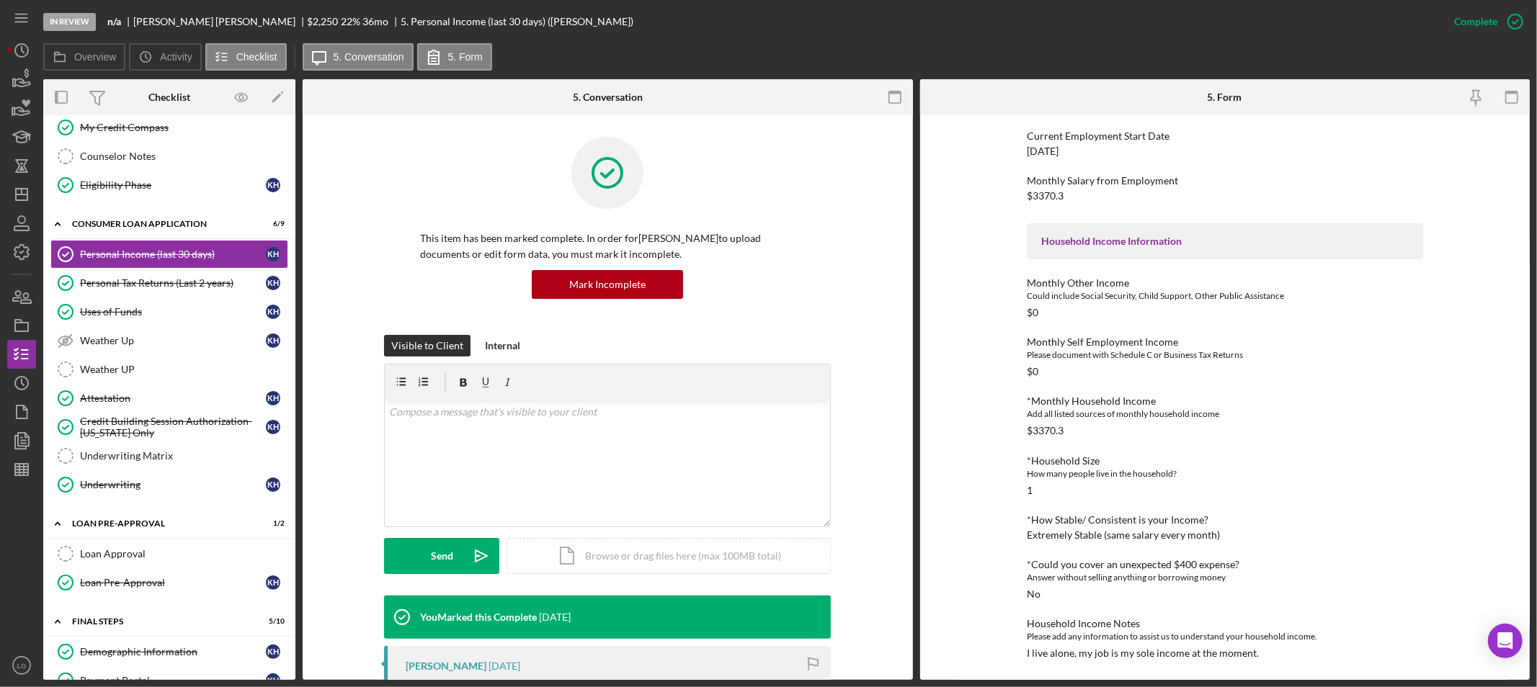
scroll to position [579, 0]
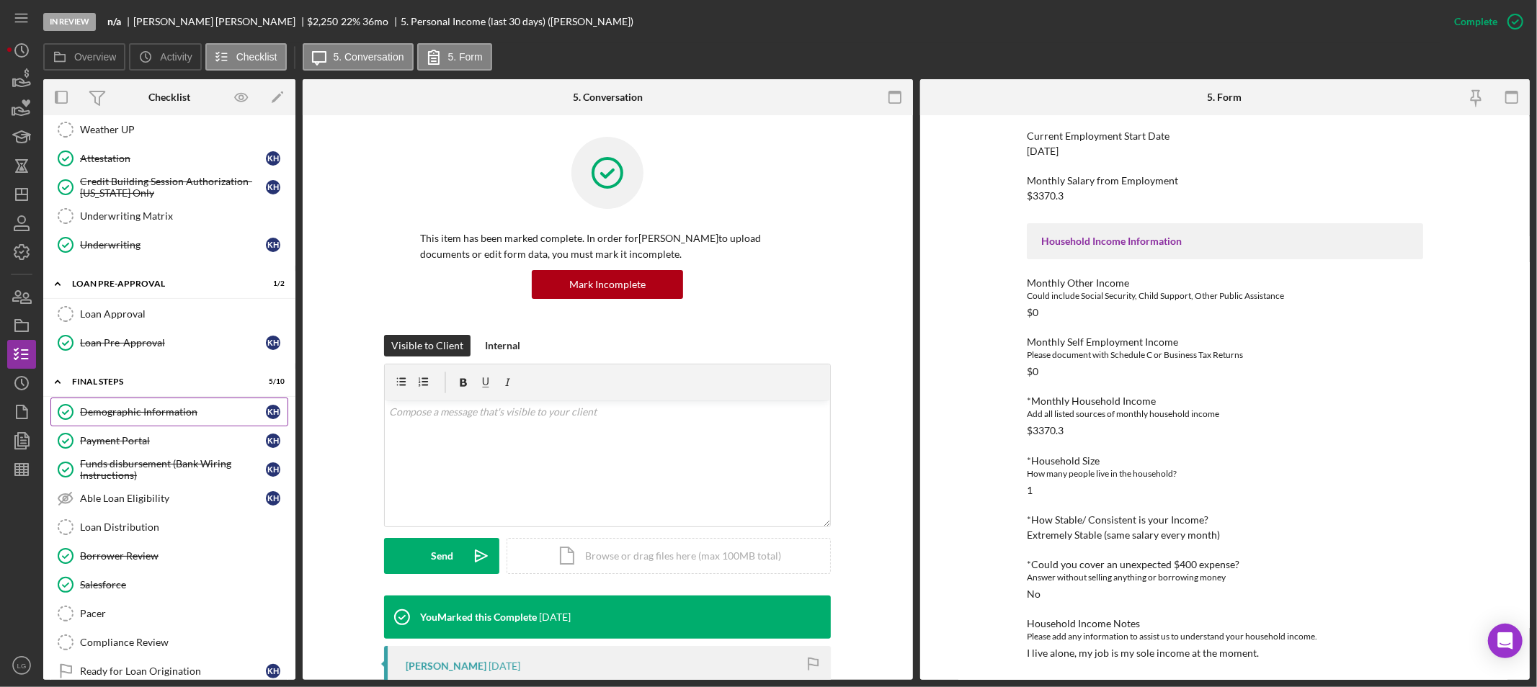
click at [142, 413] on div "Demographic Information" at bounding box center [173, 412] width 186 height 12
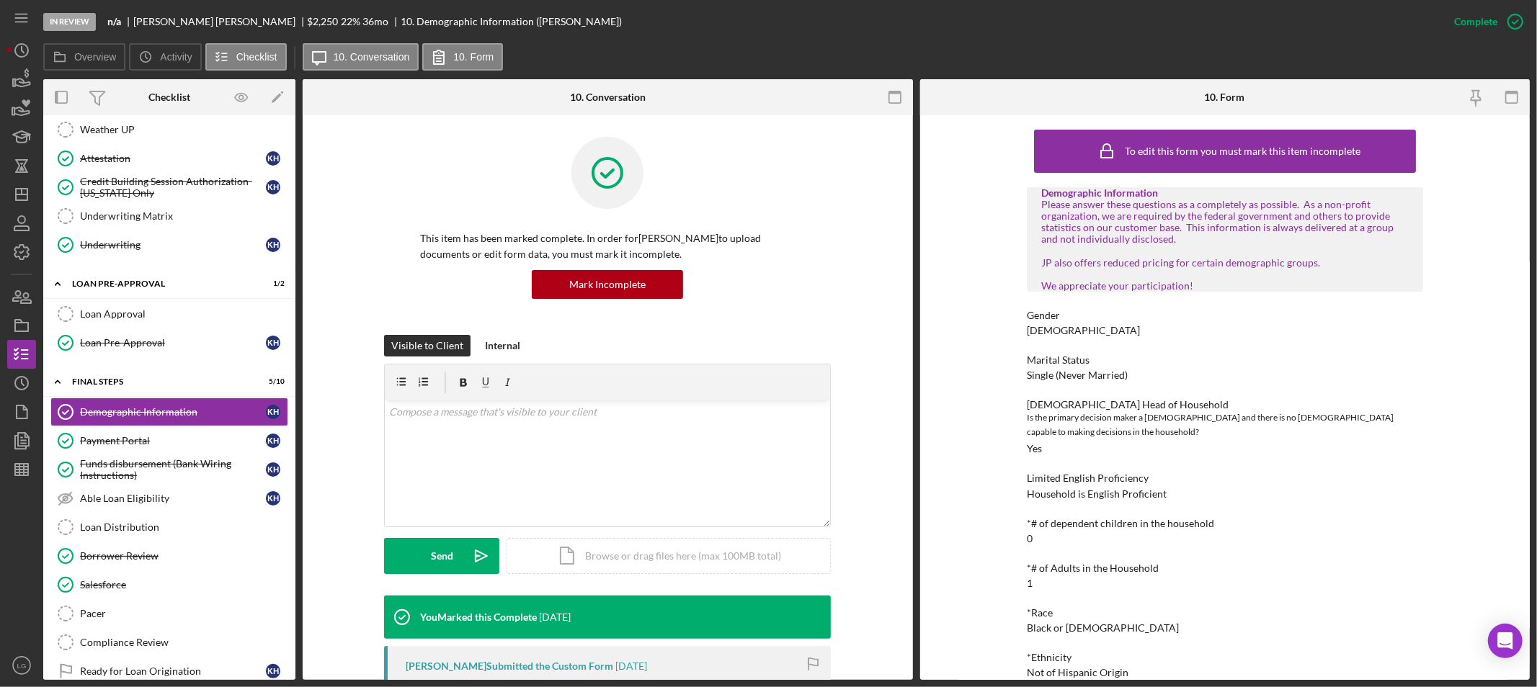
scroll to position [240, 0]
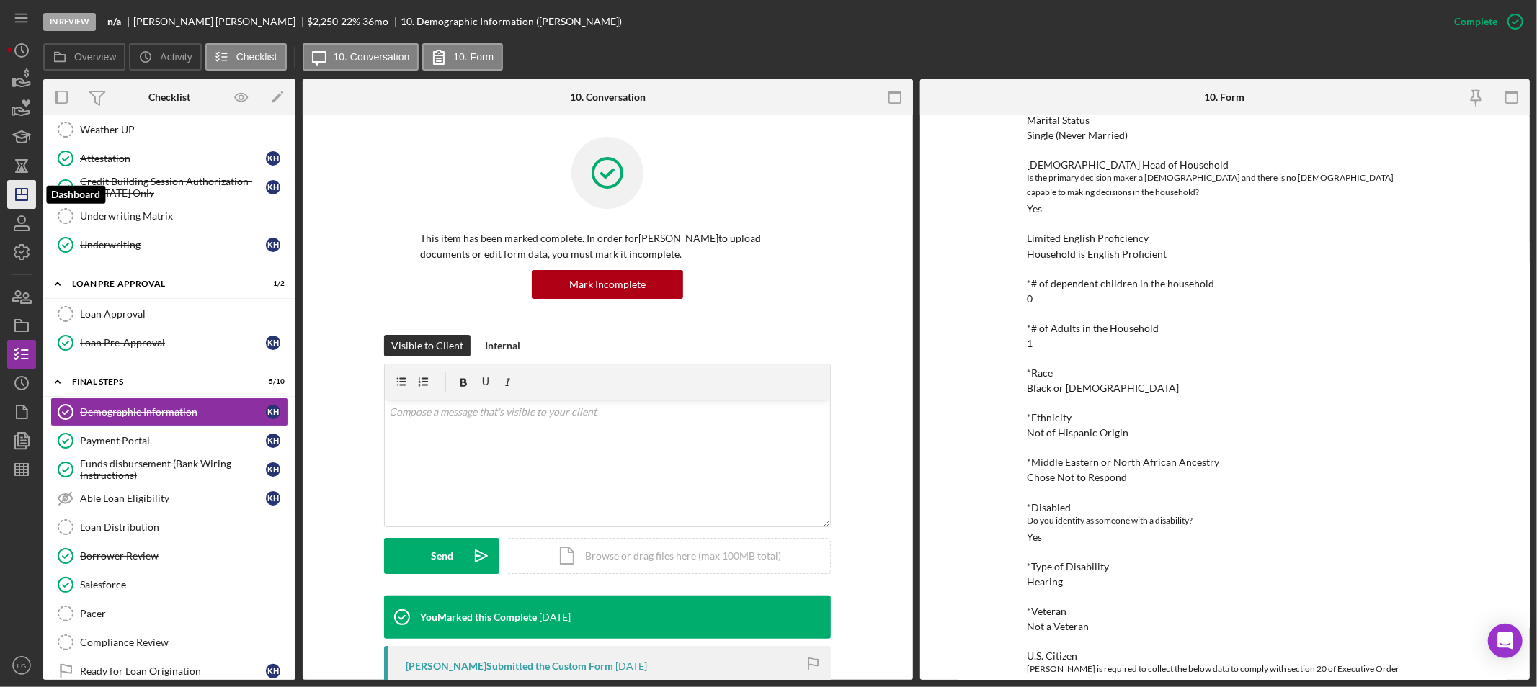
click at [25, 182] on icon "Icon/Dashboard" at bounding box center [22, 195] width 36 height 36
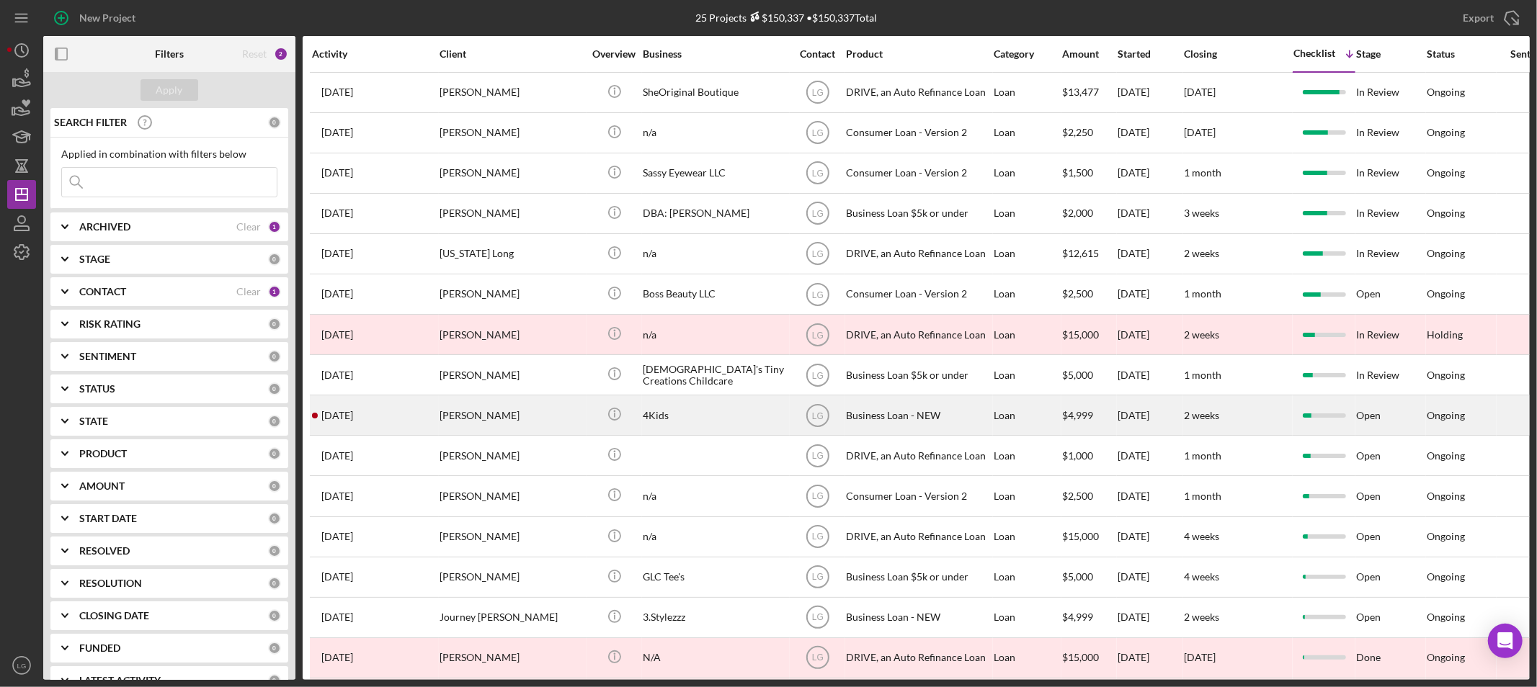
click at [556, 420] on div "[PERSON_NAME]" at bounding box center [512, 415] width 144 height 38
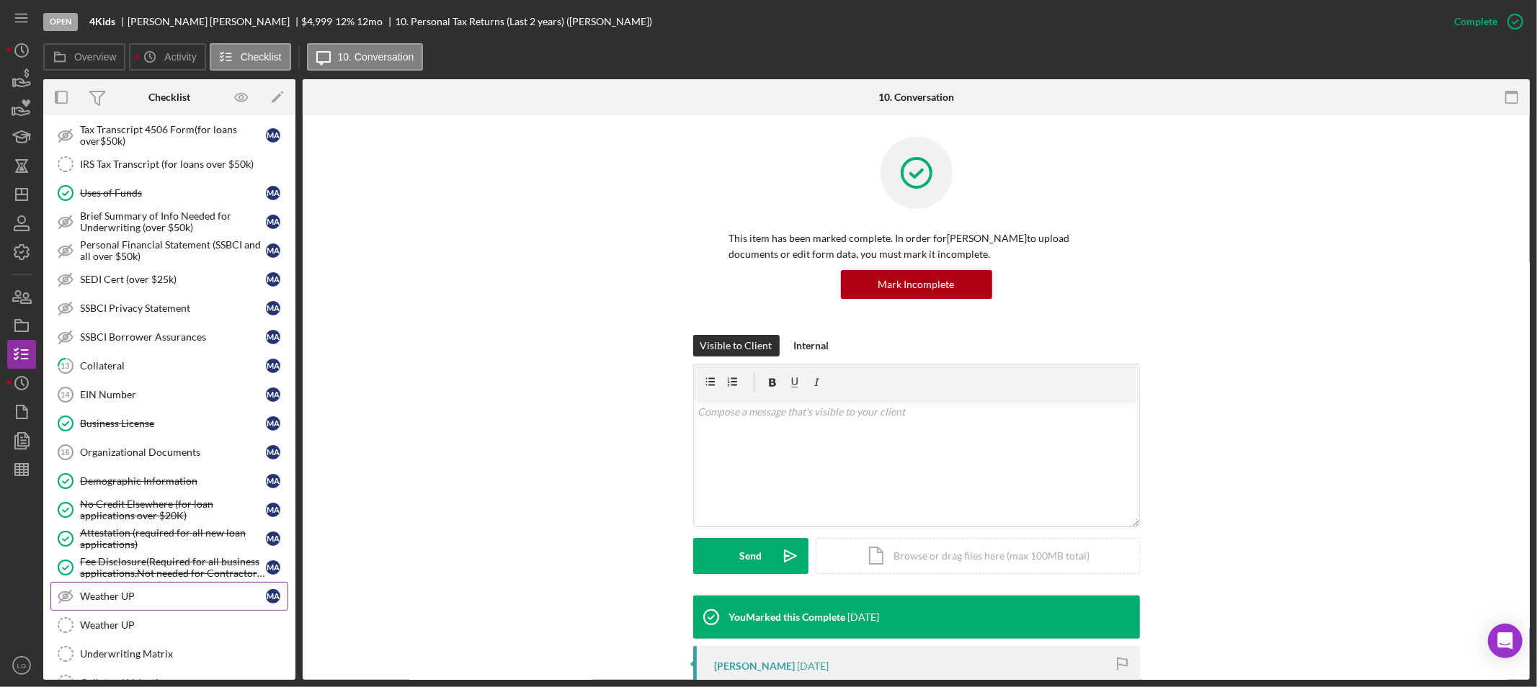
scroll to position [546, 0]
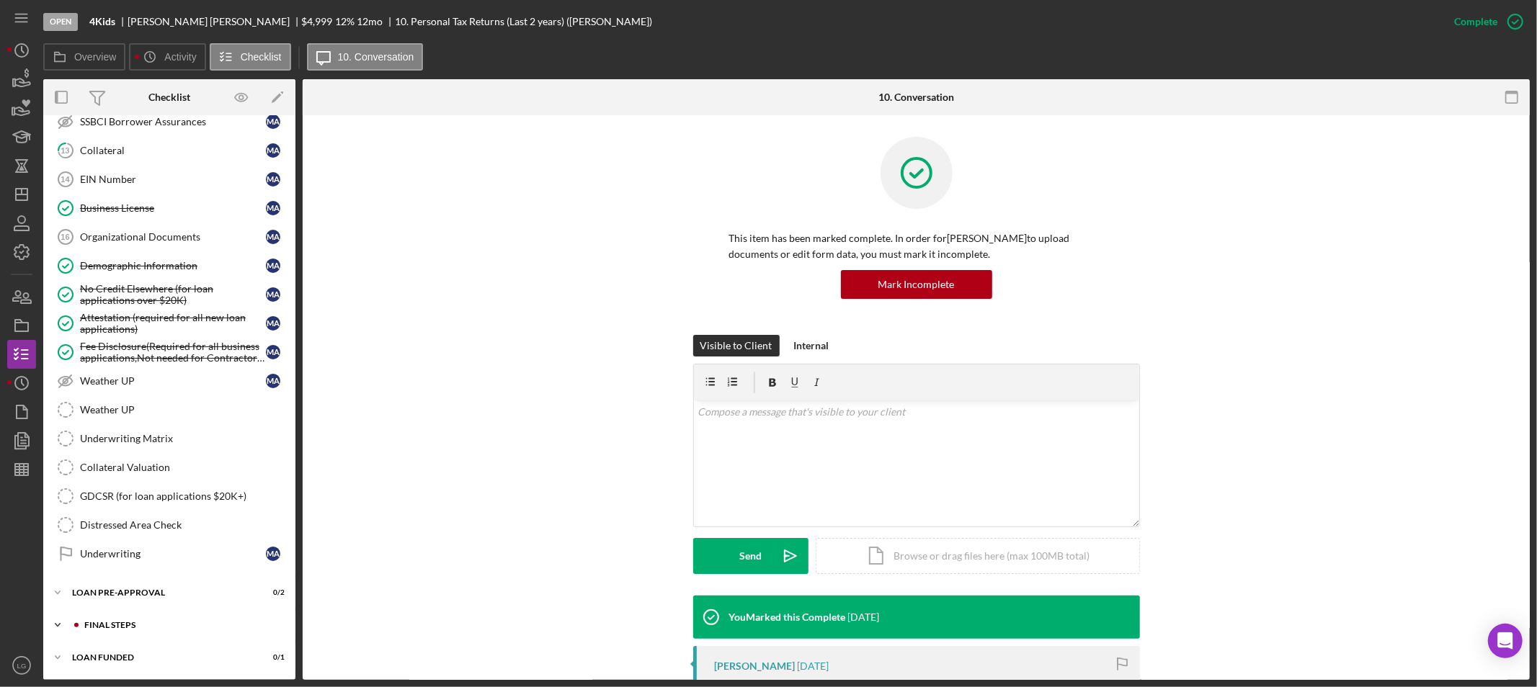
click at [128, 628] on div "FINAL STEPS" at bounding box center [180, 625] width 193 height 9
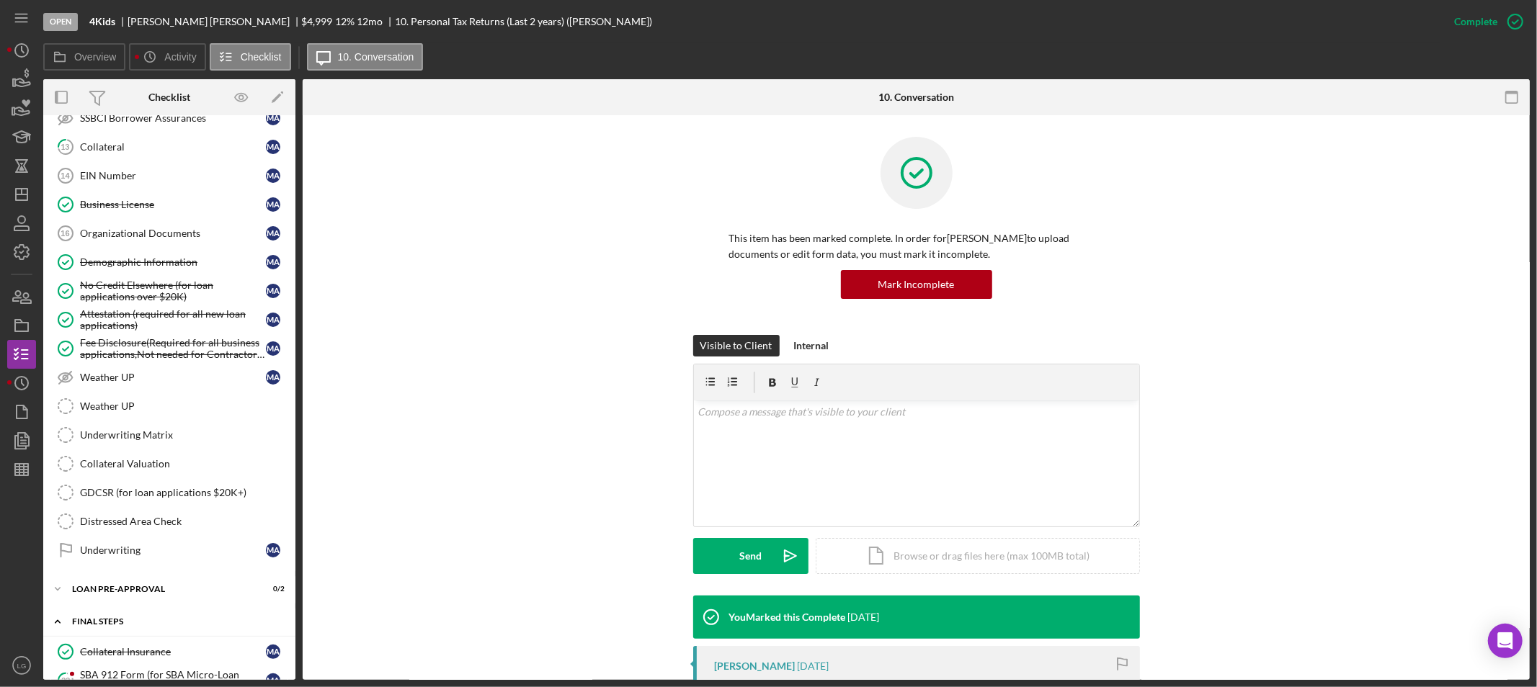
scroll to position [946, 0]
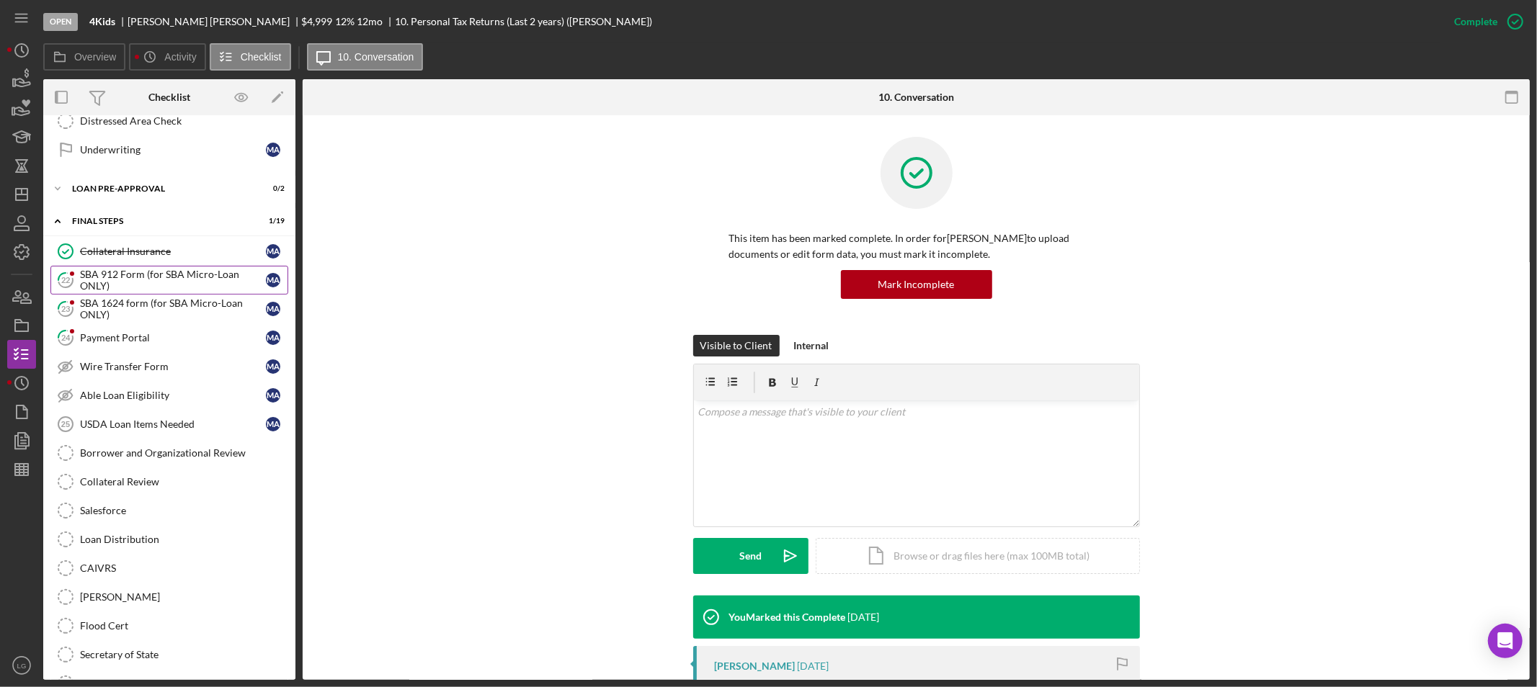
click at [109, 289] on div "SBA 912 Form (for SBA Micro-Loan ONLY)" at bounding box center [173, 280] width 186 height 23
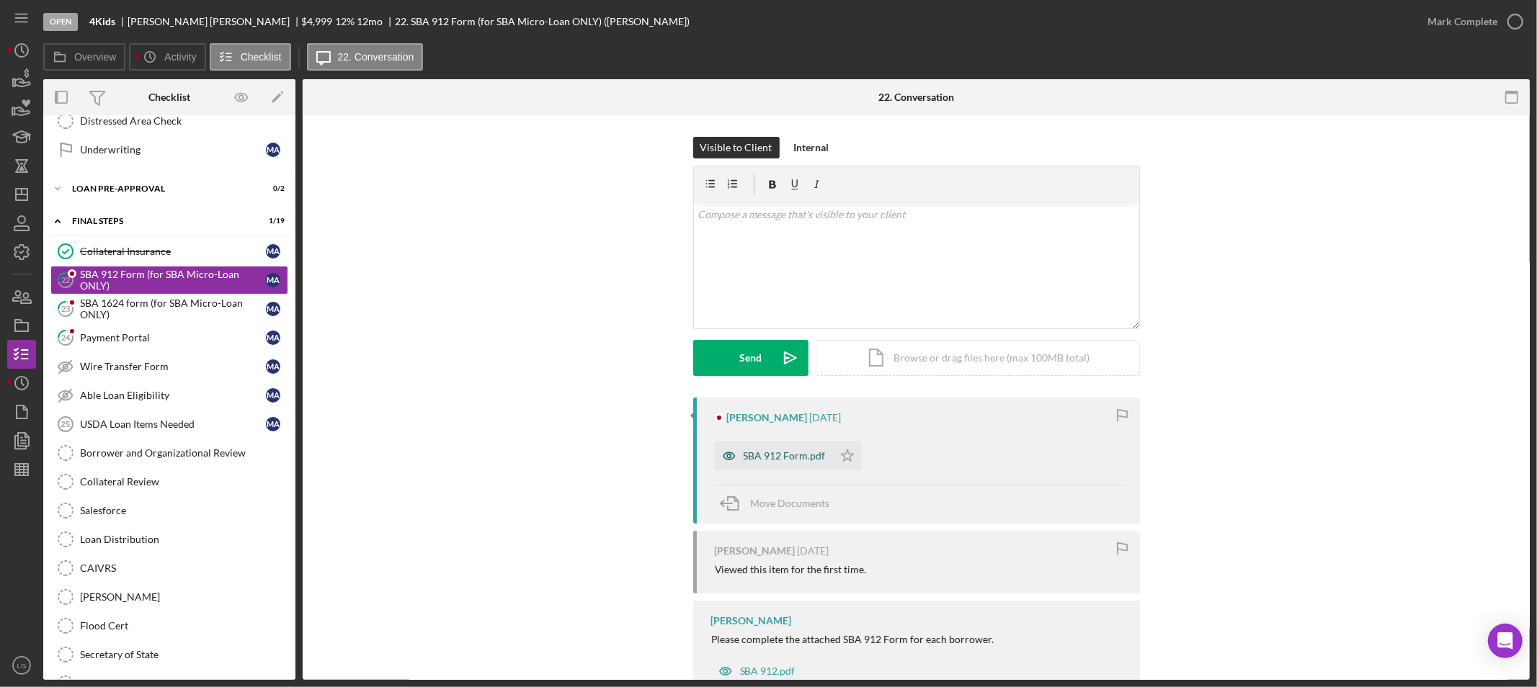
click at [777, 447] on div "SBA 912 Form.pdf" at bounding box center [774, 456] width 118 height 29
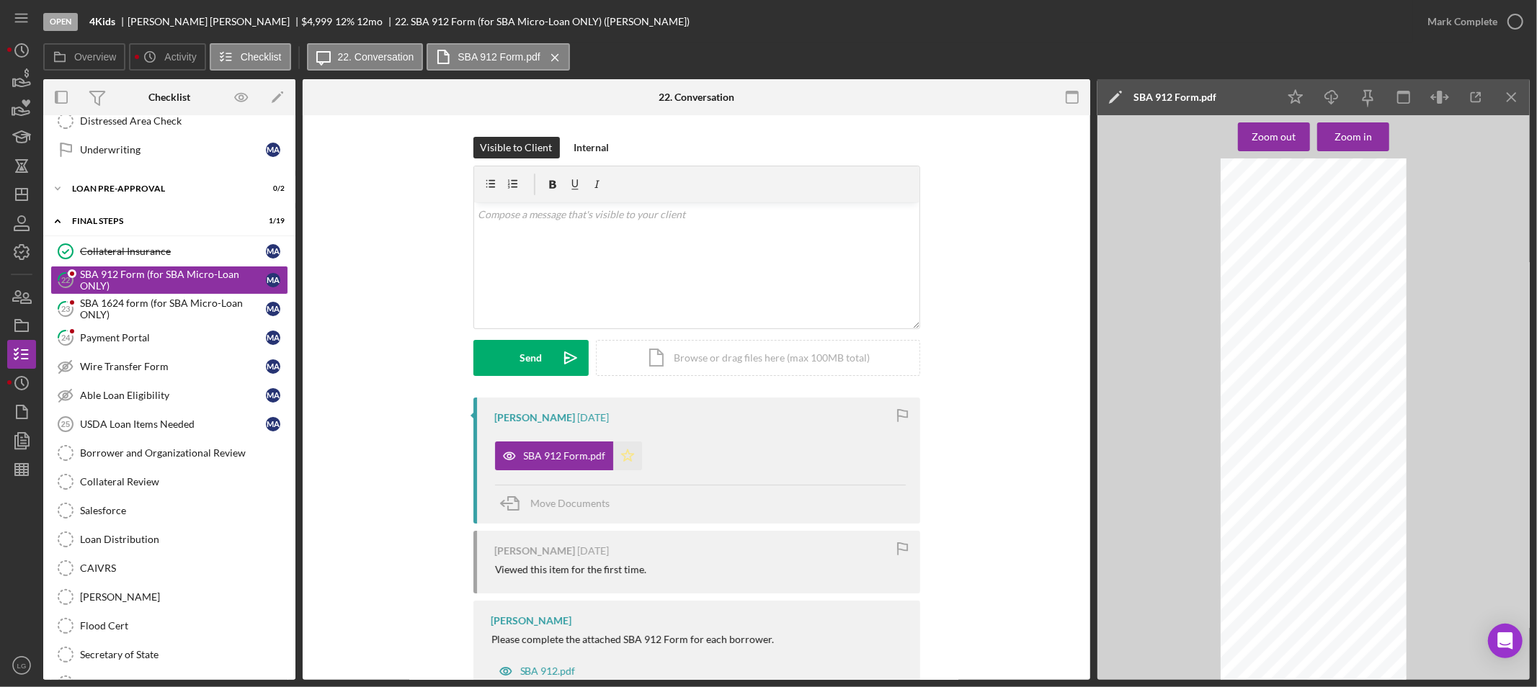
click at [618, 445] on icon "Icon/Star" at bounding box center [627, 456] width 29 height 29
click at [1334, 134] on button "Zoom in" at bounding box center [1353, 137] width 72 height 29
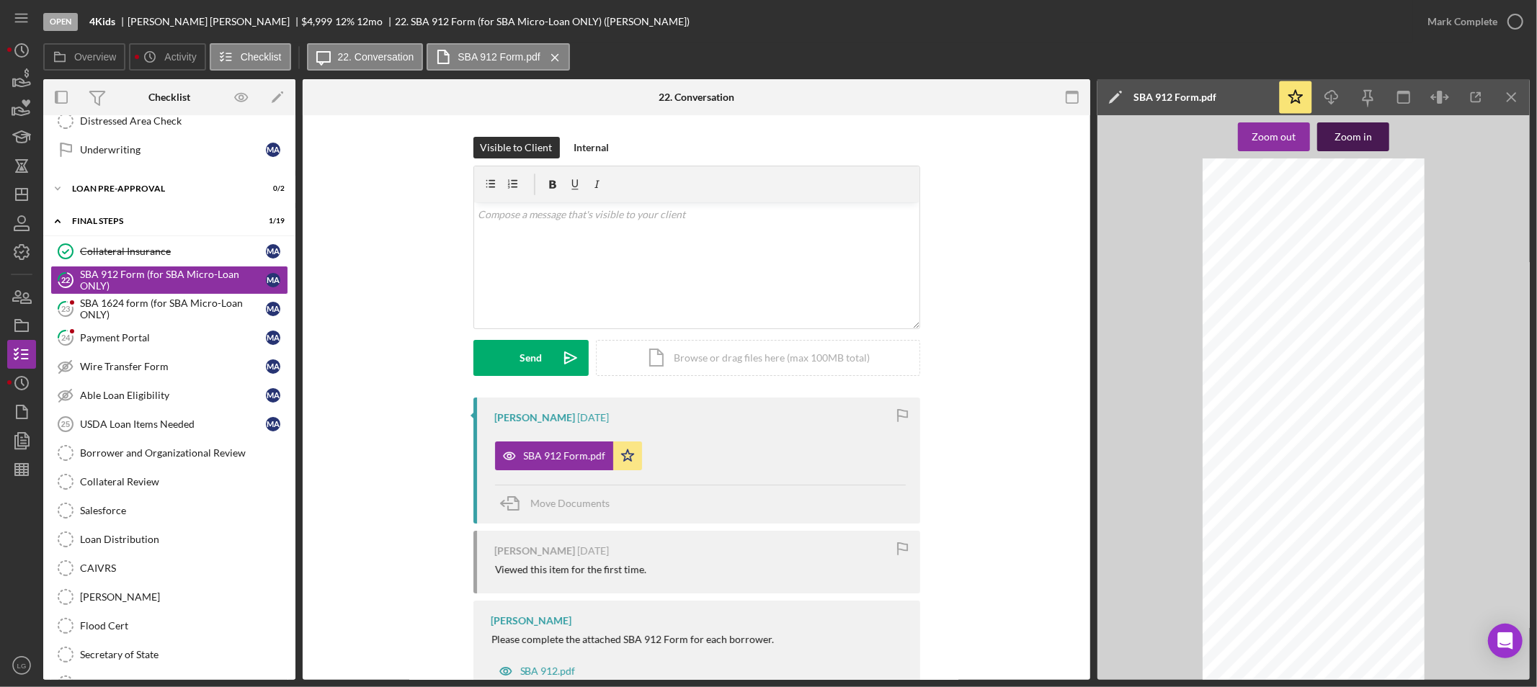
click at [1334, 134] on button "Zoom in" at bounding box center [1353, 137] width 72 height 29
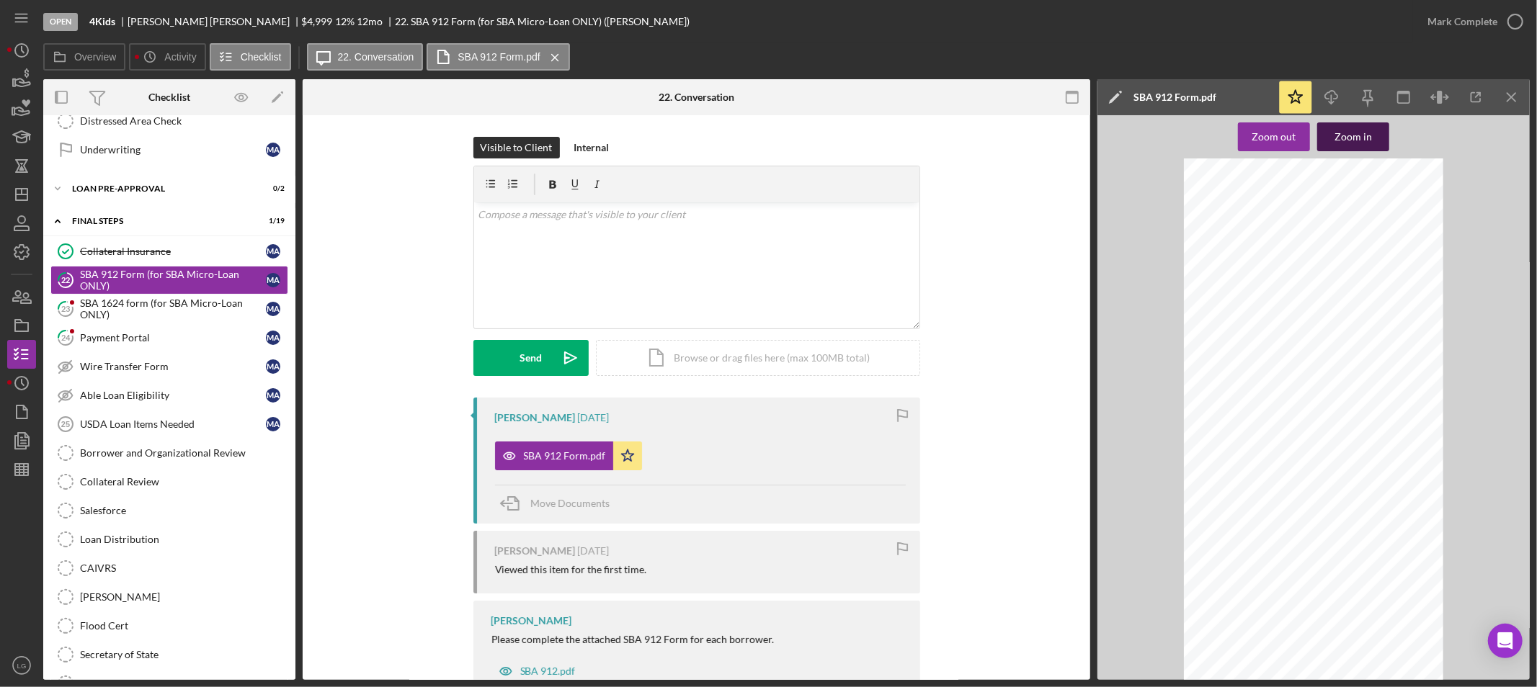
click at [1334, 134] on button "Zoom in" at bounding box center [1353, 137] width 72 height 29
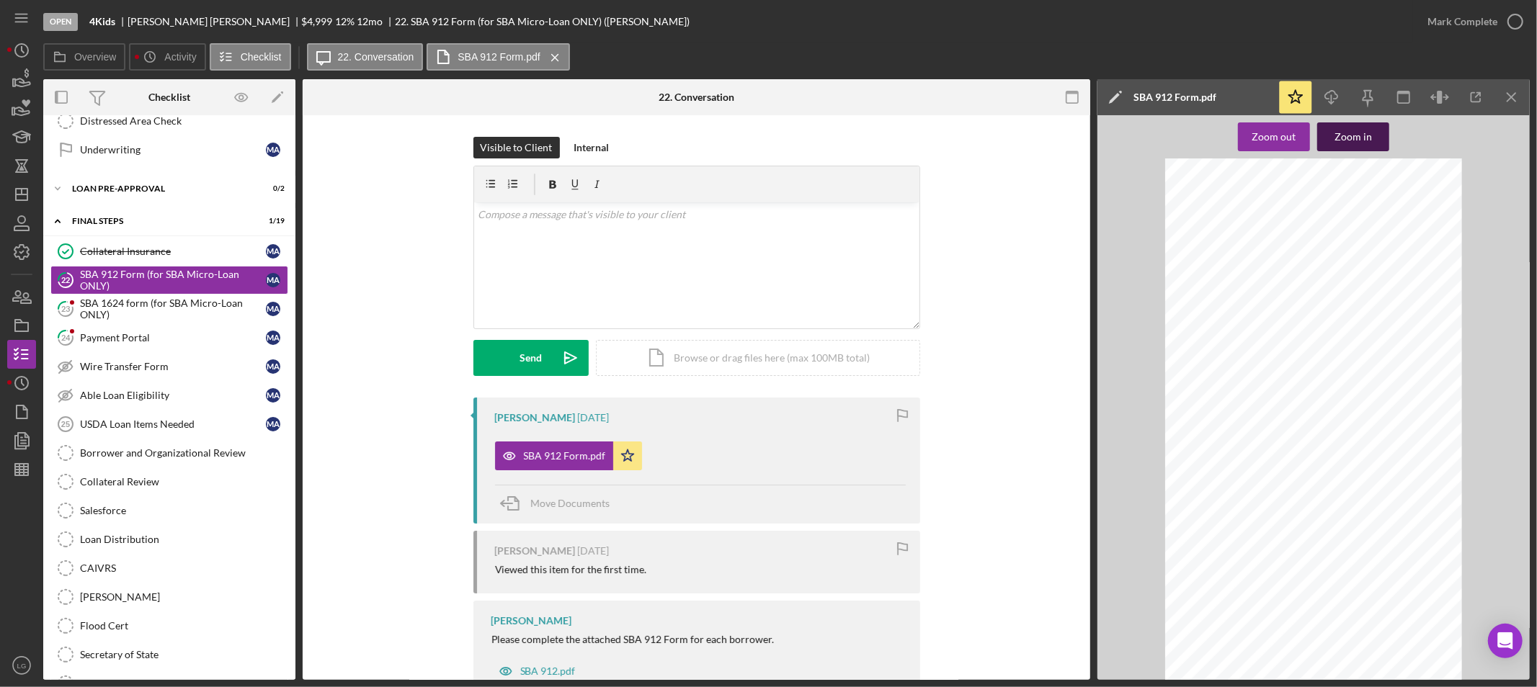
click at [1334, 134] on button "Zoom in" at bounding box center [1353, 137] width 72 height 29
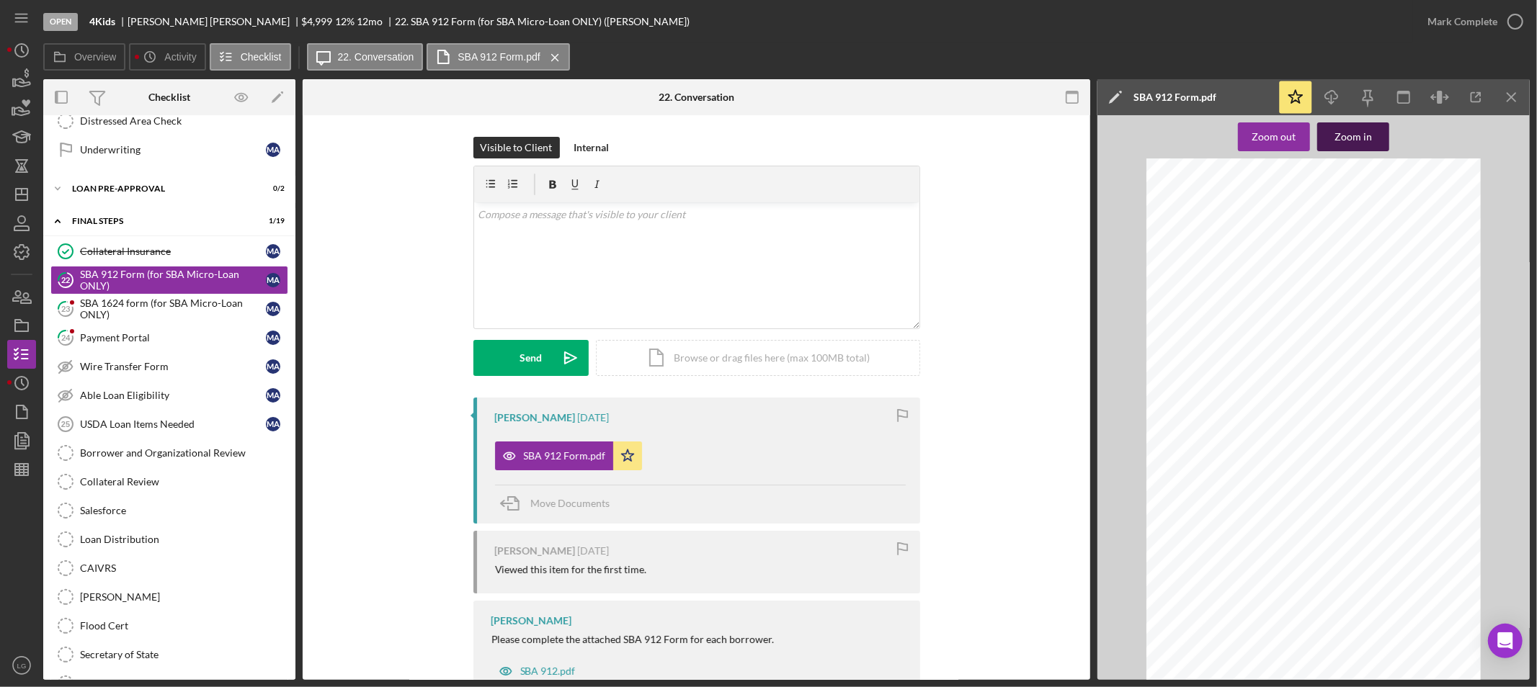
click at [1334, 134] on button "Zoom in" at bounding box center [1353, 137] width 72 height 29
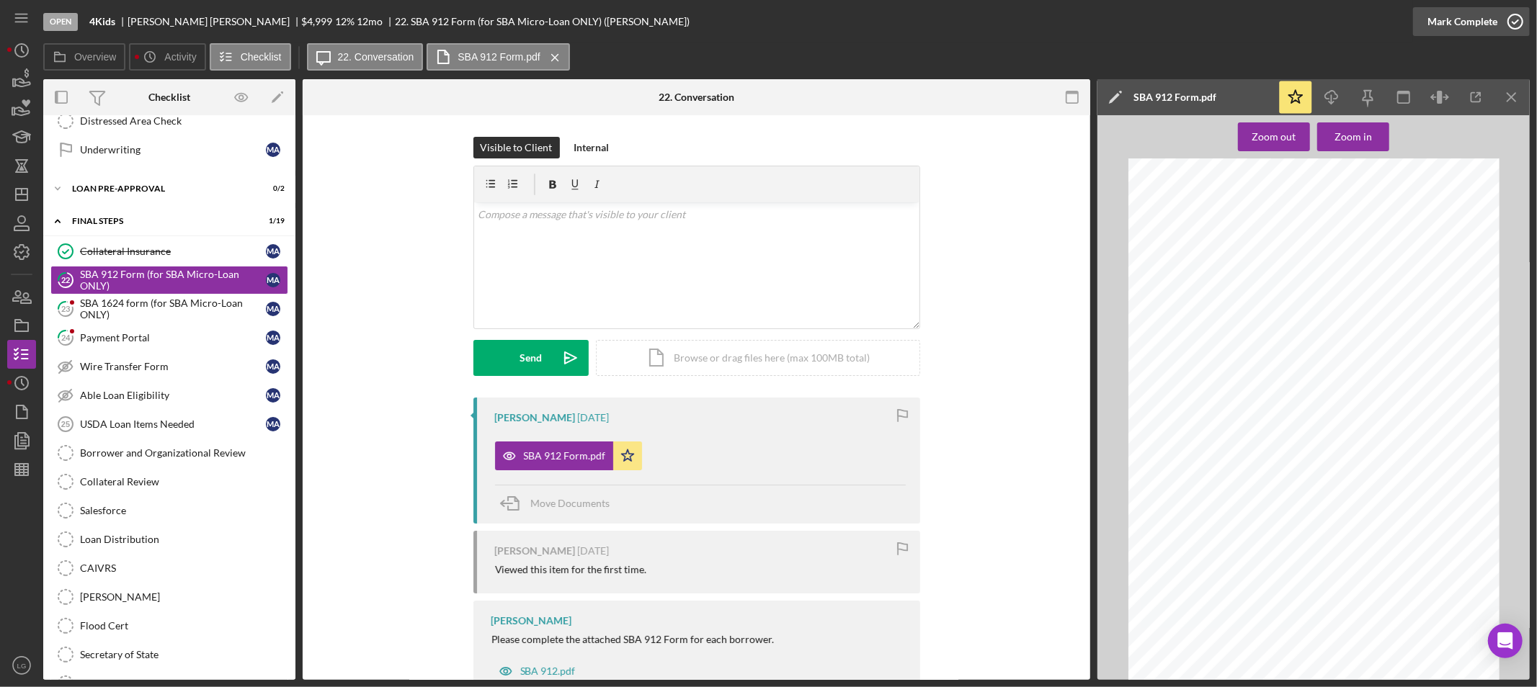
click at [1451, 13] on div "Mark Complete" at bounding box center [1463, 21] width 70 height 29
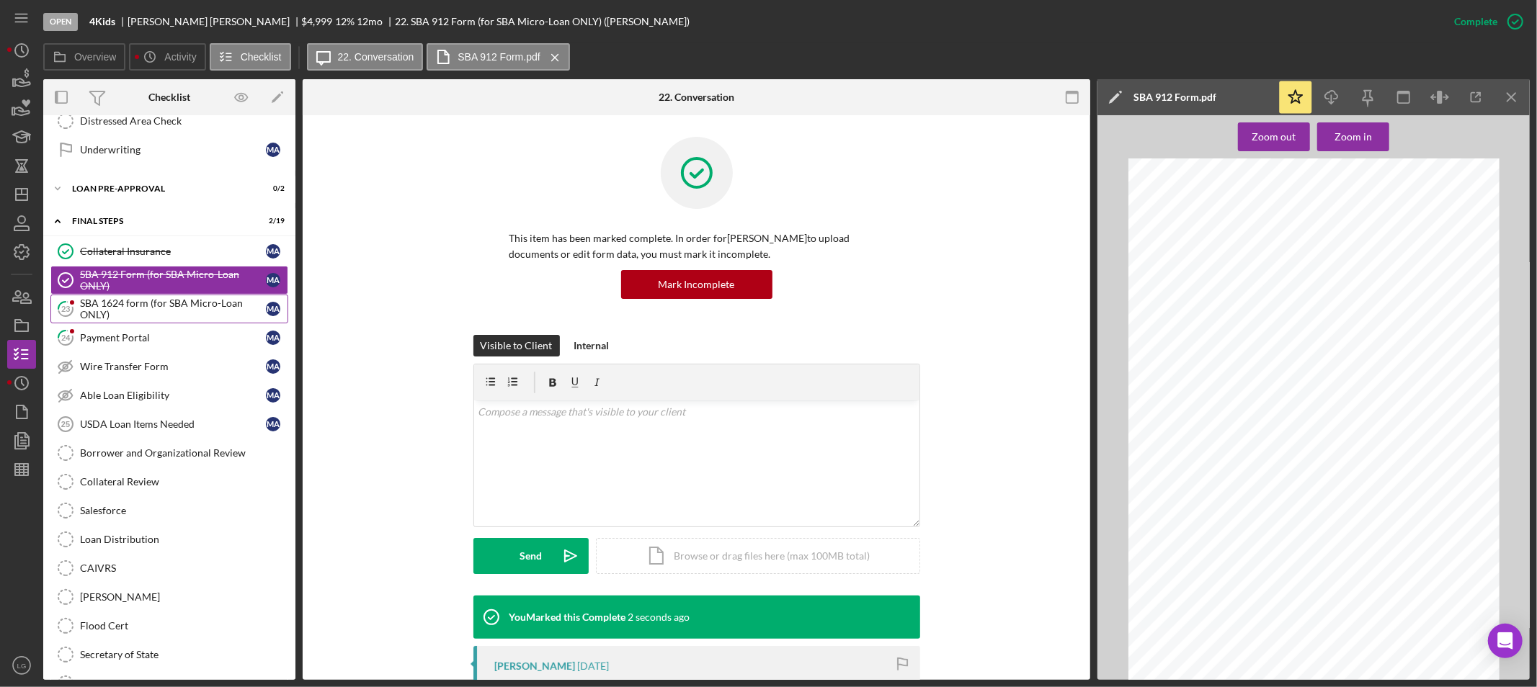
click at [133, 313] on div "SBA 1624 form (for SBA Micro-Loan ONLY)" at bounding box center [173, 309] width 186 height 23
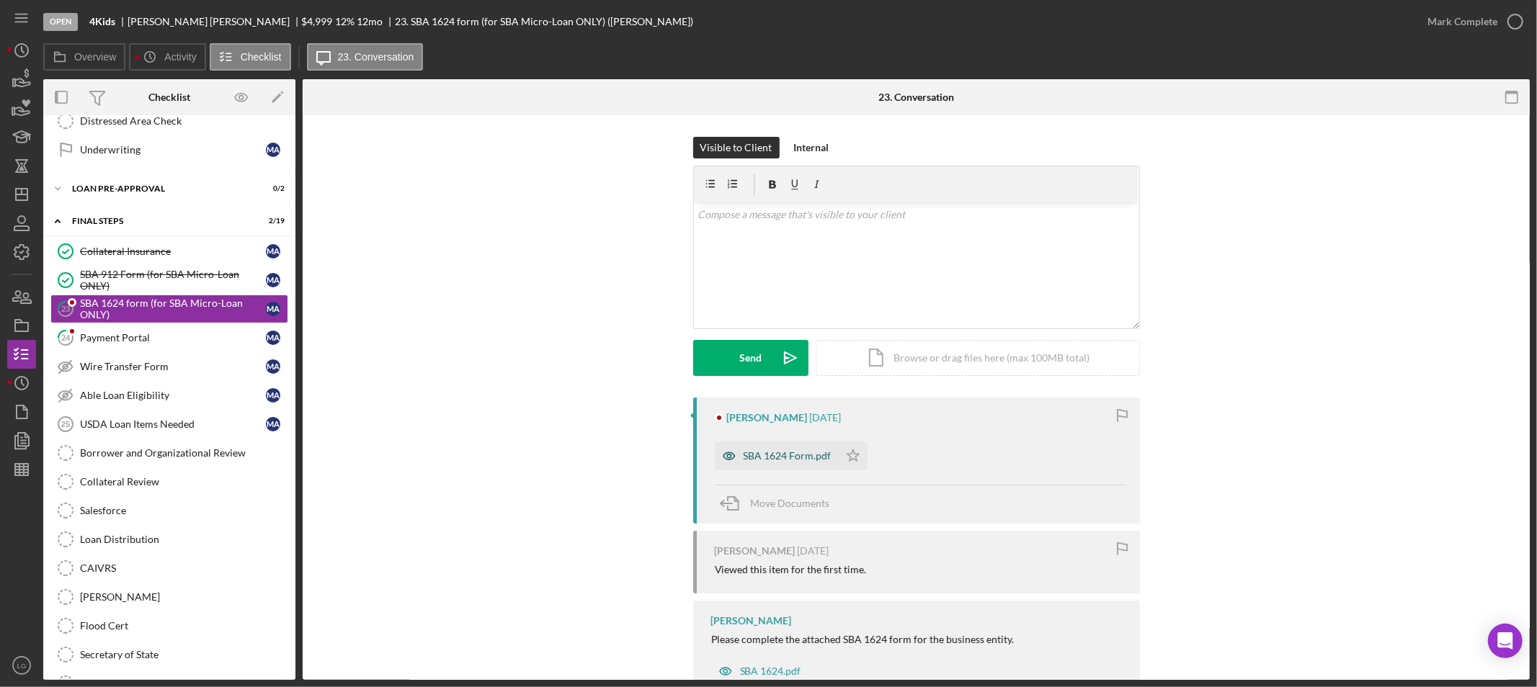
click at [800, 458] on div "SBA 1624 Form.pdf" at bounding box center [788, 456] width 88 height 12
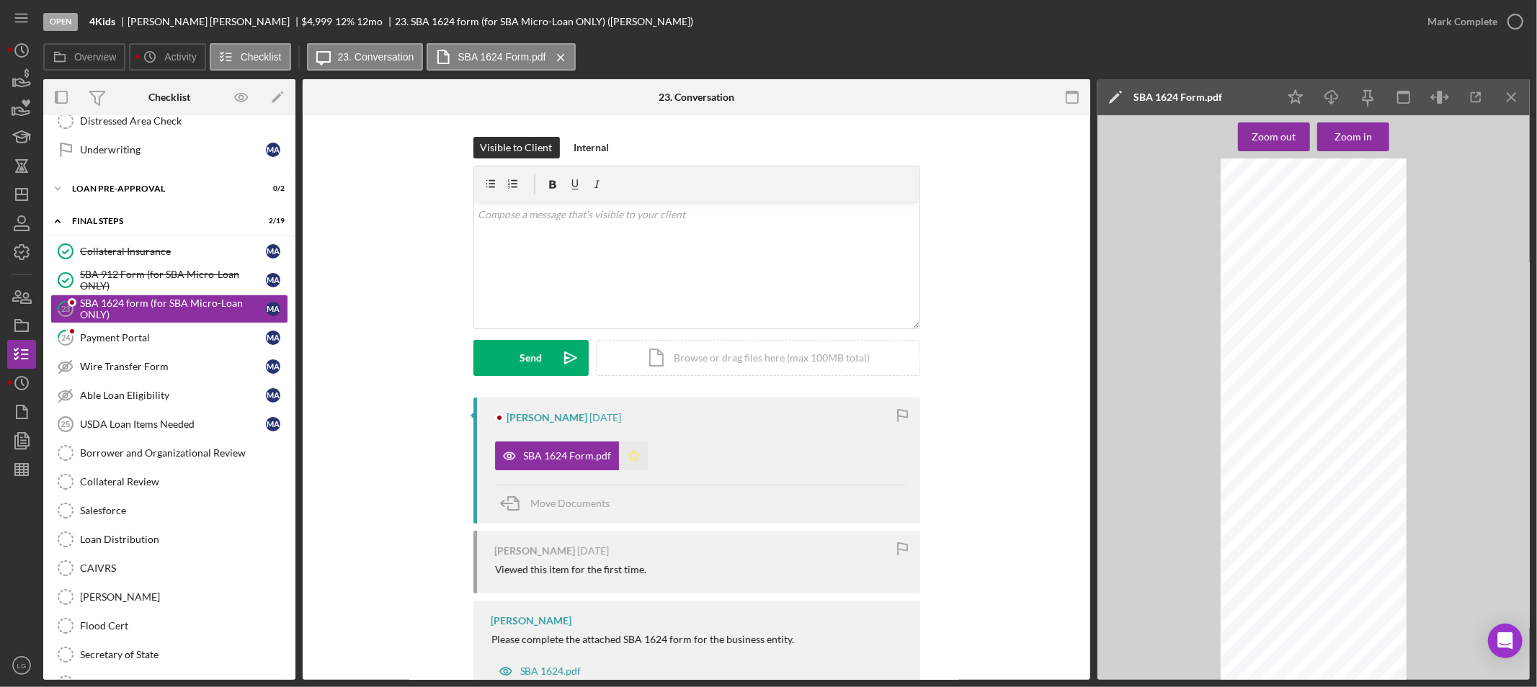
click at [632, 450] on icon "Icon/Star" at bounding box center [633, 456] width 29 height 29
click at [1364, 141] on div "Zoom in" at bounding box center [1353, 137] width 37 height 29
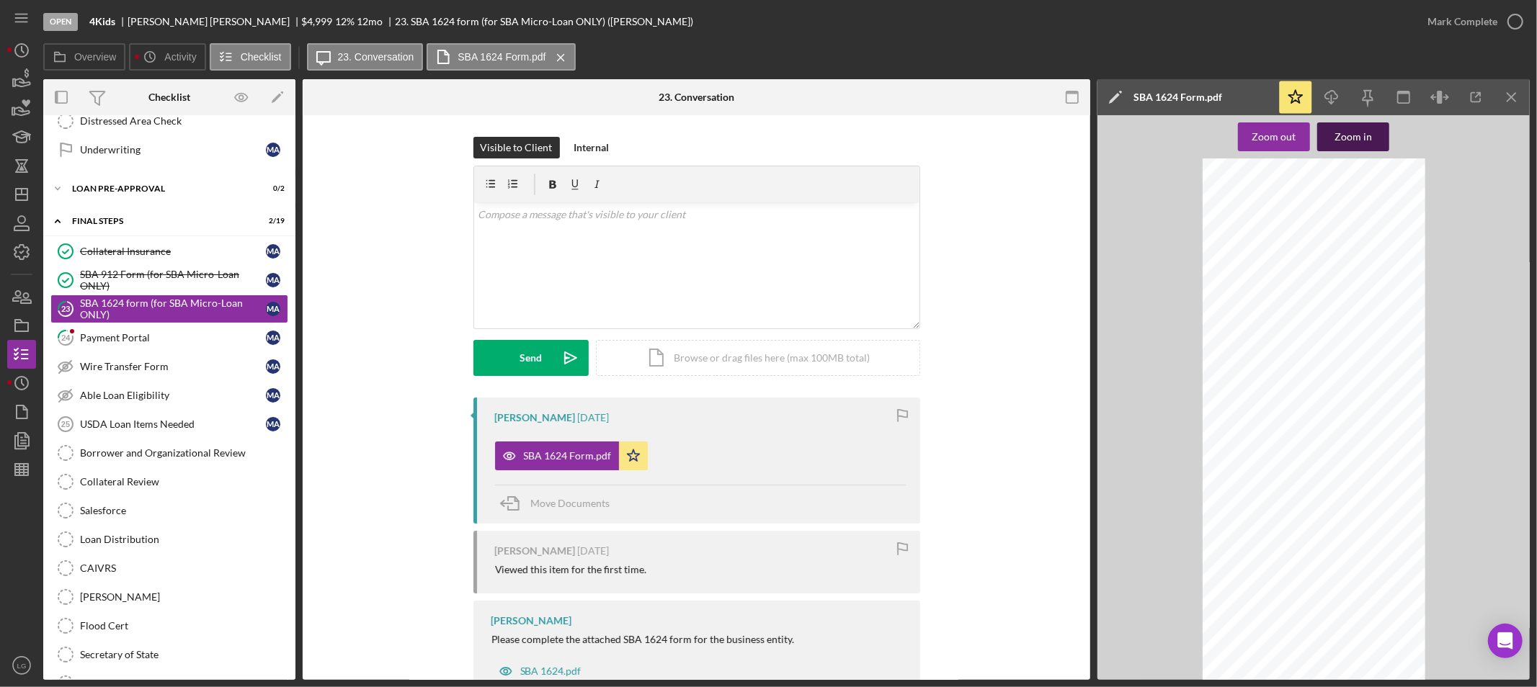
click at [1364, 141] on div "Zoom in" at bounding box center [1353, 137] width 37 height 29
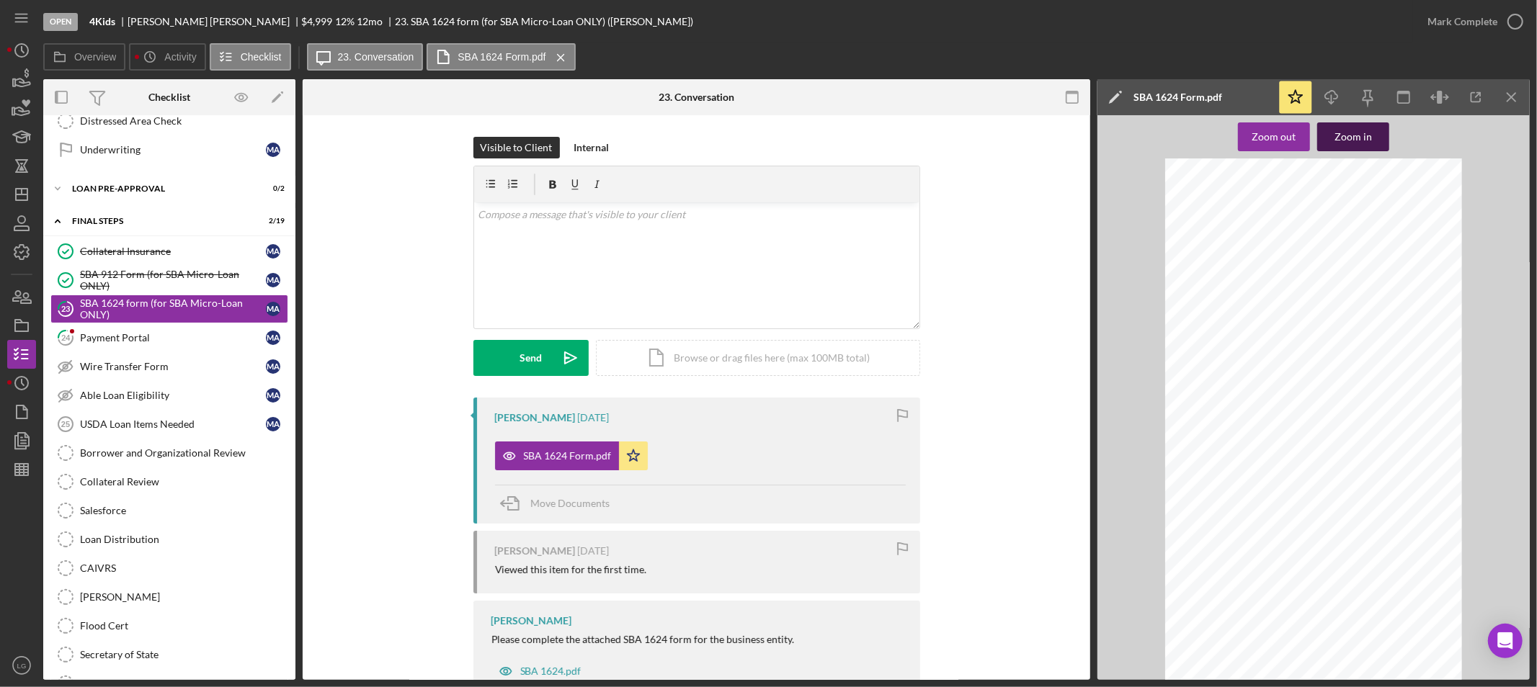
click at [1364, 141] on div "Zoom in" at bounding box center [1353, 137] width 37 height 29
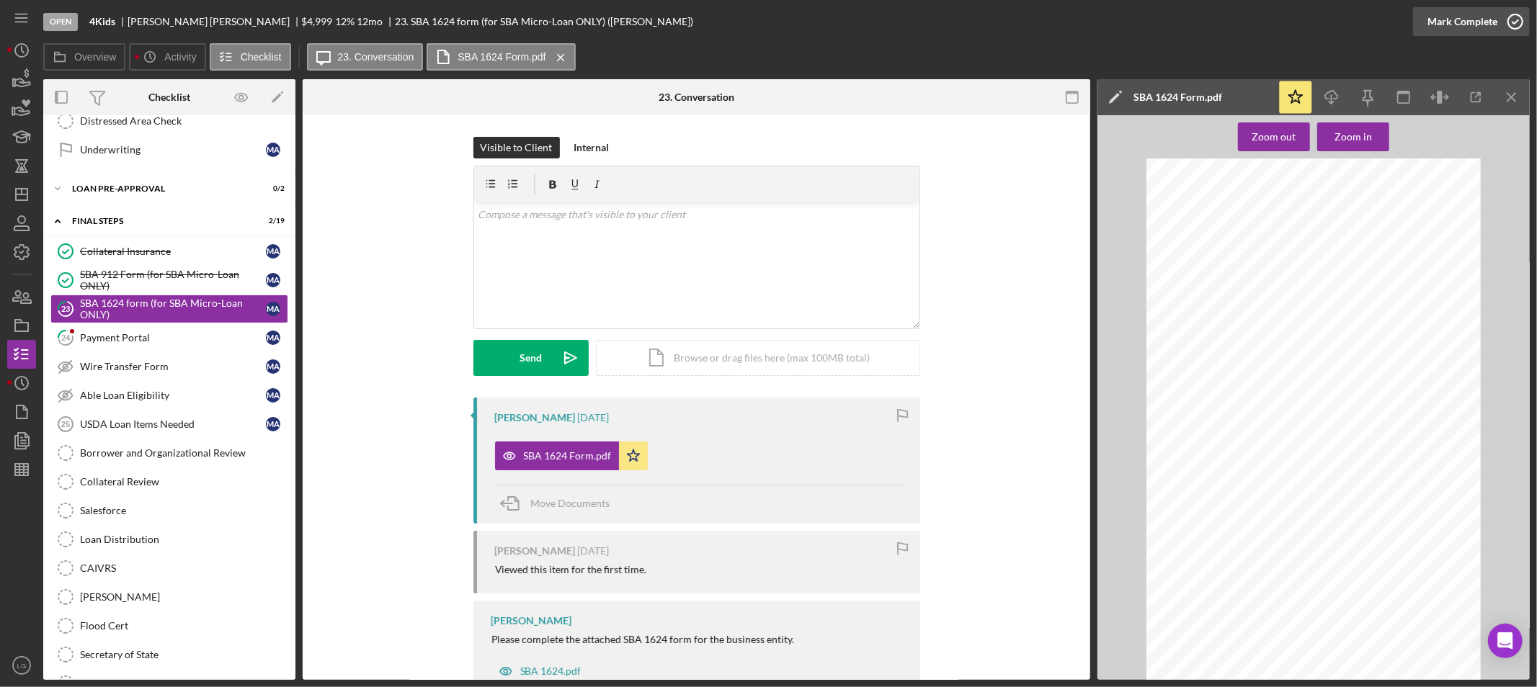
click at [1468, 16] on div "Mark Complete" at bounding box center [1463, 21] width 70 height 29
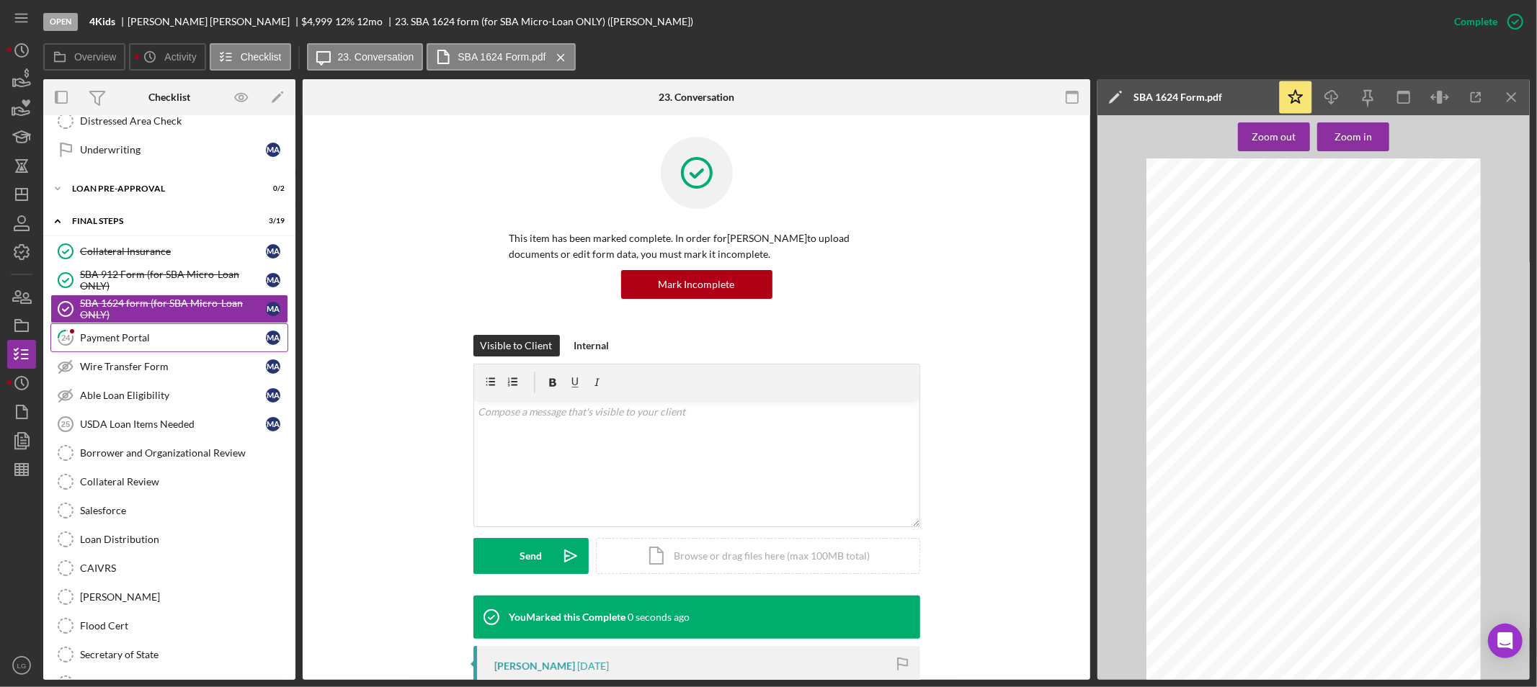
click at [135, 343] on div "Payment Portal" at bounding box center [173, 338] width 186 height 12
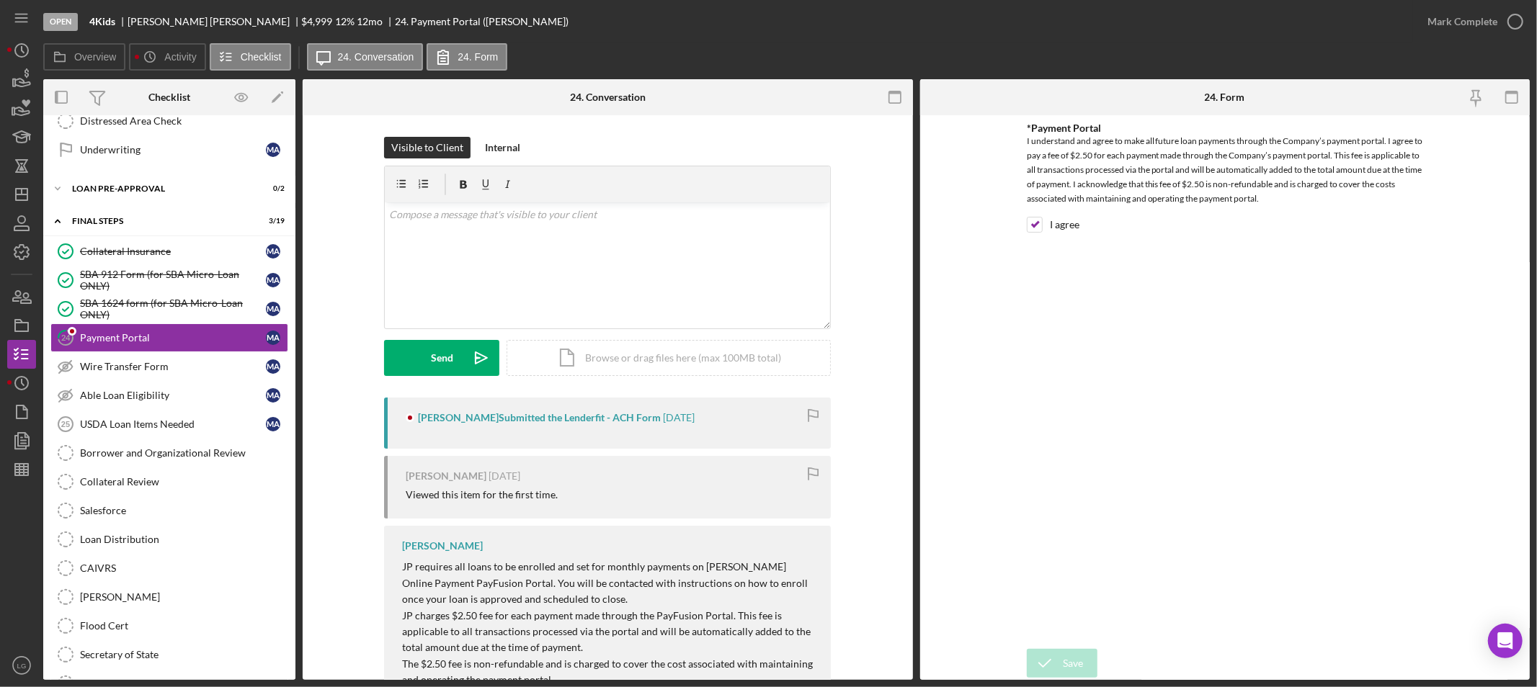
scroll to position [71, 0]
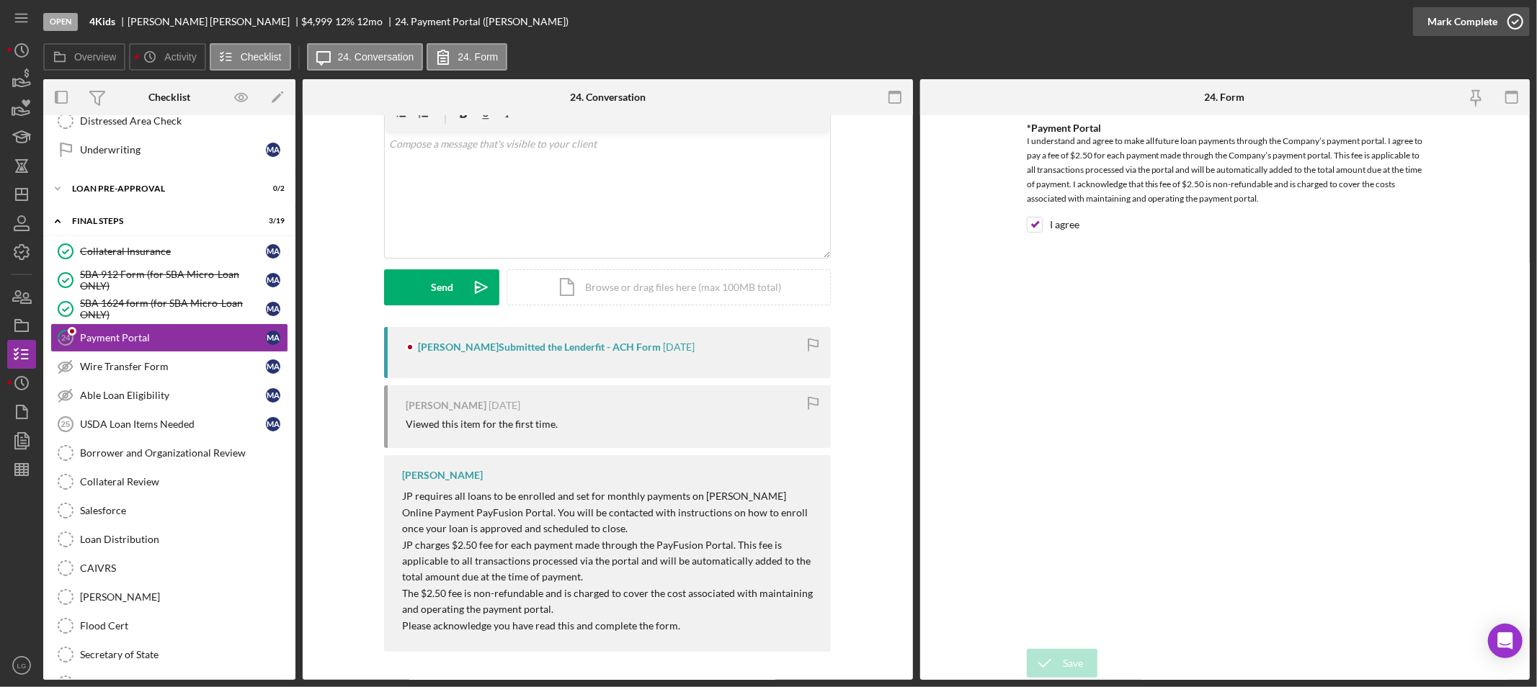
click at [1476, 22] on div "Mark Complete" at bounding box center [1463, 21] width 70 height 29
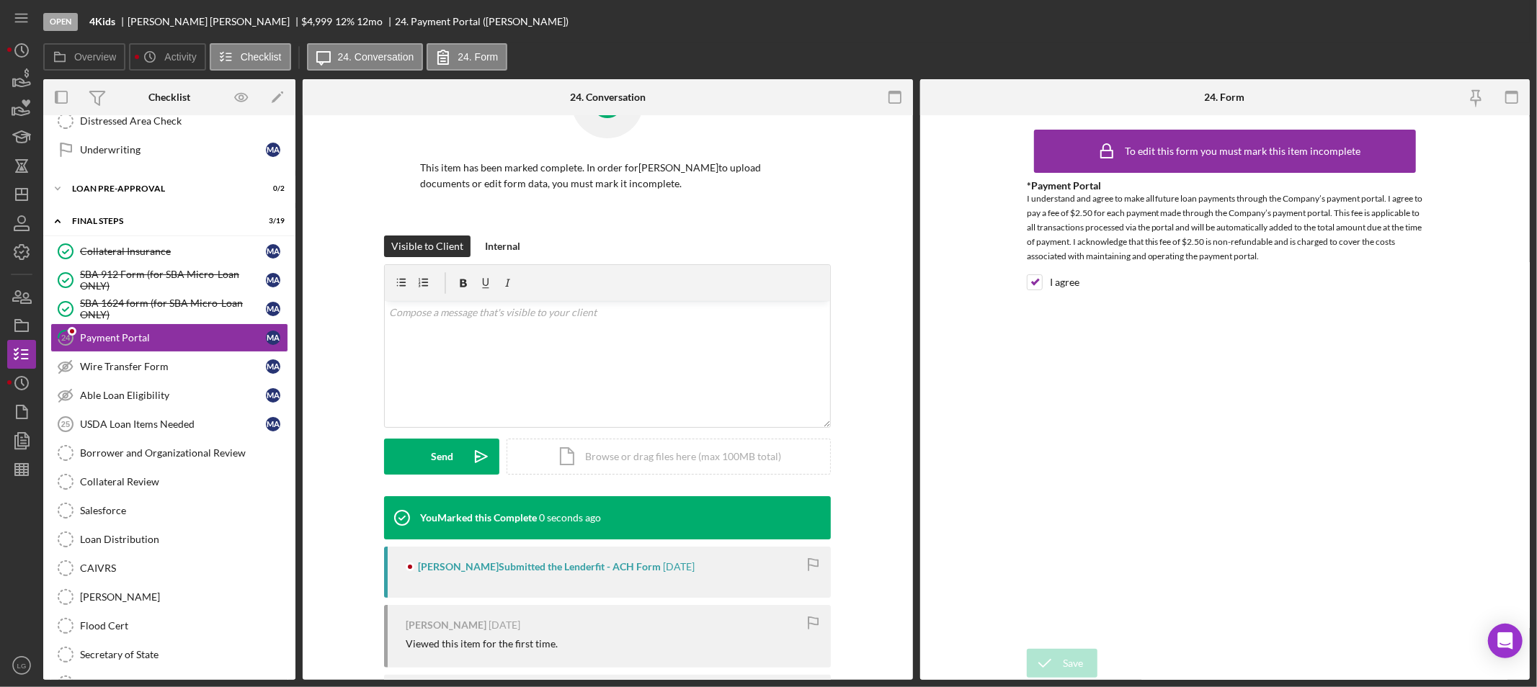
scroll to position [270, 0]
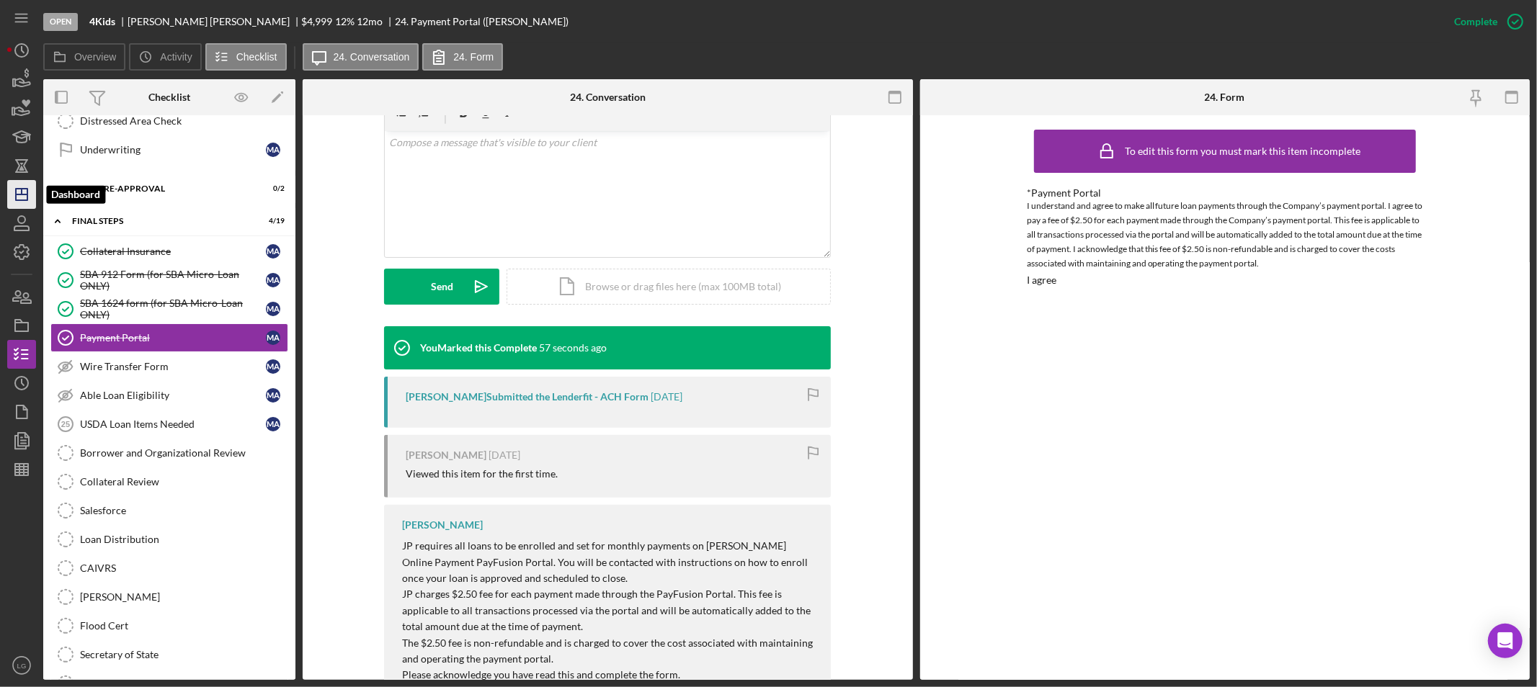
click at [22, 192] on icon "Icon/Dashboard" at bounding box center [22, 195] width 36 height 36
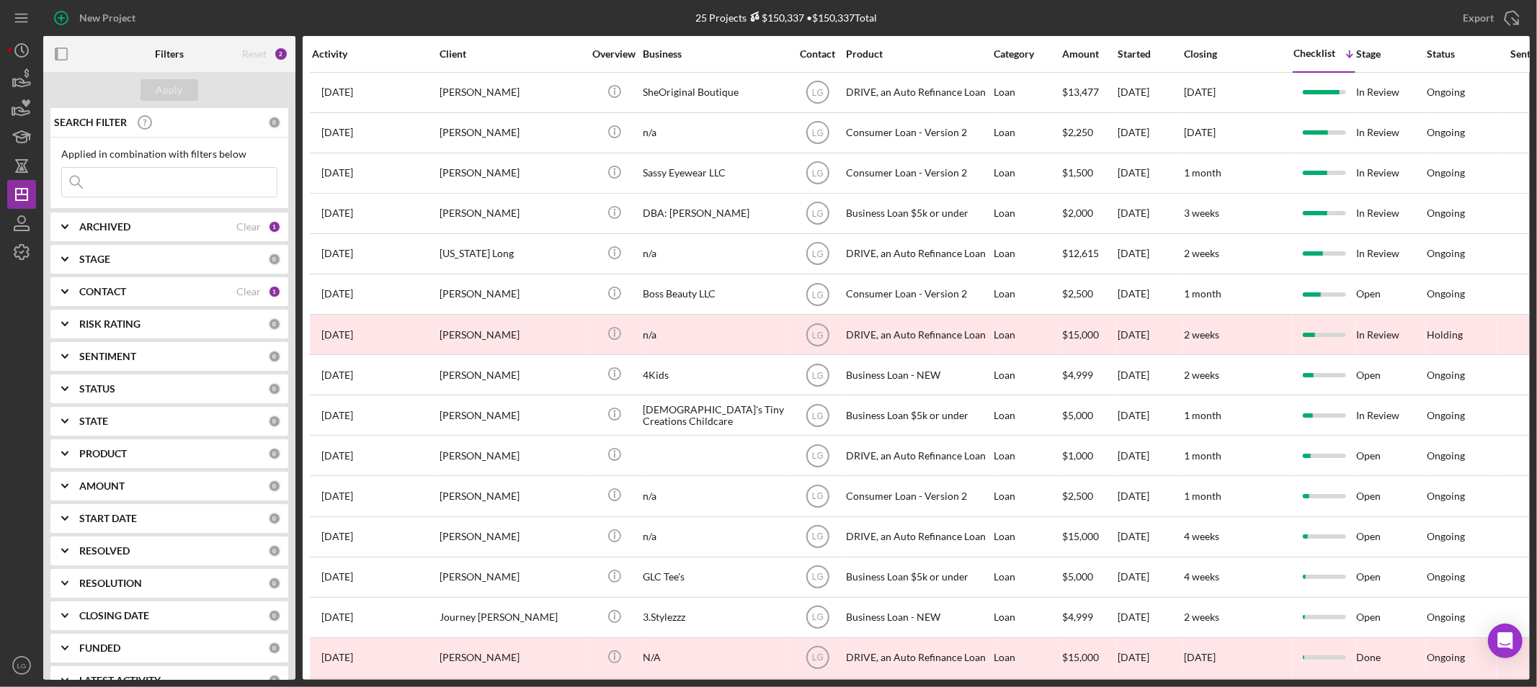
scroll to position [240, 0]
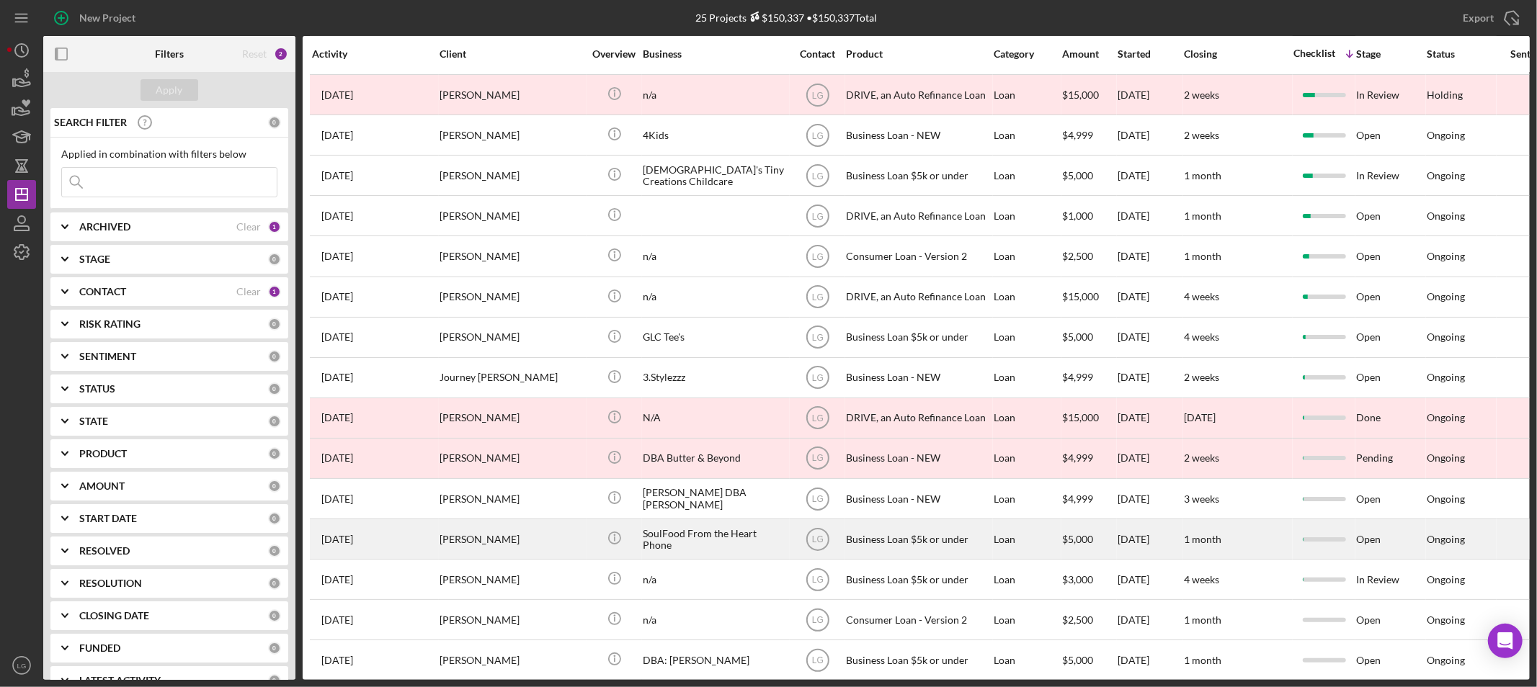
click at [536, 544] on div "[PERSON_NAME]" at bounding box center [512, 539] width 144 height 38
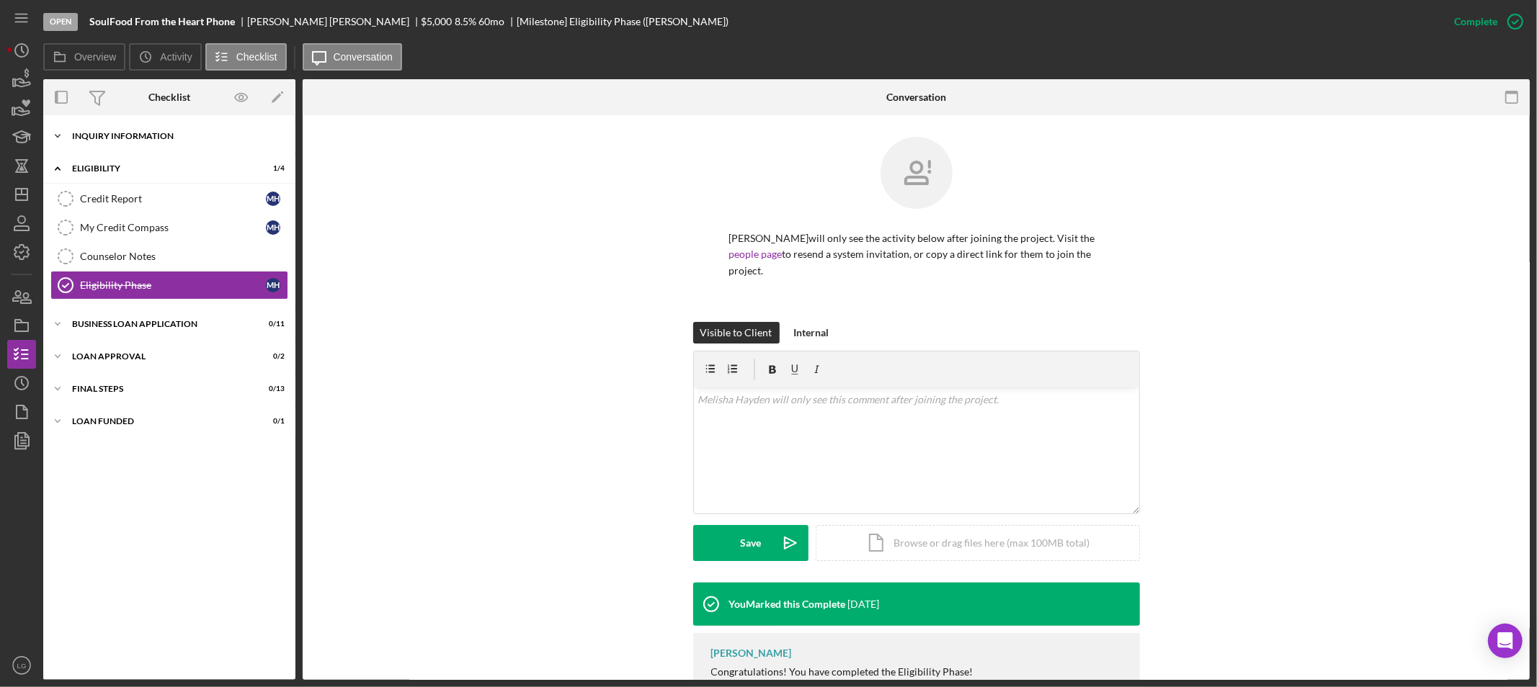
click at [116, 130] on div "Icon/Expander INQUIRY INFORMATION 0 / 11" at bounding box center [169, 136] width 252 height 29
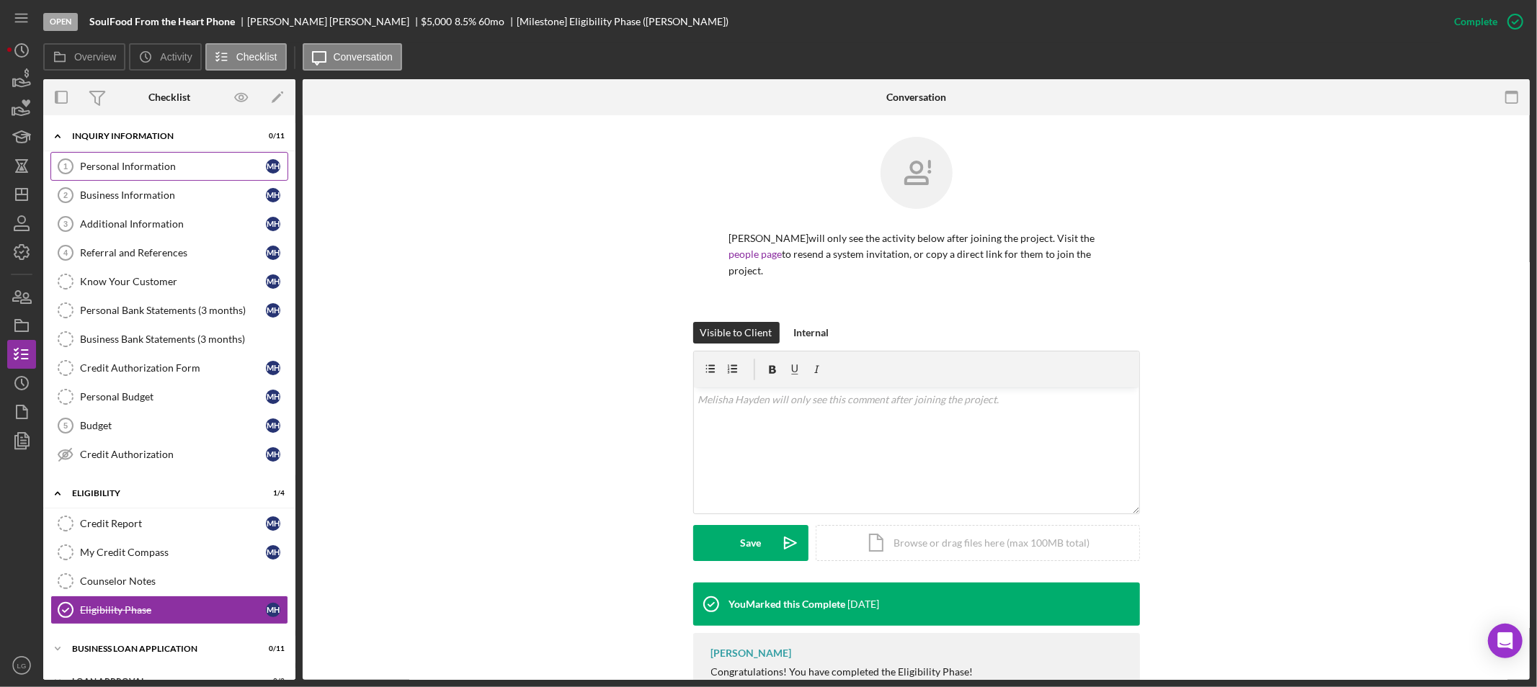
drag, startPoint x: 96, startPoint y: 155, endPoint x: 99, endPoint y: 175, distance: 20.5
click at [97, 163] on link "Personal Information 1 Personal Information M H" at bounding box center [169, 166] width 238 height 29
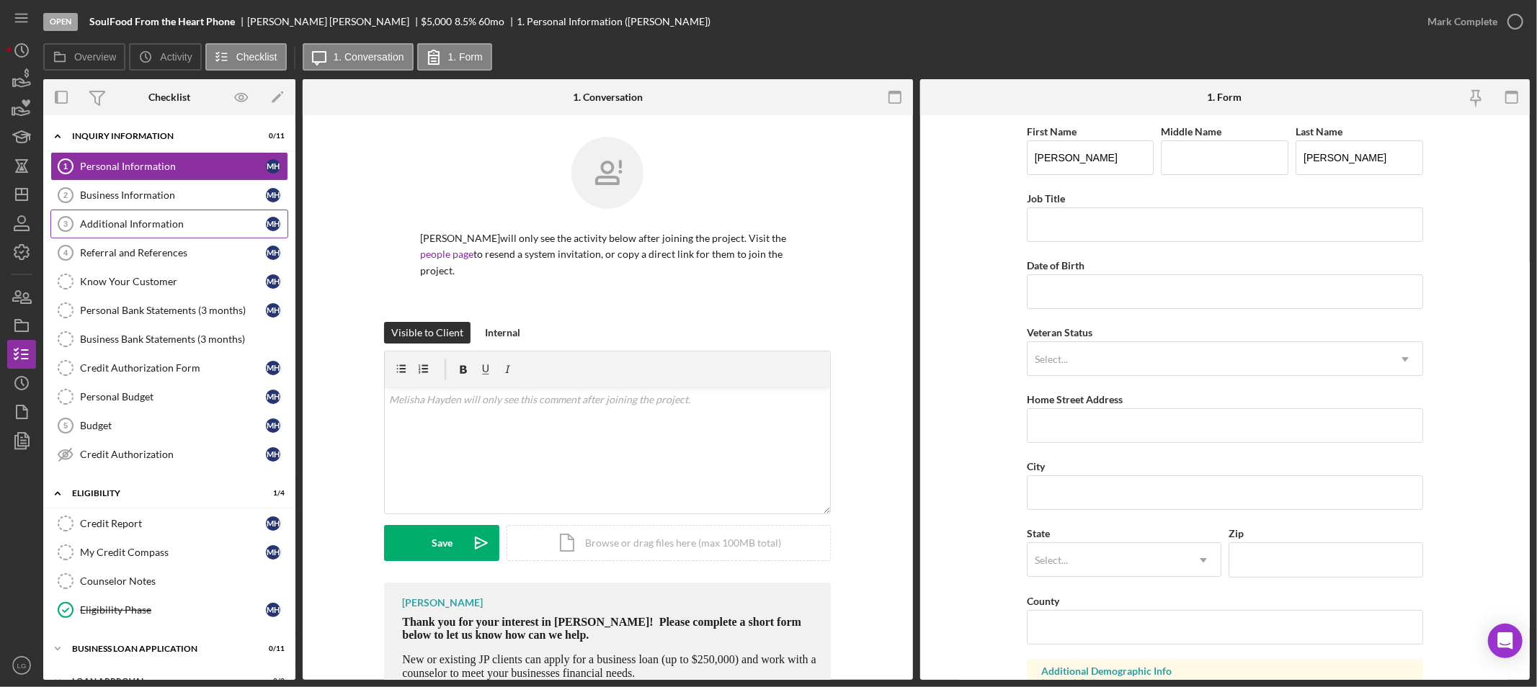
click at [98, 225] on div "Additional Information" at bounding box center [173, 224] width 186 height 12
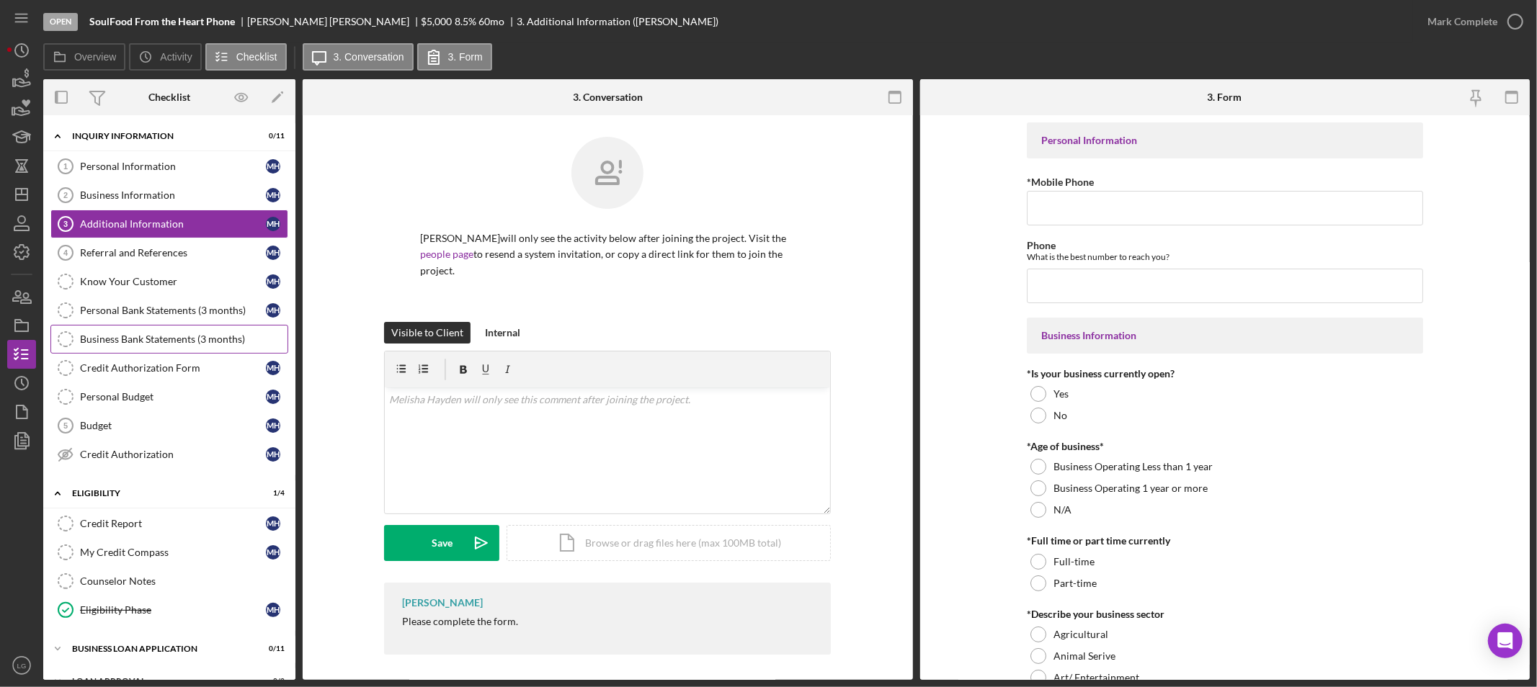
click at [138, 329] on link "Business Bank Statements (3 months) Business Bank Statements (3 months)" at bounding box center [169, 339] width 238 height 29
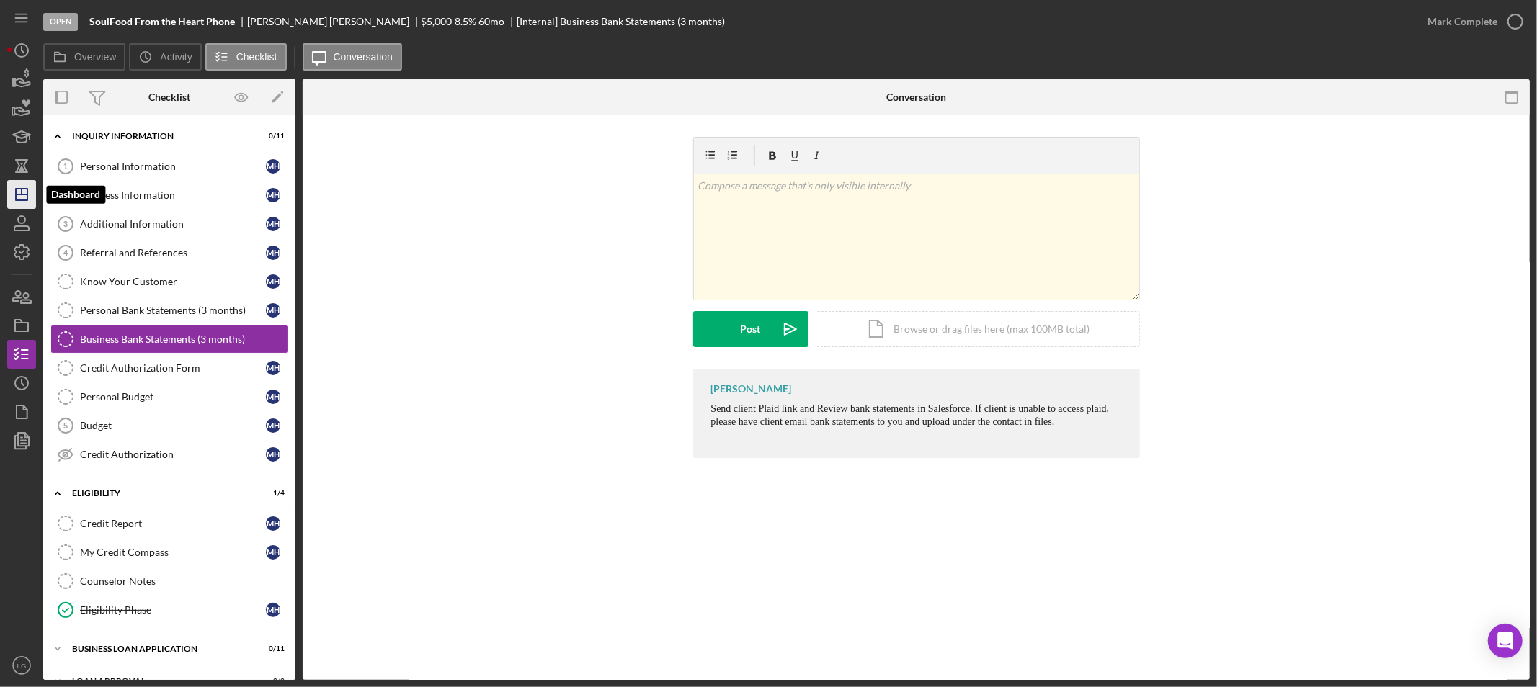
click at [23, 196] on icon "Icon/Dashboard" at bounding box center [22, 195] width 36 height 36
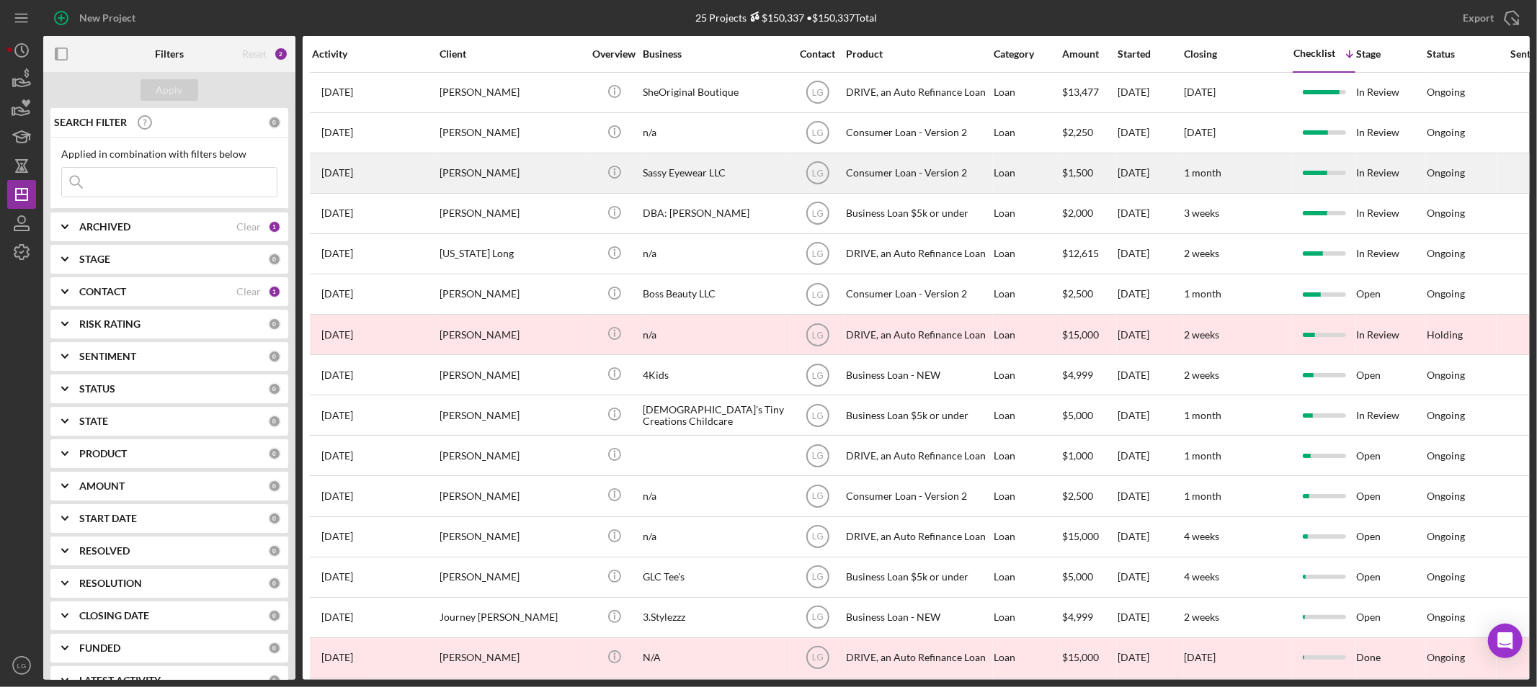
click at [487, 181] on div "[PERSON_NAME]" at bounding box center [512, 173] width 144 height 38
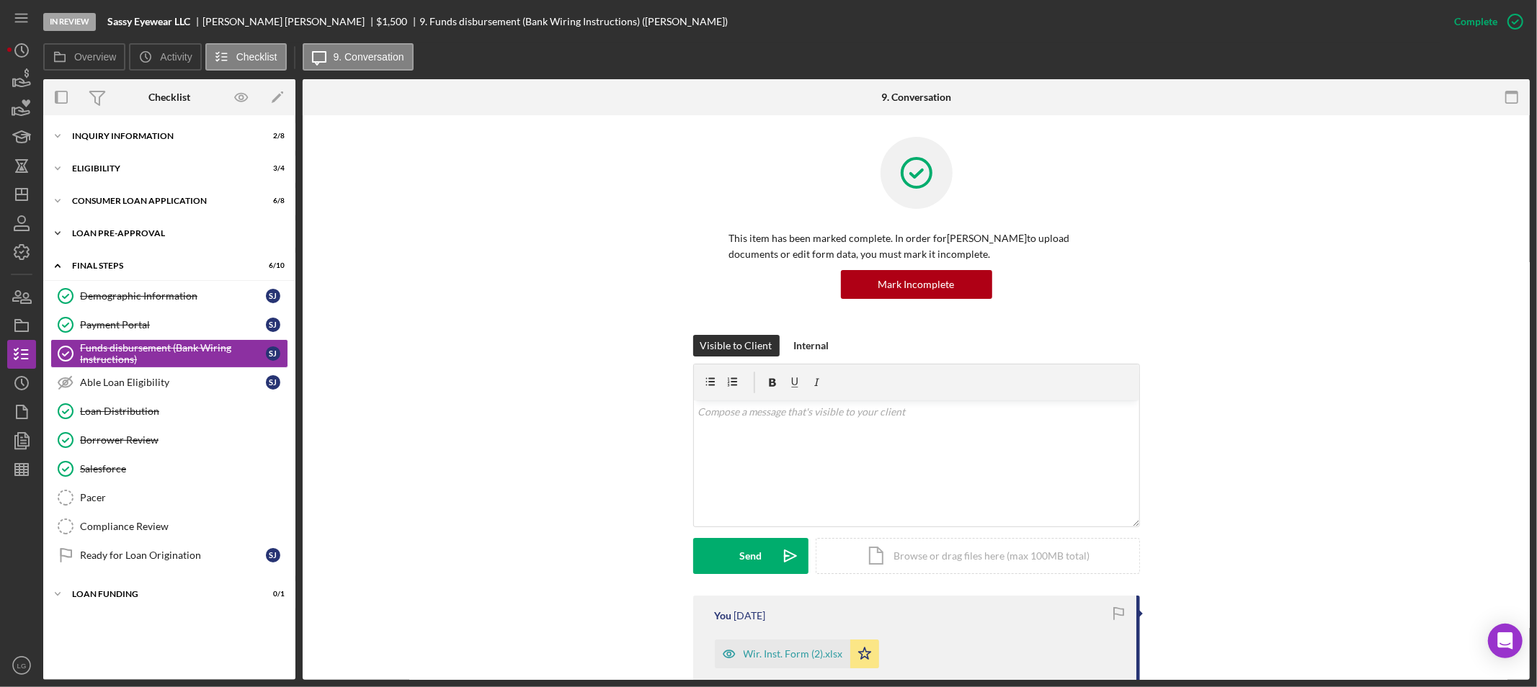
click at [174, 234] on div "Loan Pre-Approval" at bounding box center [174, 233] width 205 height 9
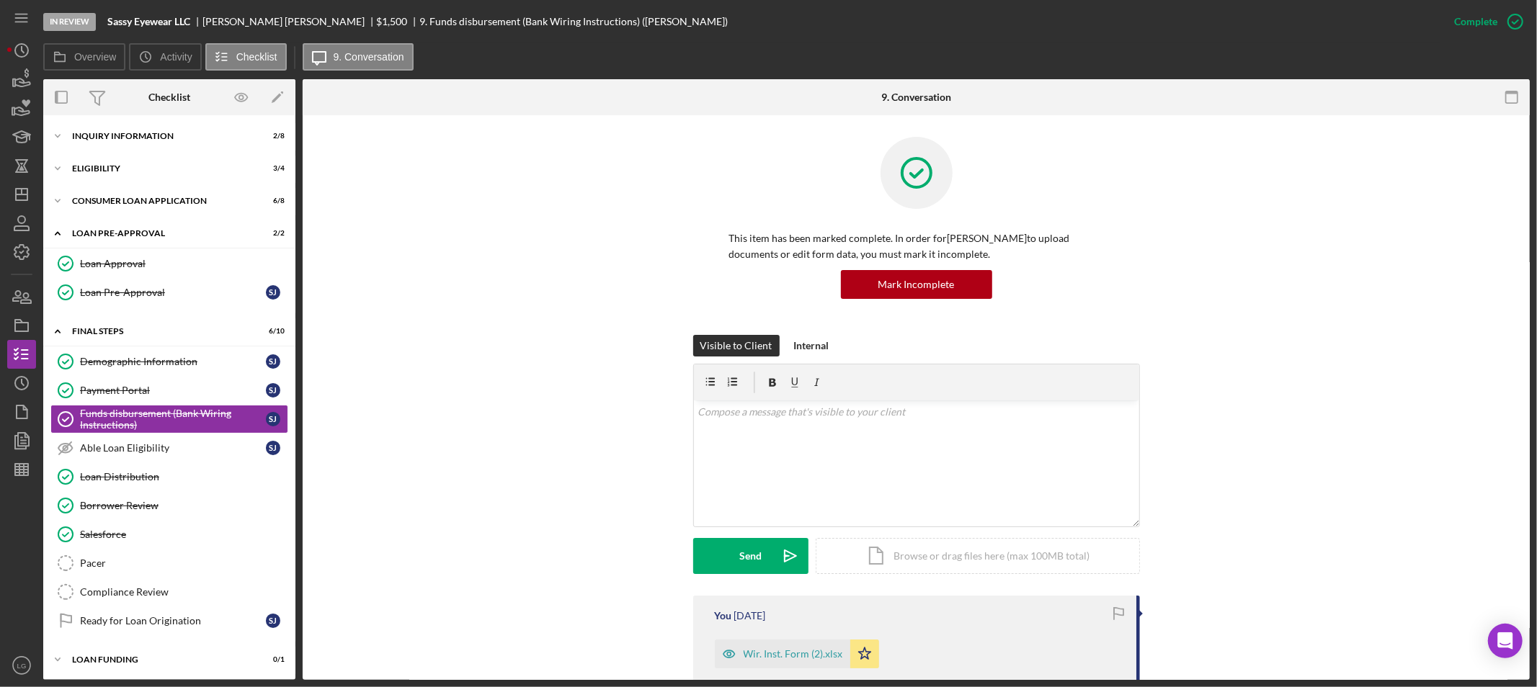
click at [174, 185] on div "Icon/Expander Inquiry Information 2 / 8 Icon/Expander Eligibility 3 / 4 Icon/Ex…" at bounding box center [169, 399] width 252 height 553
click at [169, 205] on div "Consumer Loan Application" at bounding box center [174, 201] width 205 height 9
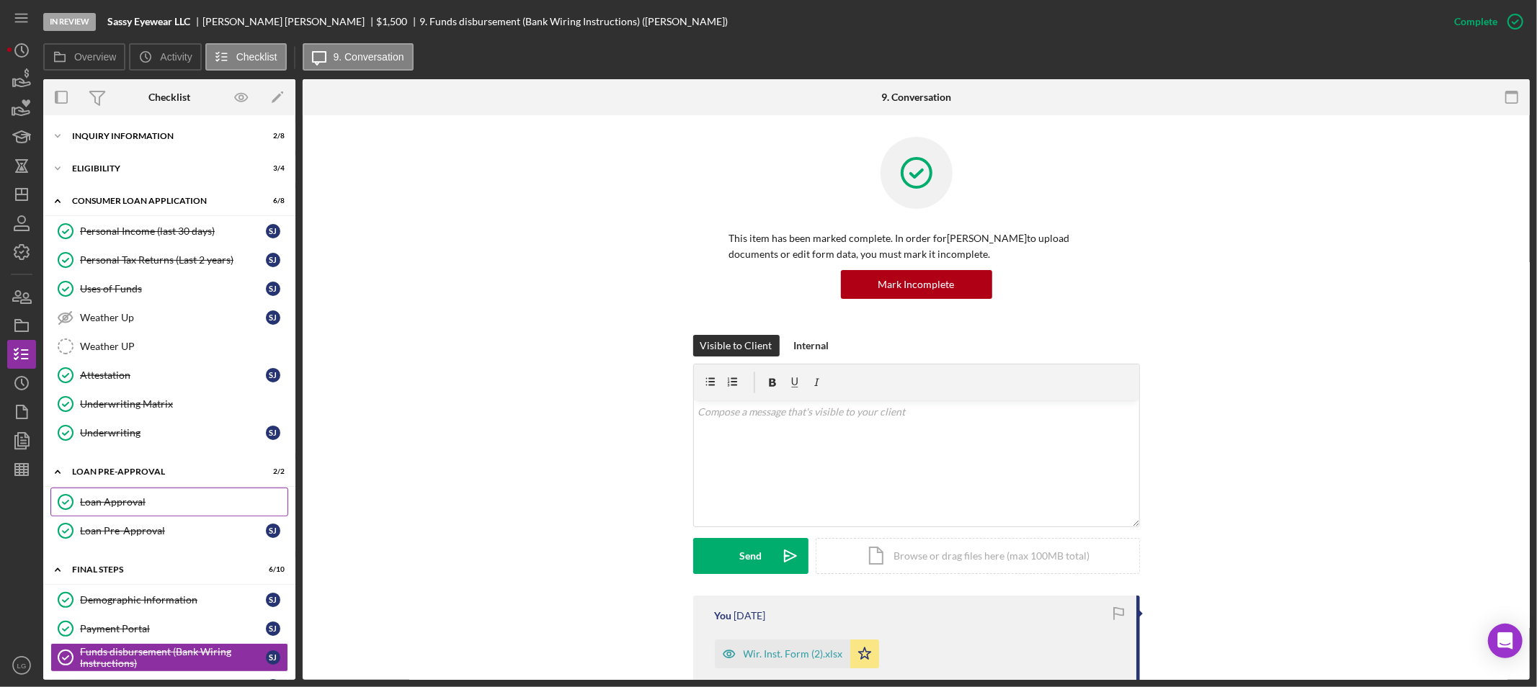
click at [141, 492] on link "Loan Approval Loan Approval" at bounding box center [169, 502] width 238 height 29
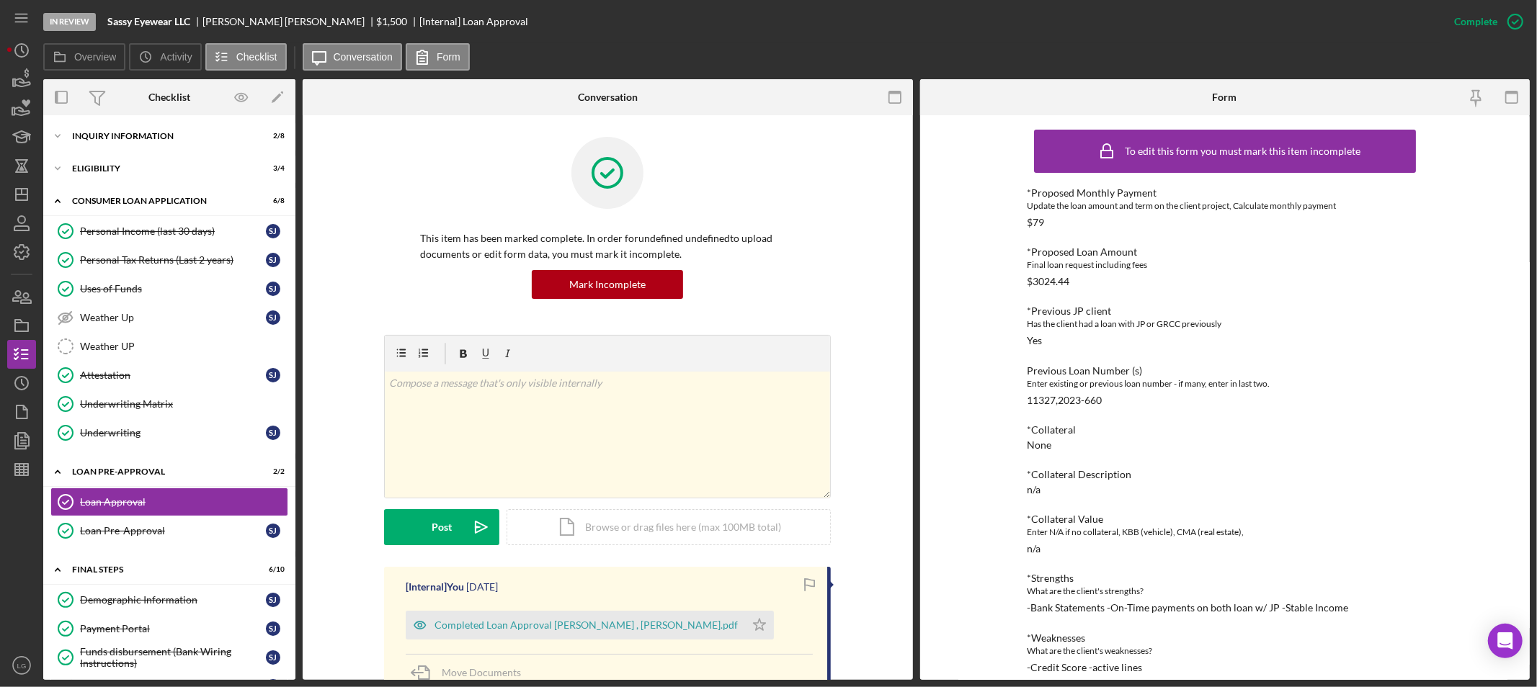
scroll to position [240, 0]
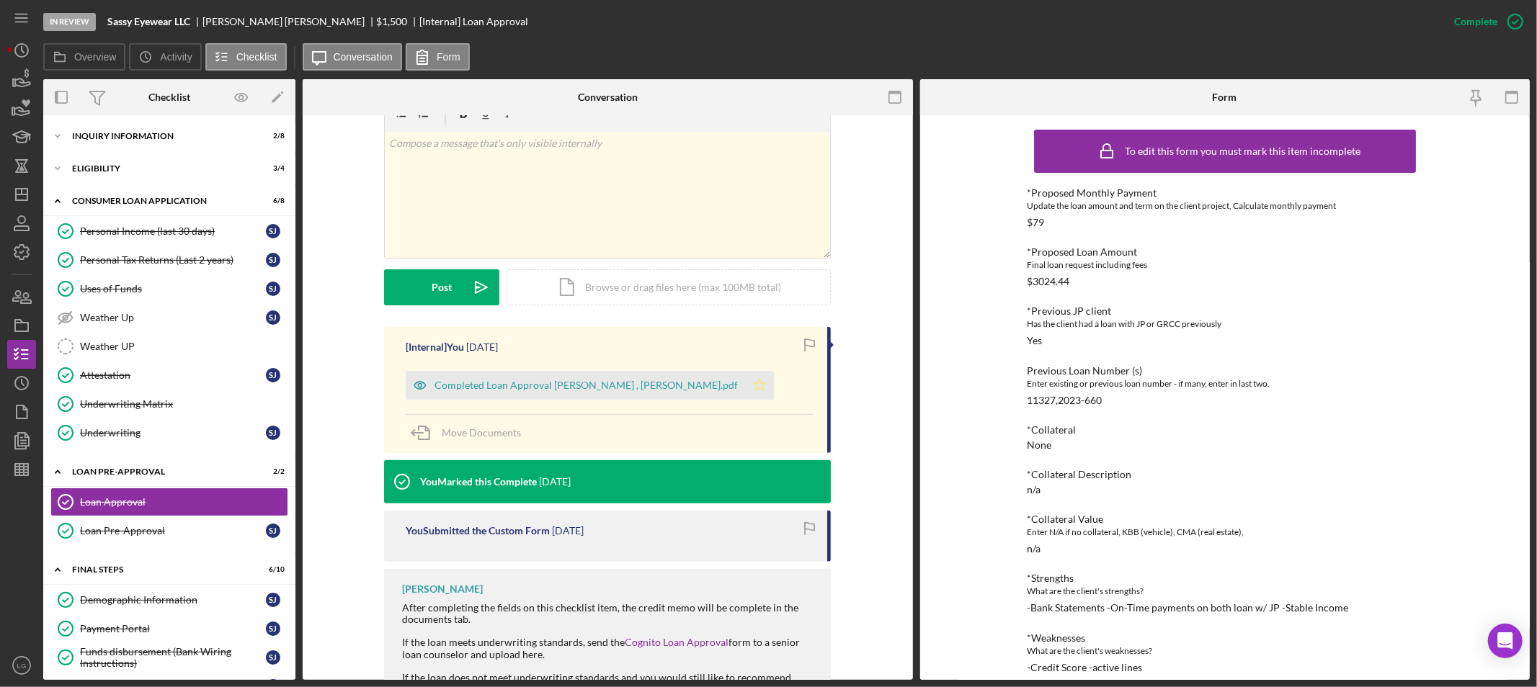
click at [749, 386] on icon "Icon/Star" at bounding box center [759, 385] width 29 height 29
click at [153, 530] on div "Loan Pre-Approval" at bounding box center [173, 531] width 186 height 12
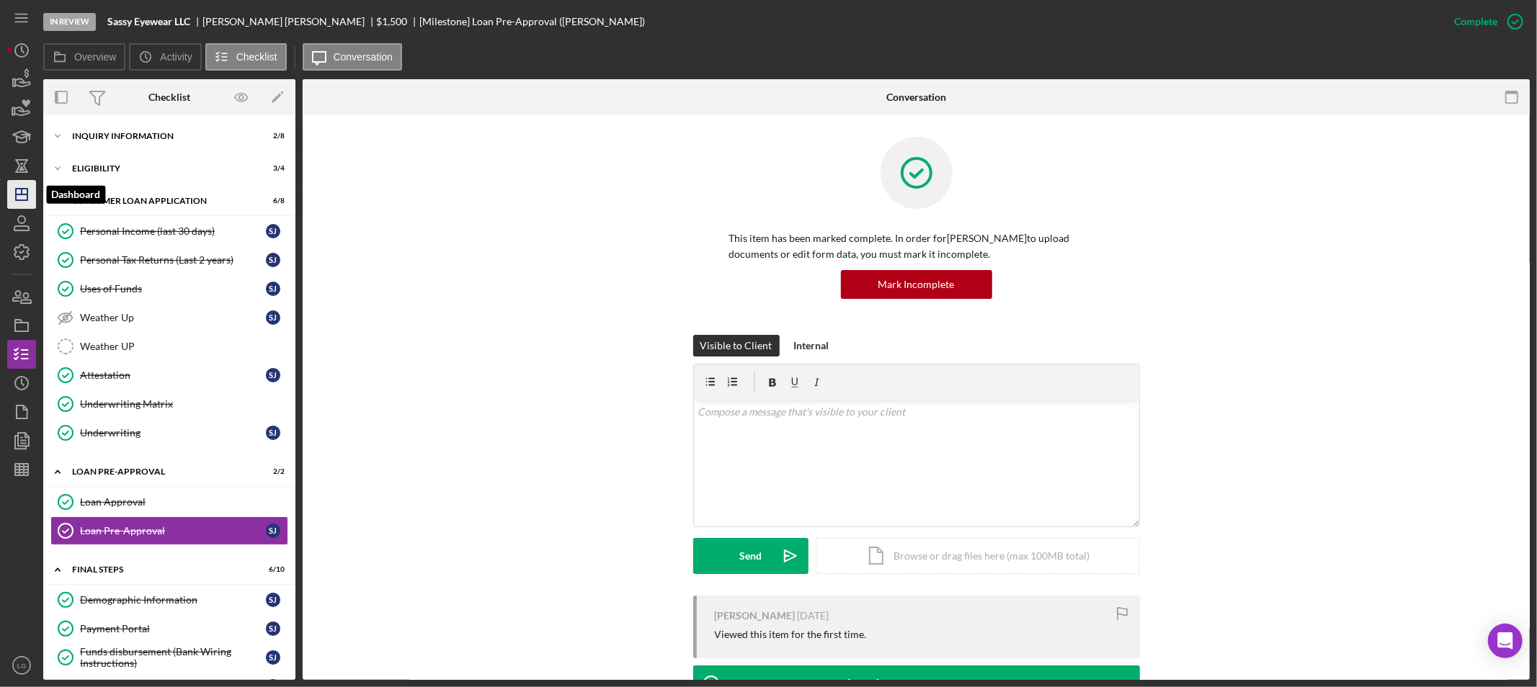
click at [12, 190] on icon "Icon/Dashboard" at bounding box center [22, 195] width 36 height 36
